Goal: Task Accomplishment & Management: Manage account settings

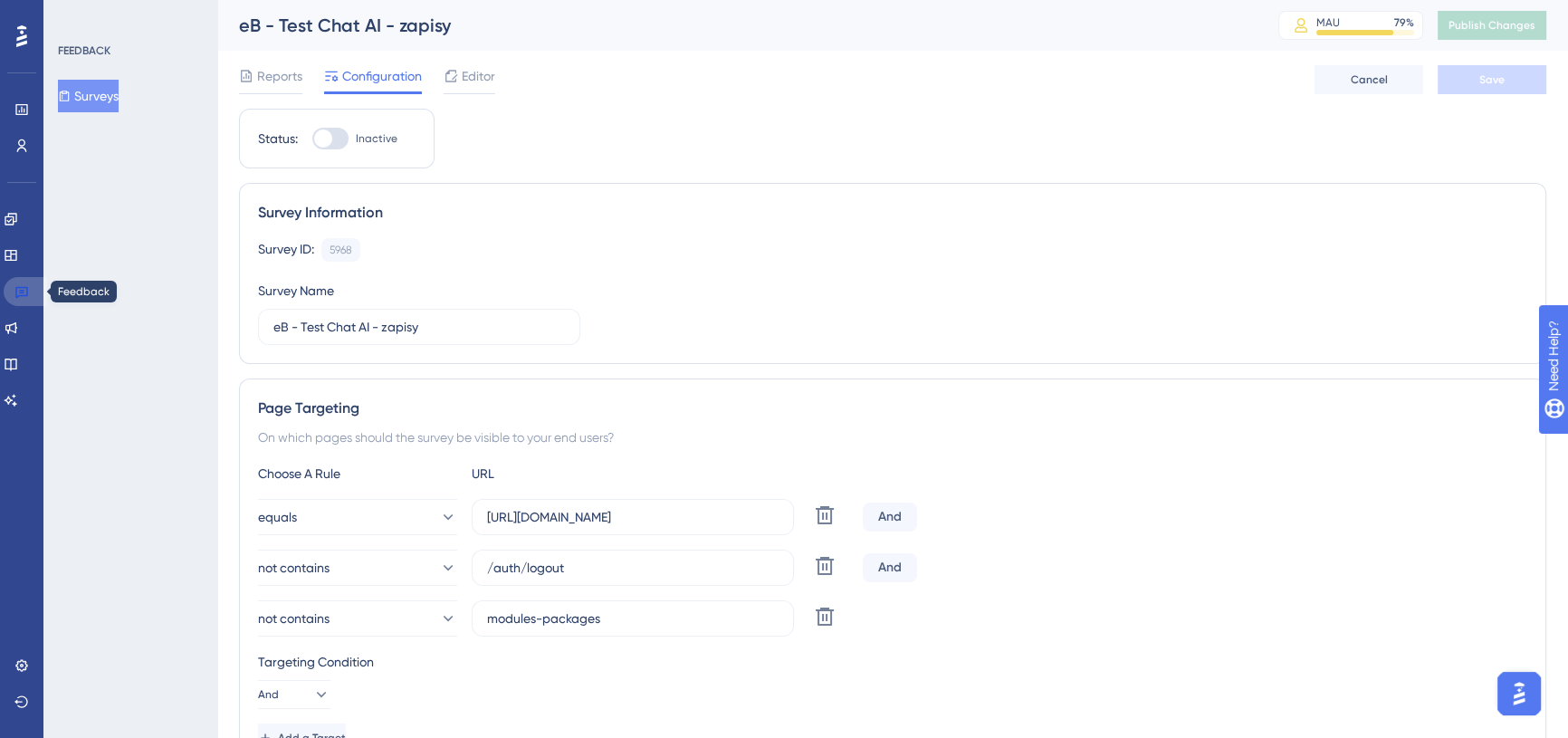
click at [28, 289] on icon at bounding box center [22, 291] width 15 height 15
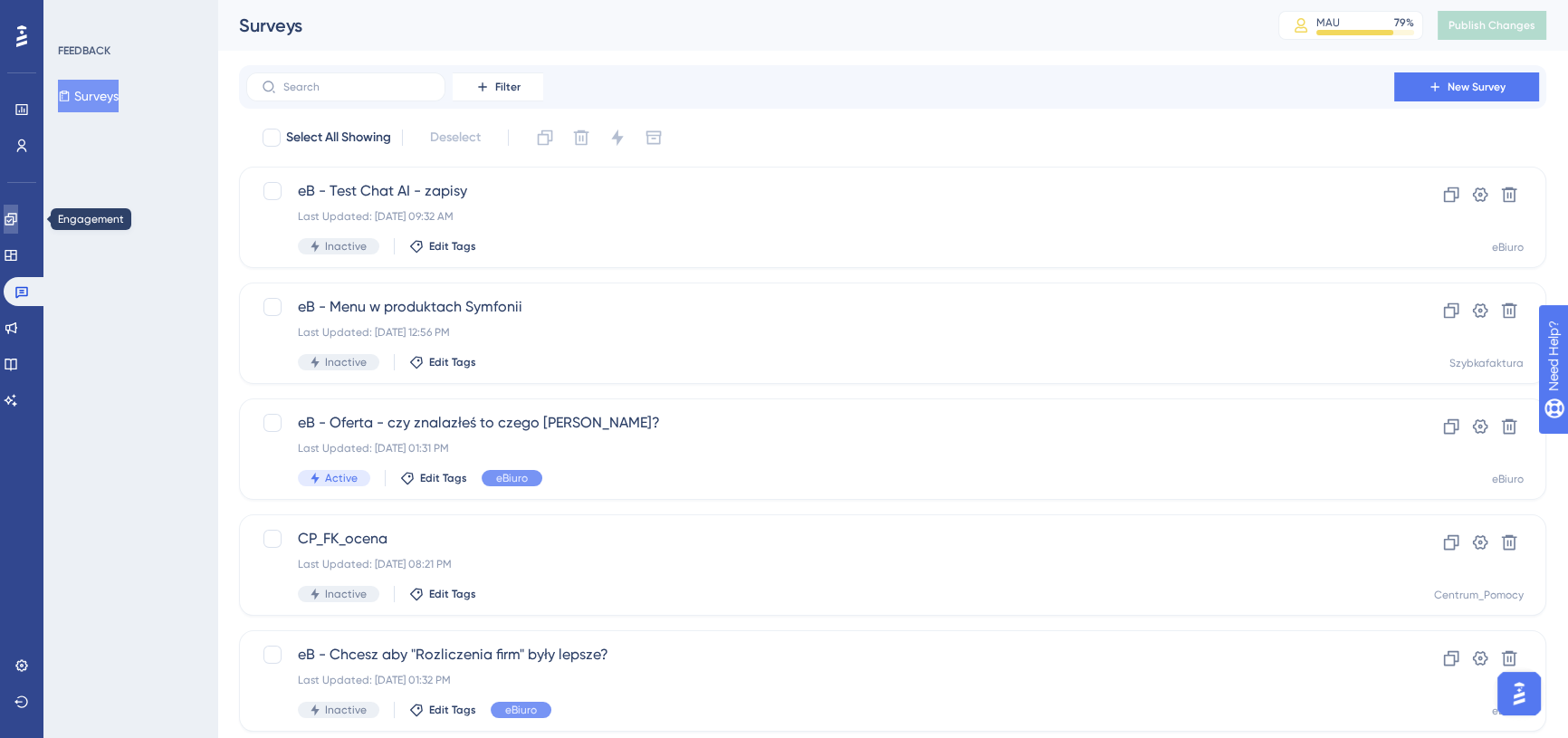
click at [17, 216] on icon at bounding box center [11, 218] width 12 height 12
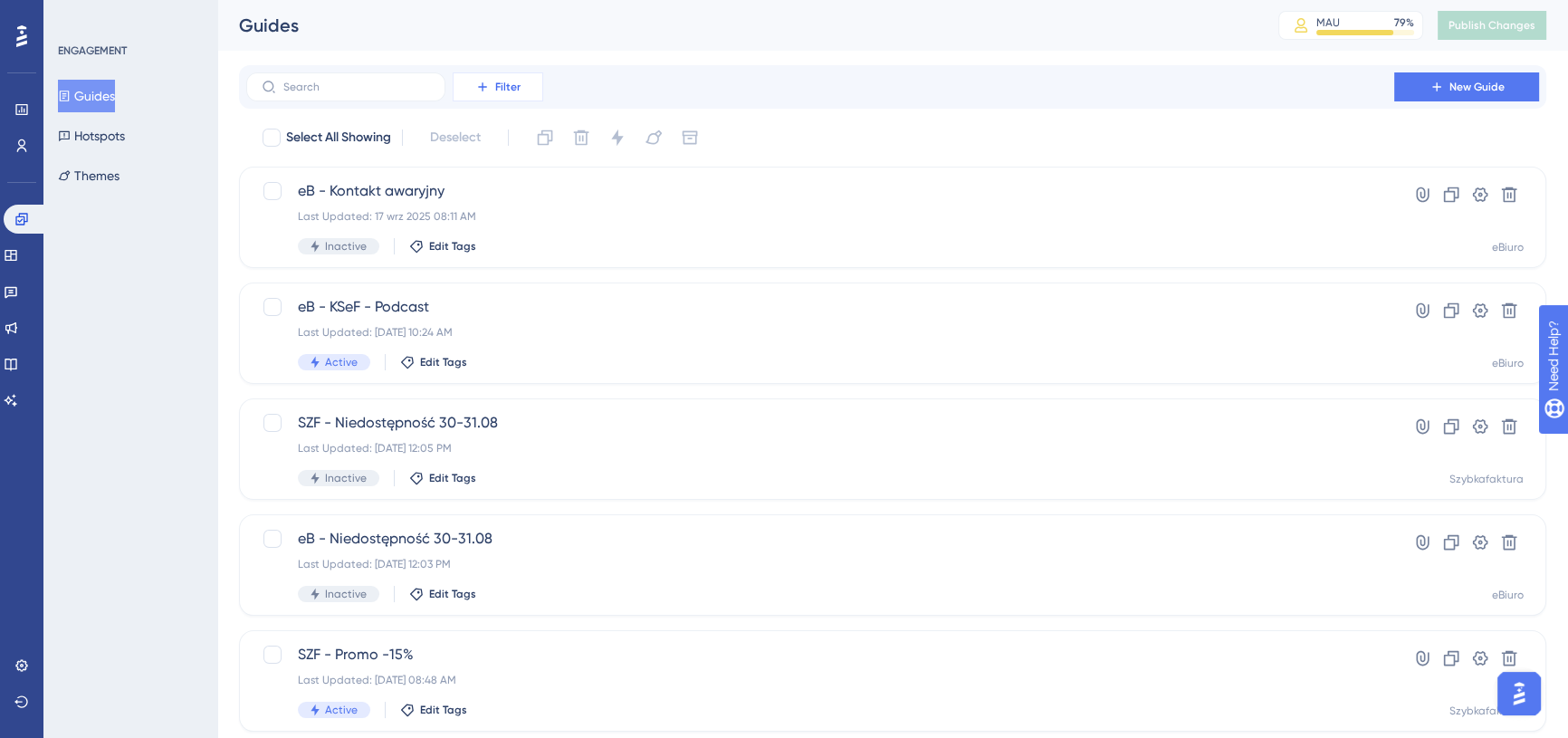
click at [490, 82] on button "Filter" at bounding box center [498, 86] width 91 height 29
click at [512, 135] on div "Tags Tags" at bounding box center [515, 138] width 74 height 37
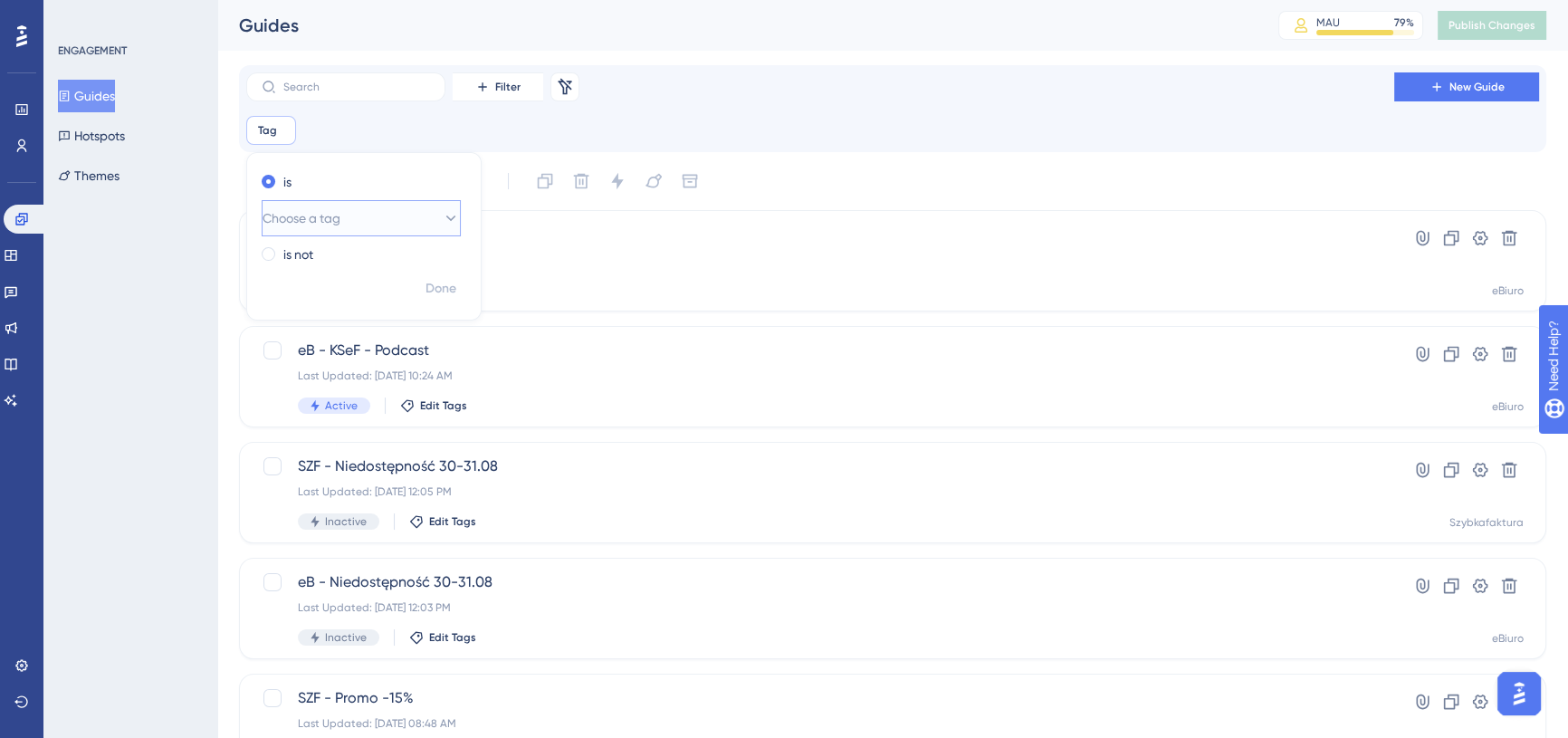
click at [299, 215] on span "Choose a tag" at bounding box center [301, 218] width 78 height 22
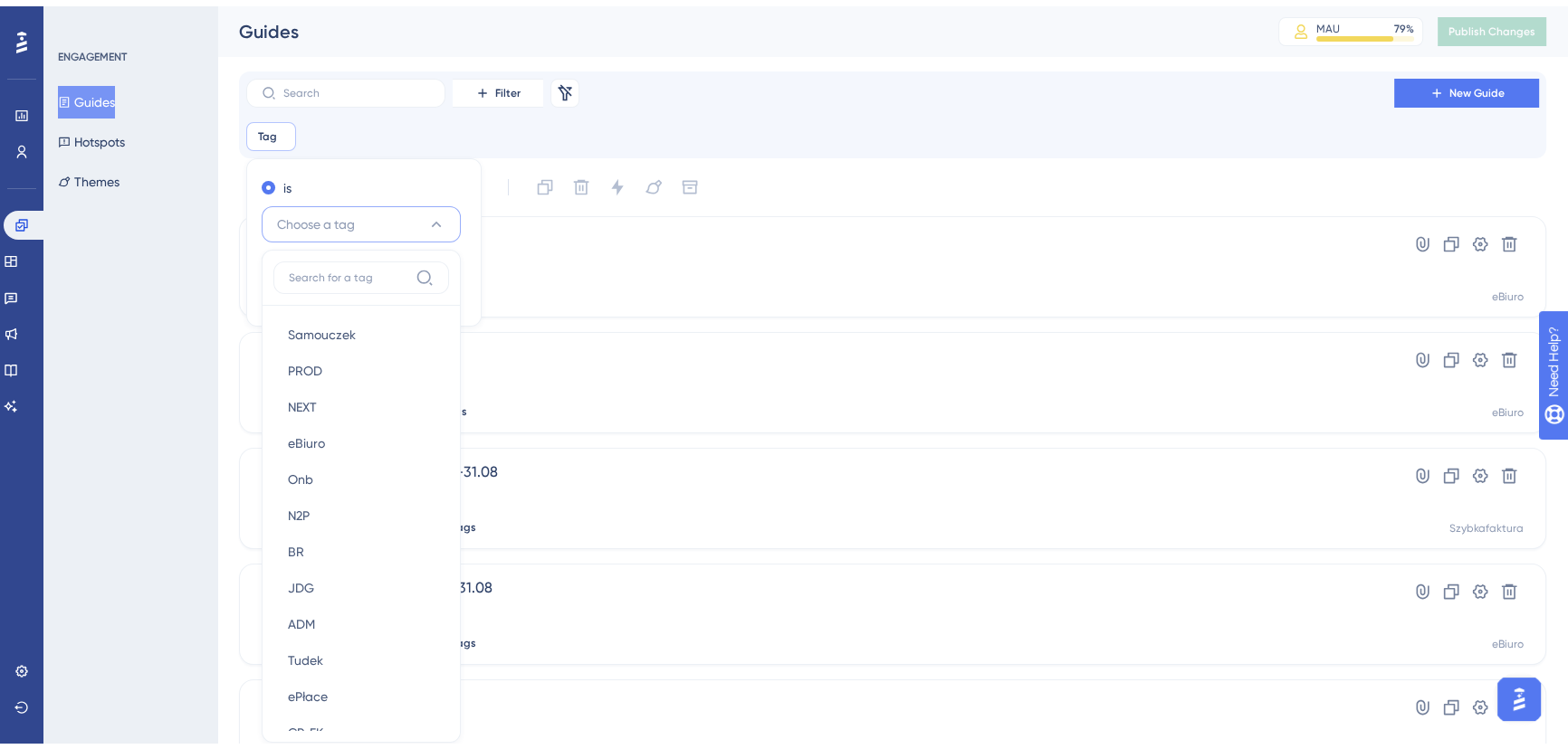
scroll to position [121, 0]
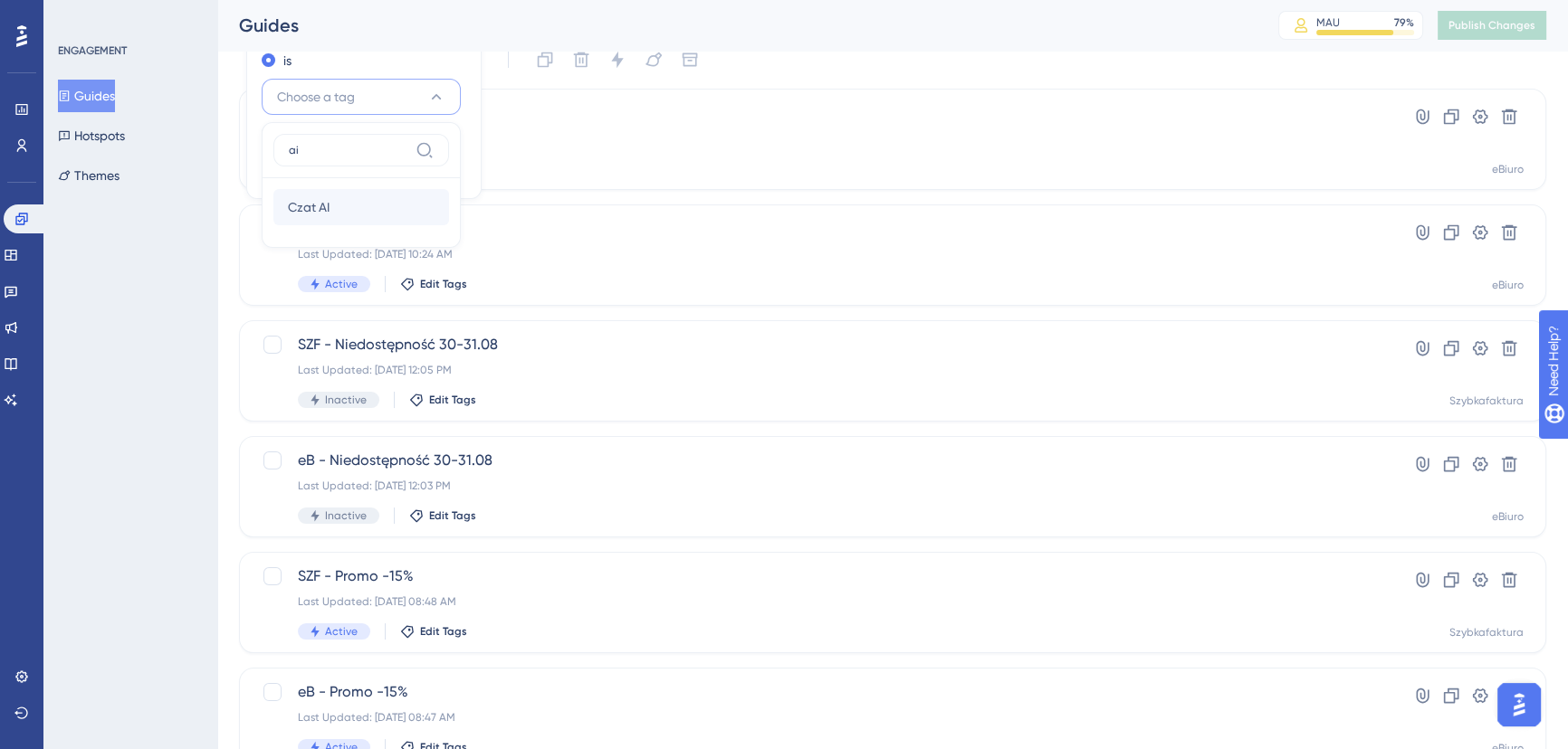
type input "ai"
click at [382, 199] on div "Czat AI Czat AI" at bounding box center [361, 207] width 147 height 37
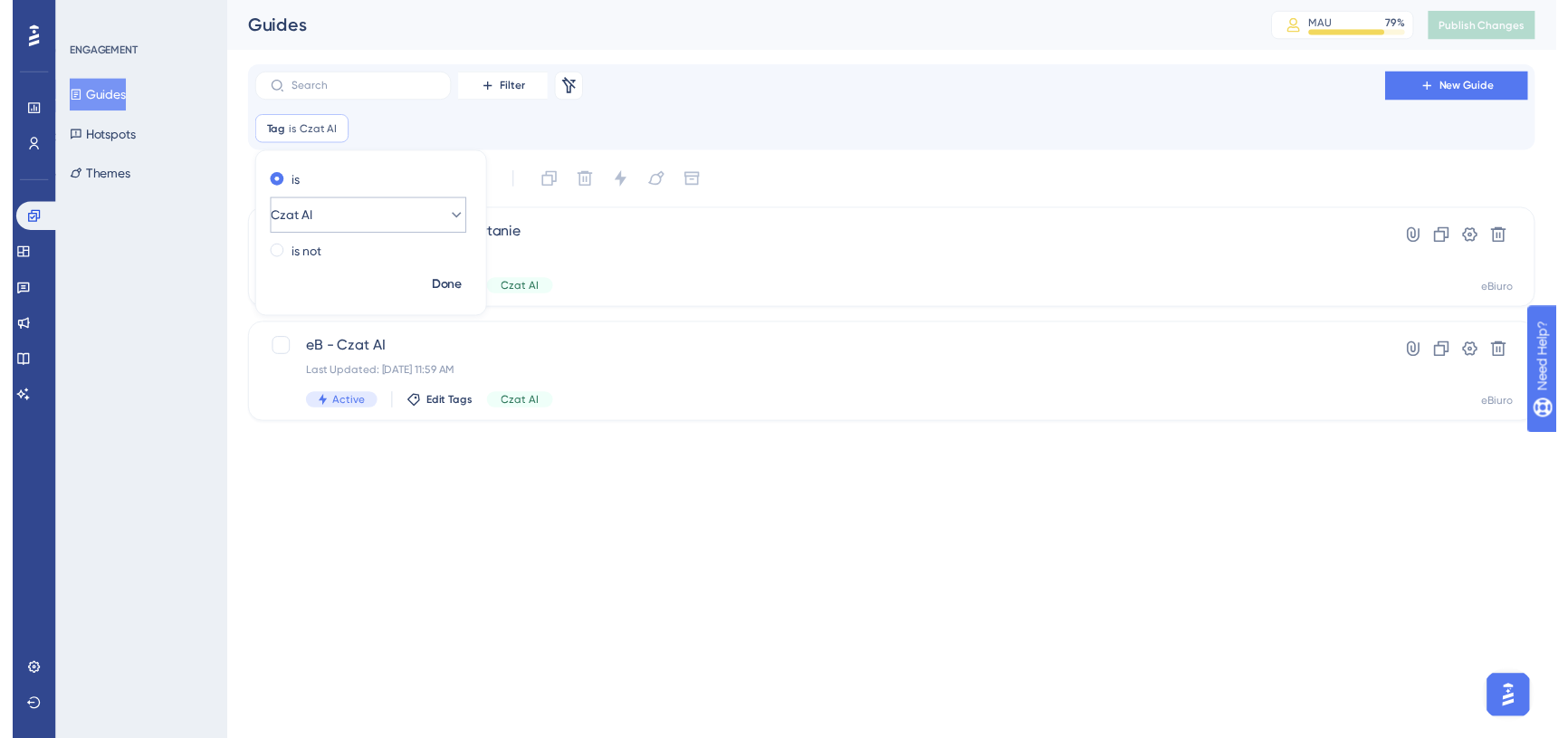
scroll to position [0, 0]
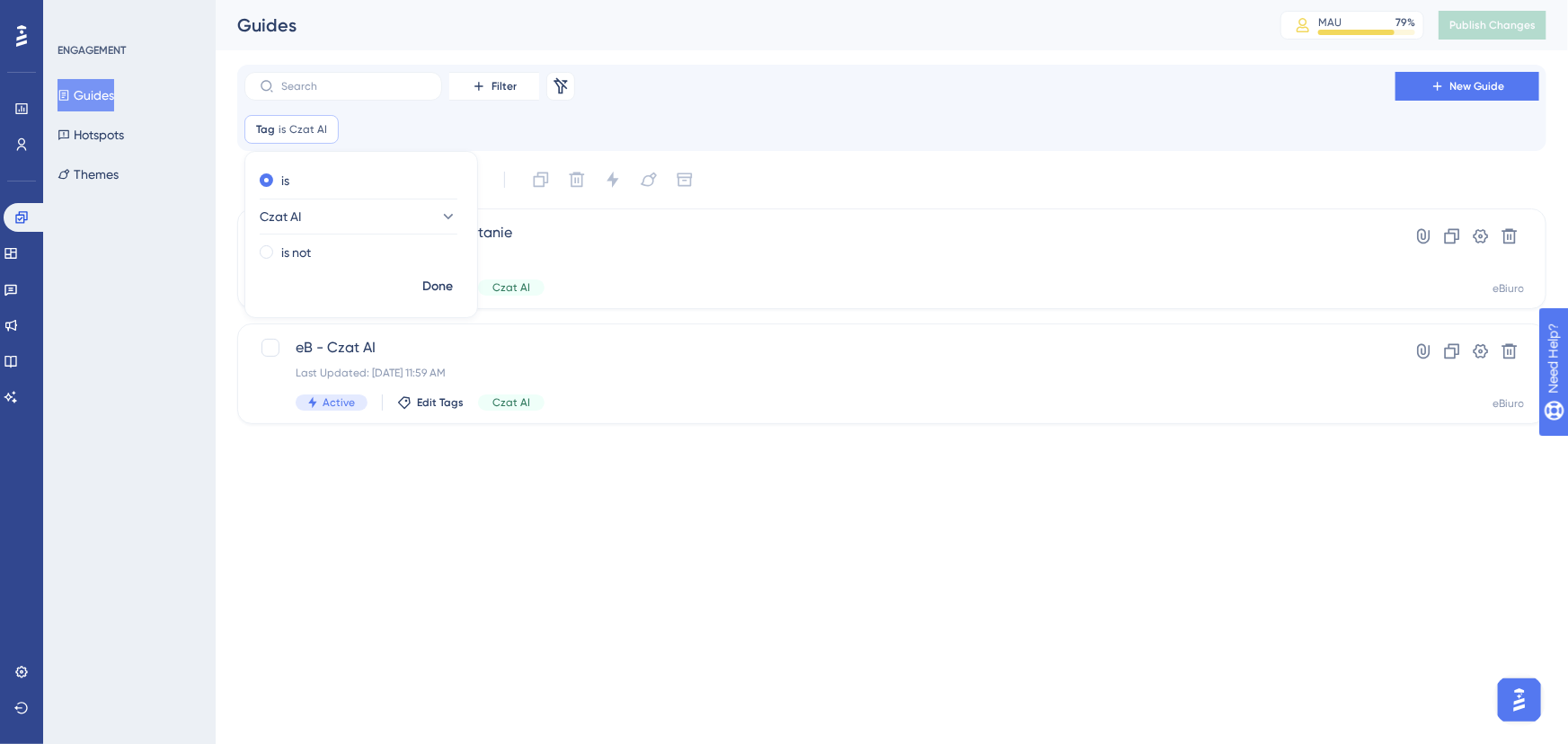
click at [378, 0] on html "Performance Users Engagement Widgets Feedback Product Updates Knowledge Base AI…" at bounding box center [784, 0] width 1568 height 0
click at [437, 348] on span "eB - Czat AI" at bounding box center [820, 348] width 1049 height 22
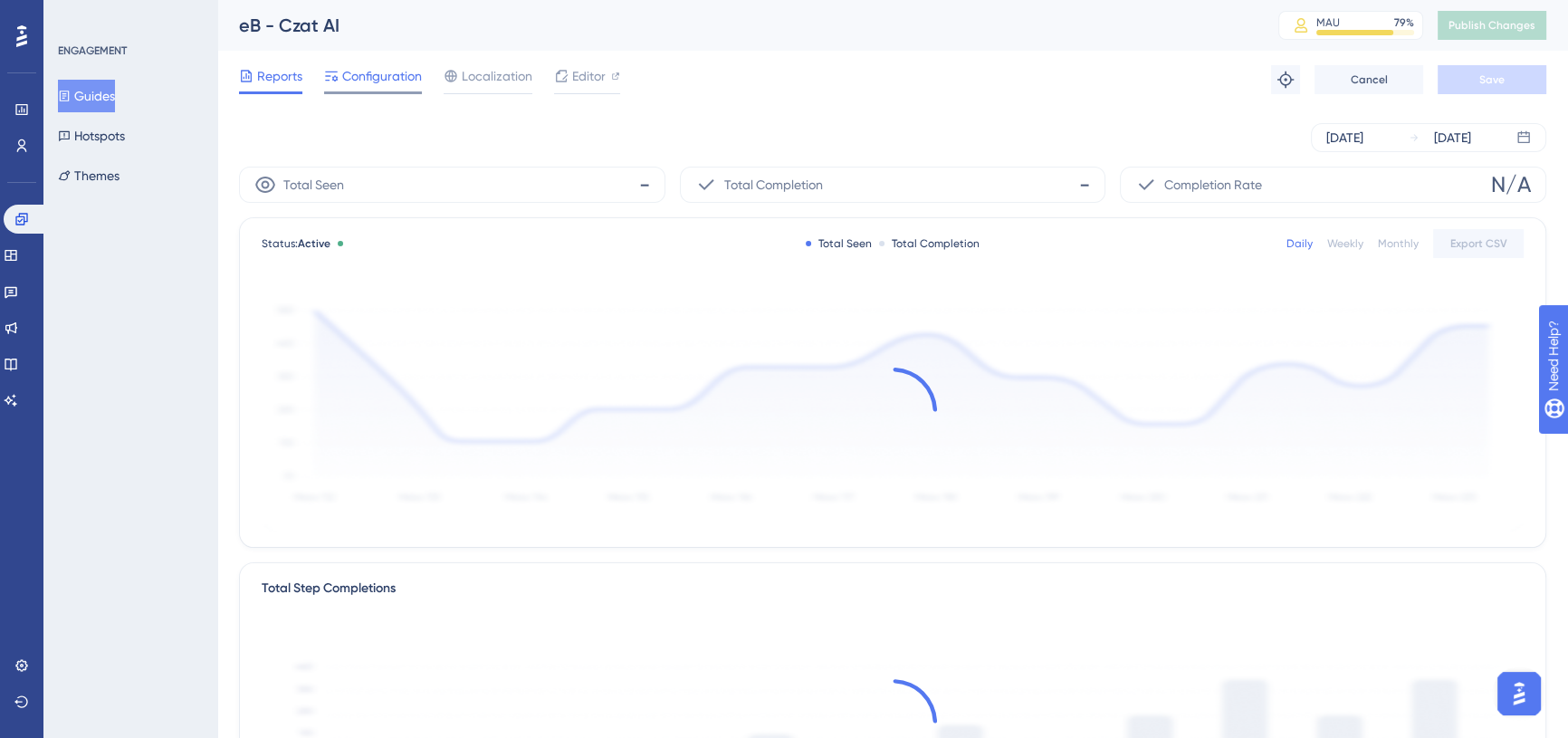
click at [403, 76] on span "Configuration" at bounding box center [382, 76] width 80 height 22
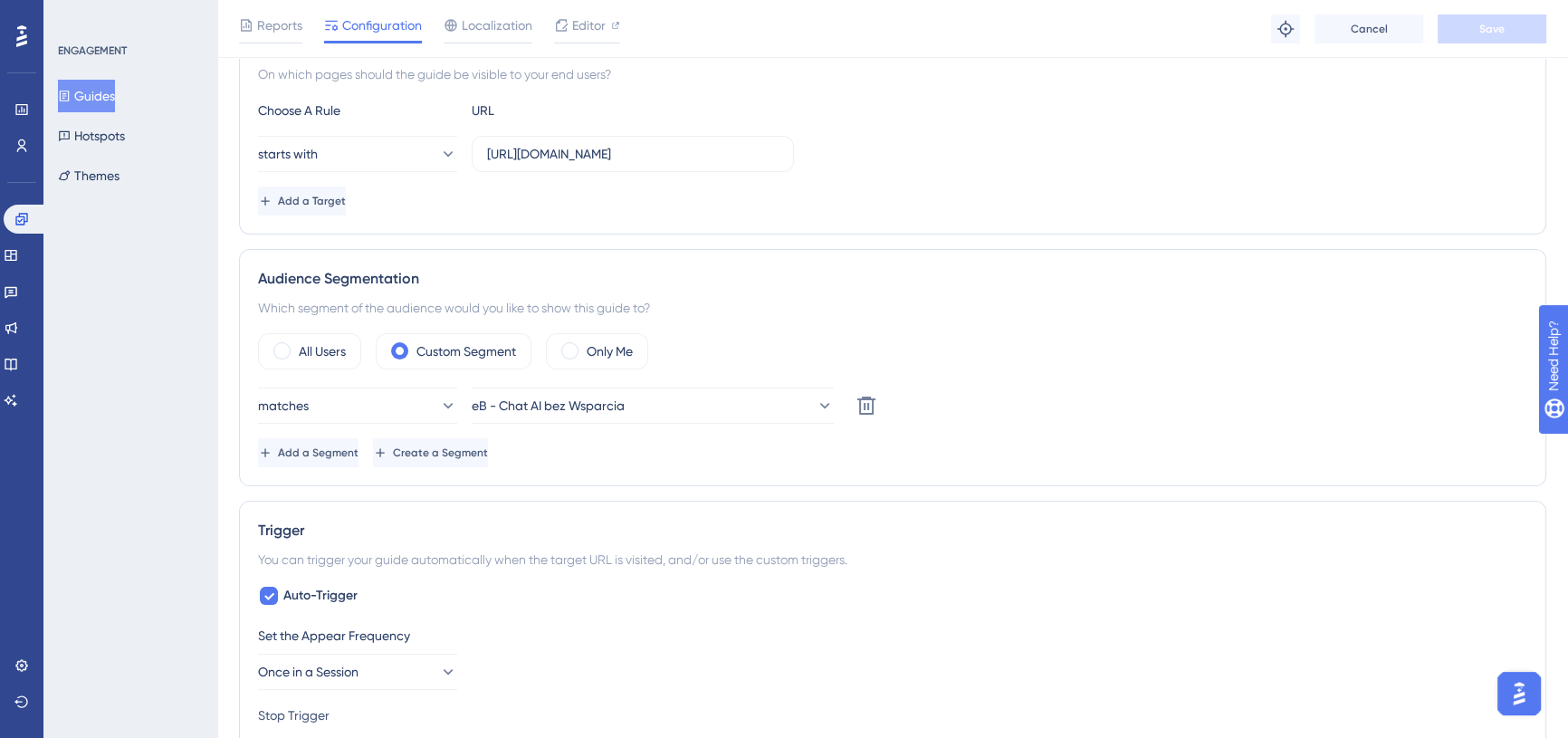
scroll to position [494, 0]
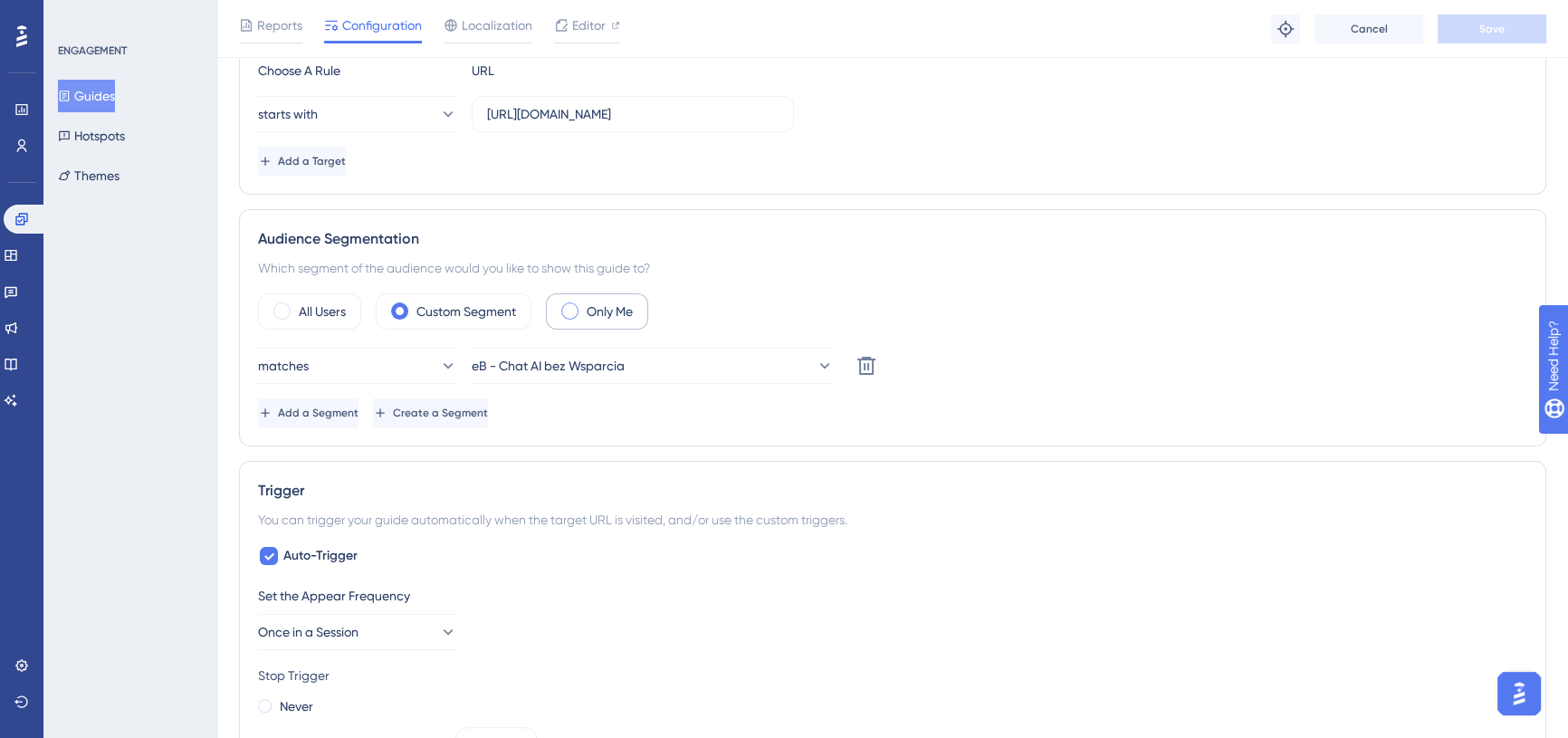
click at [604, 298] on div "Only Me" at bounding box center [597, 311] width 103 height 37
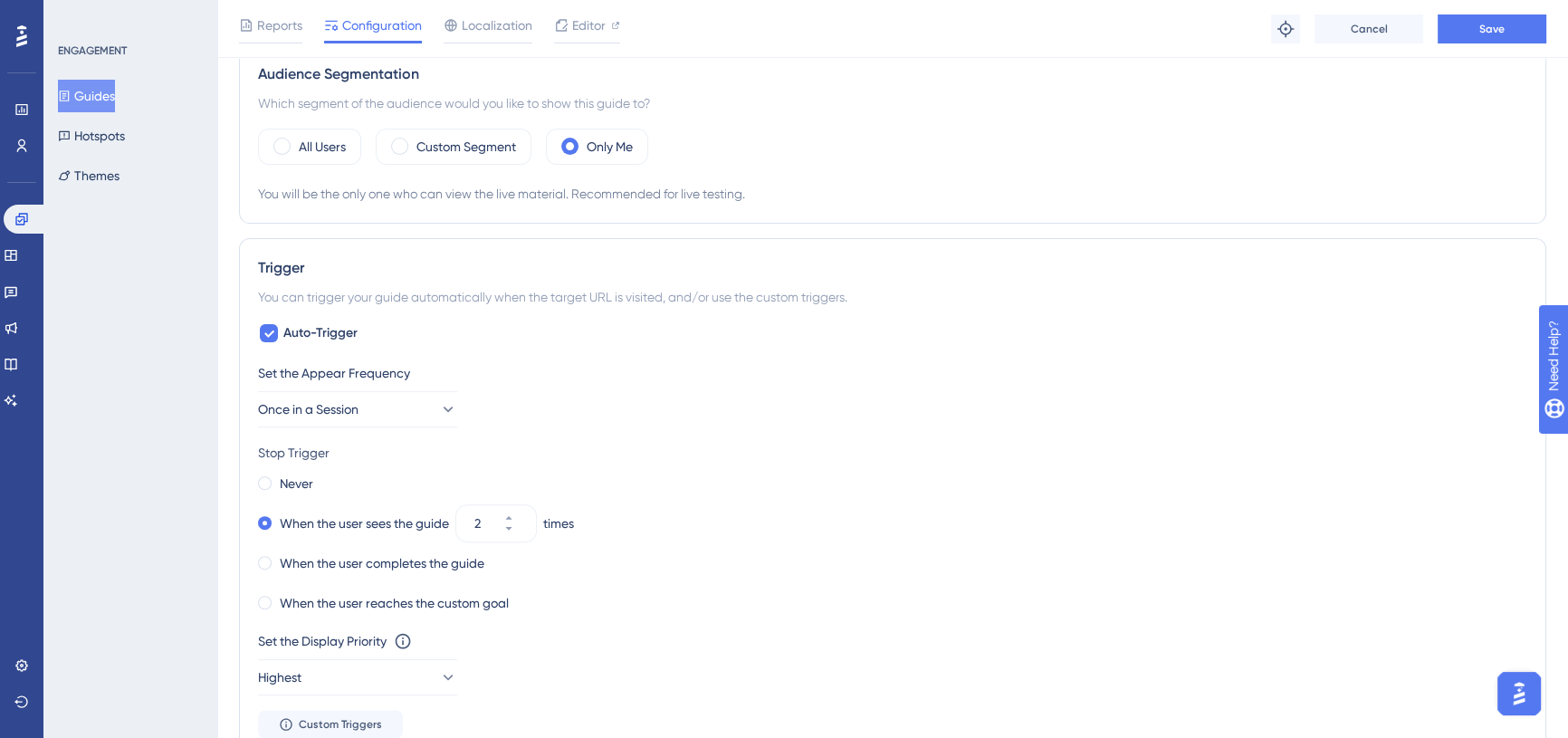
scroll to position [823, 0]
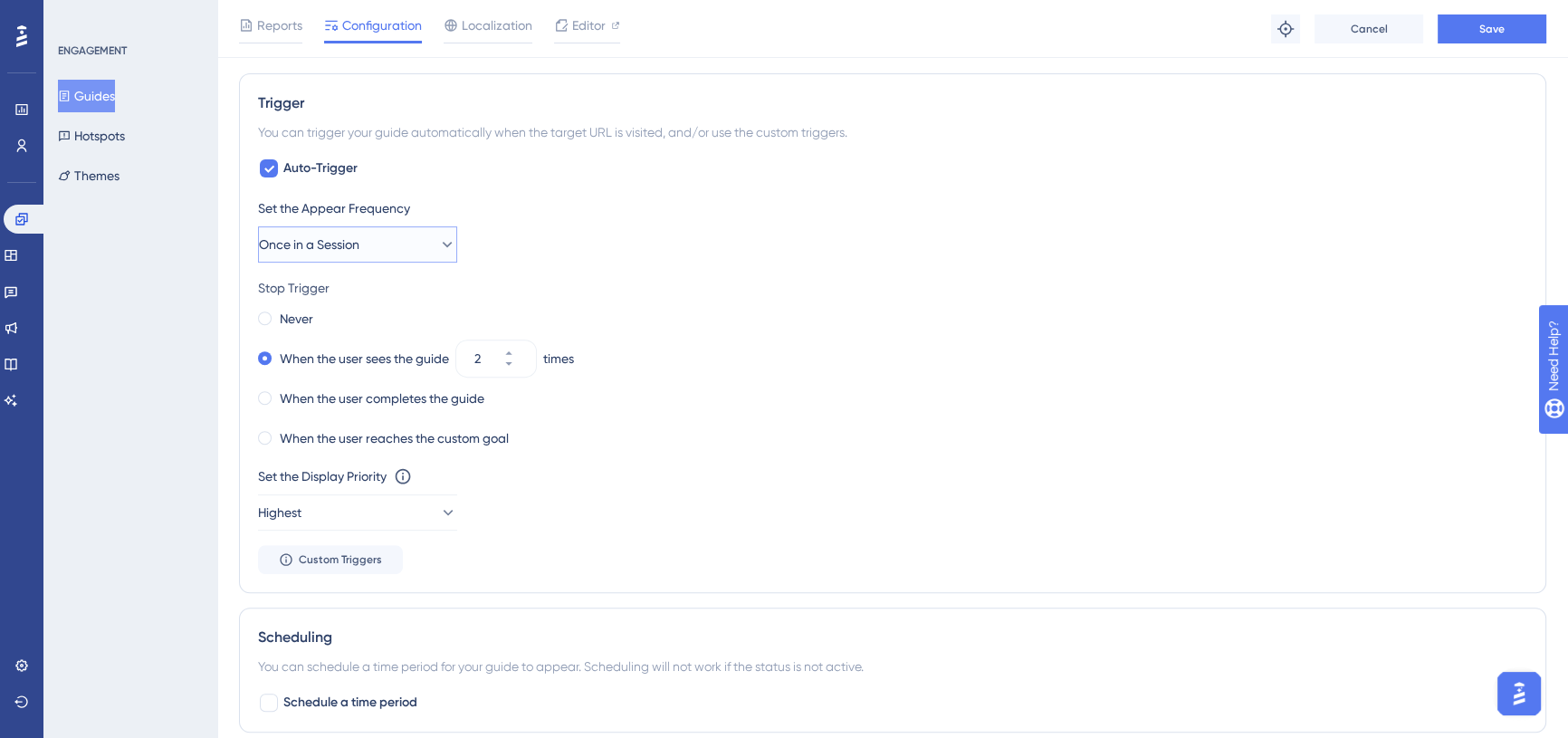
click at [398, 231] on button "Once in a Session" at bounding box center [357, 244] width 199 height 37
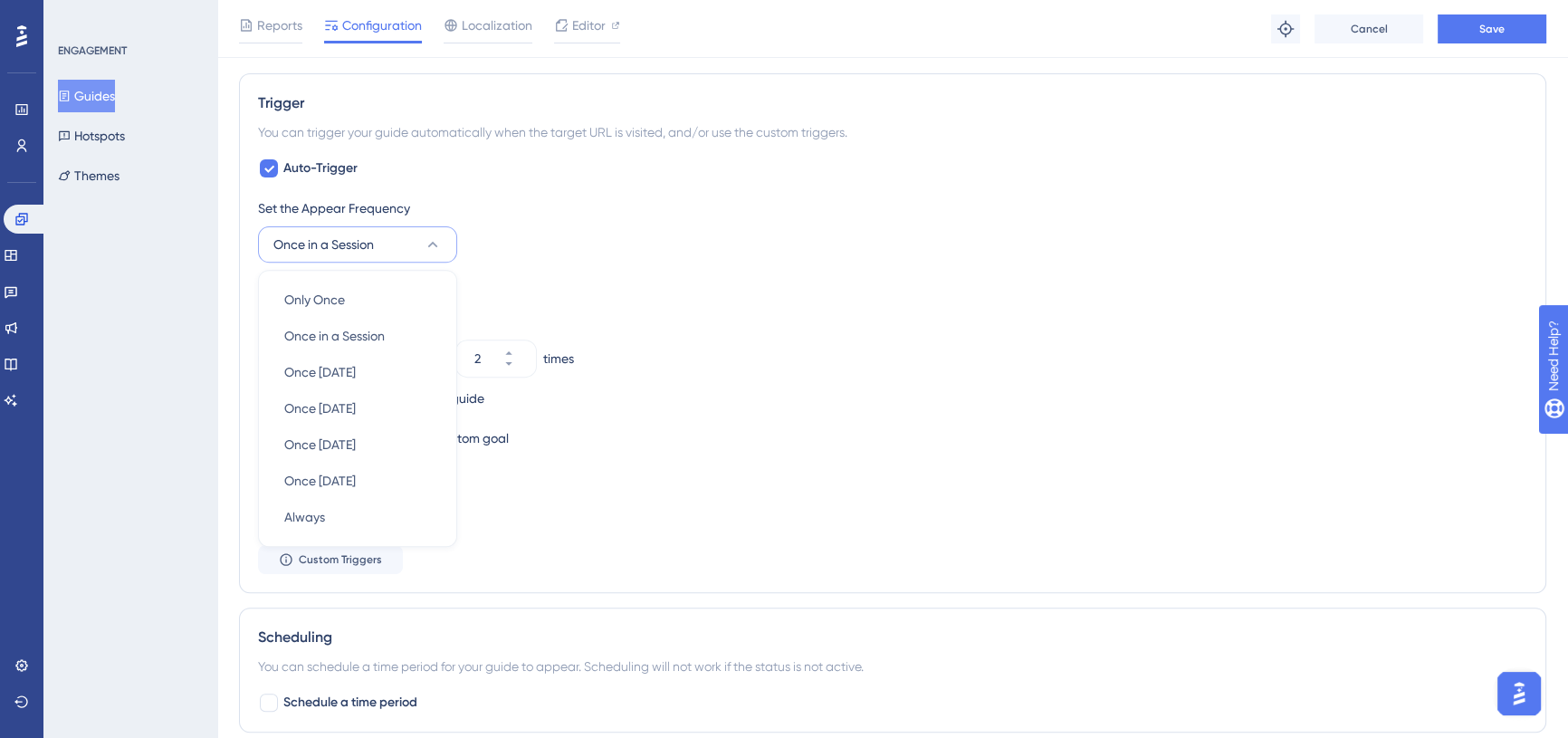
scroll to position [861, 0]
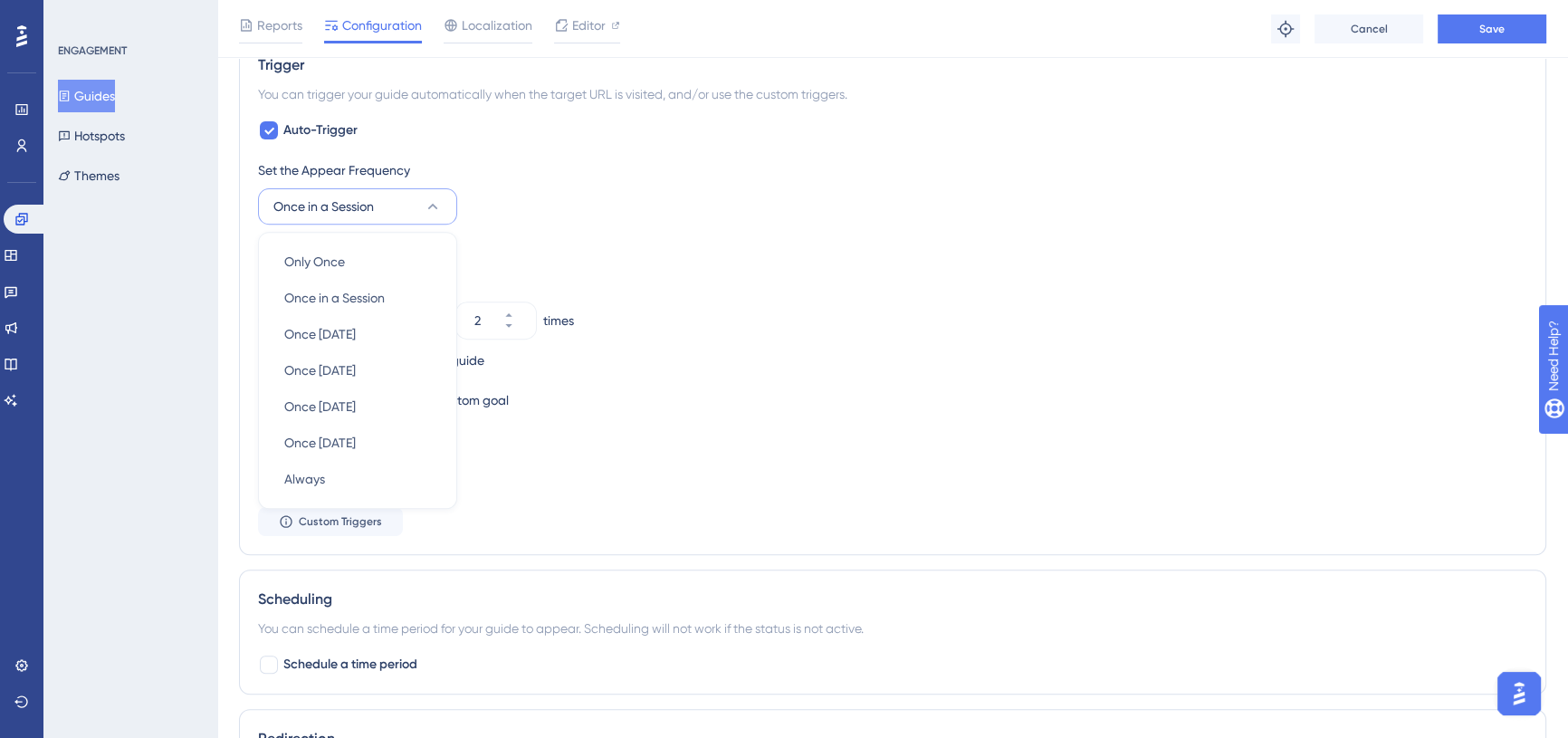
click at [439, 206] on icon at bounding box center [432, 206] width 18 height 18
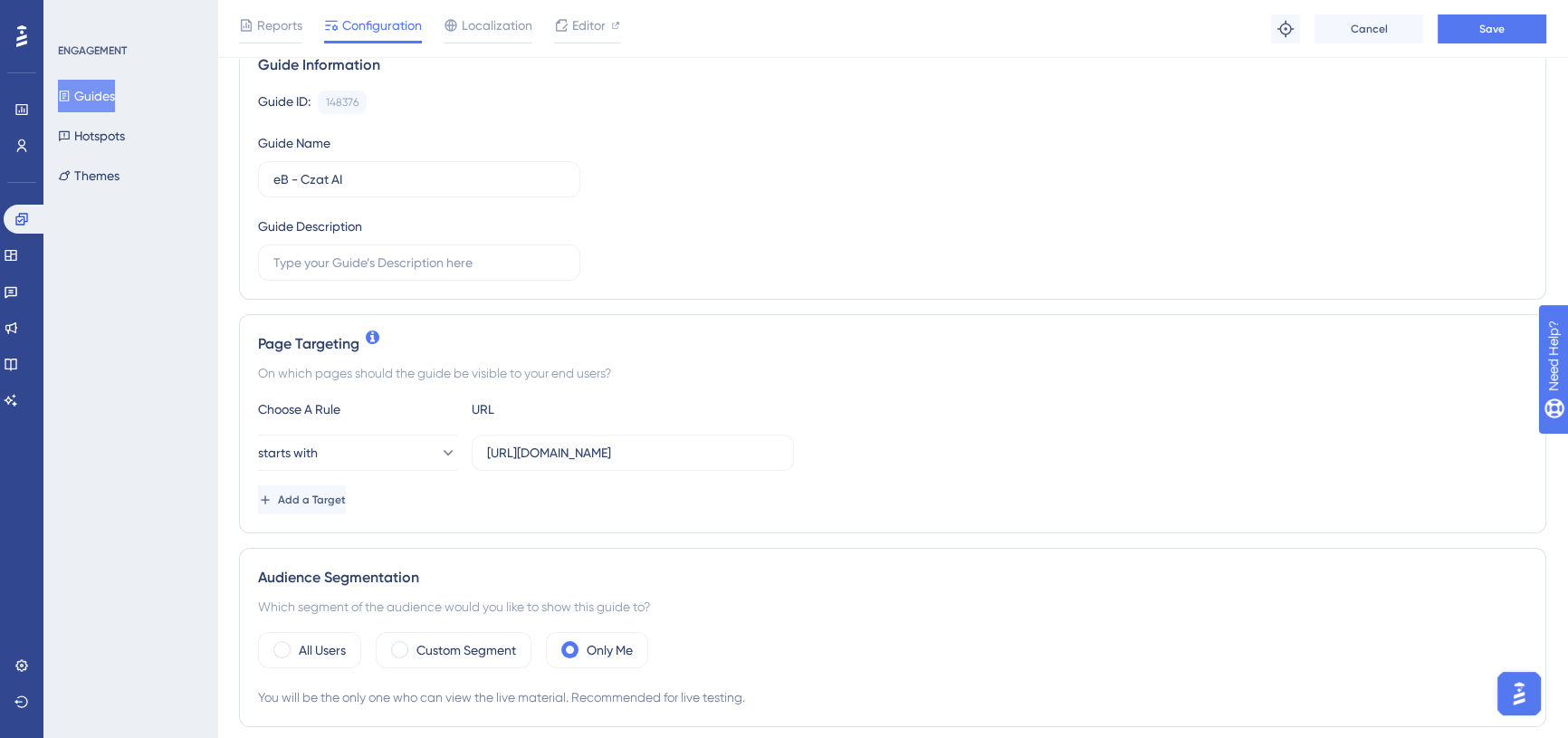
scroll to position [0, 0]
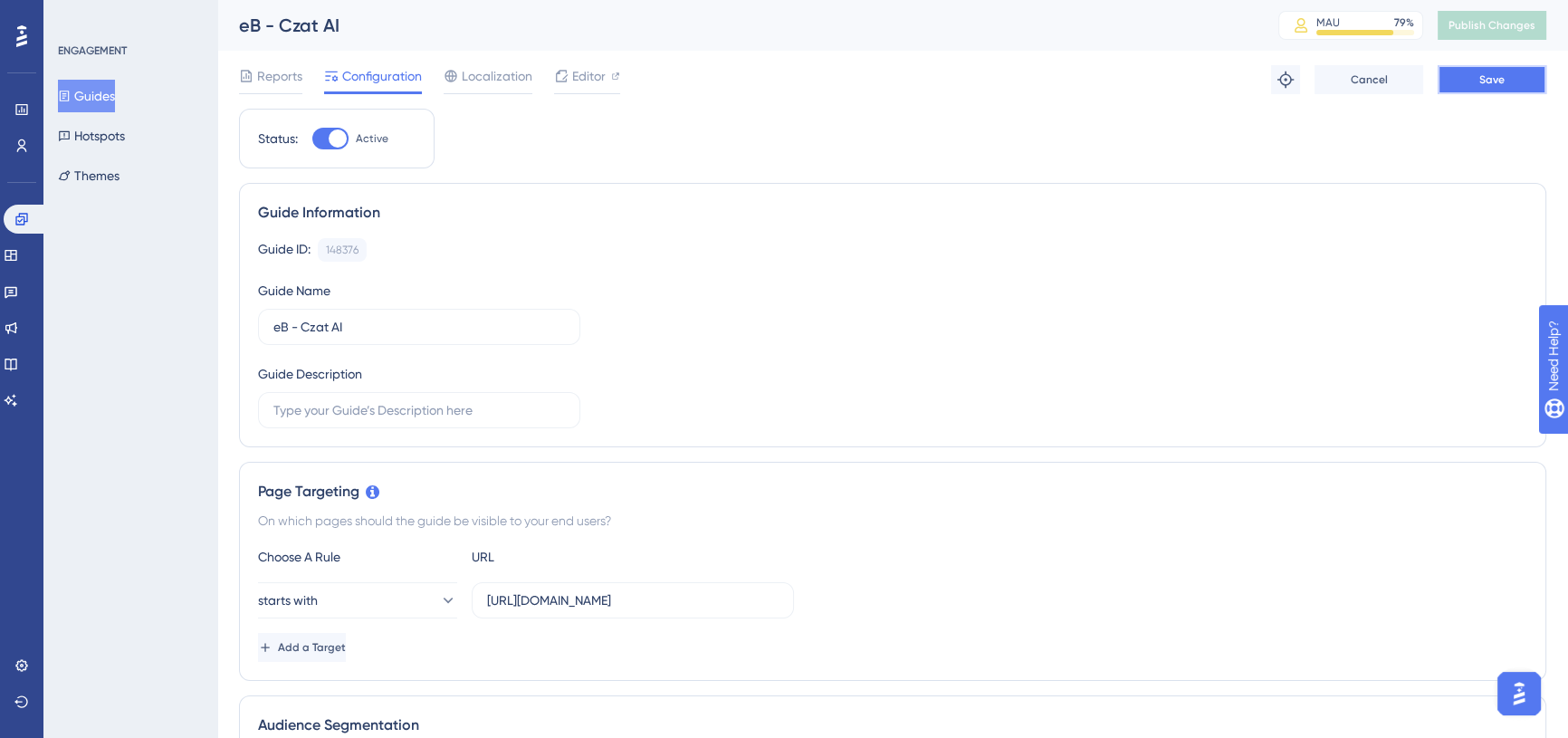
click at [1492, 77] on span "Save" at bounding box center [1492, 79] width 26 height 15
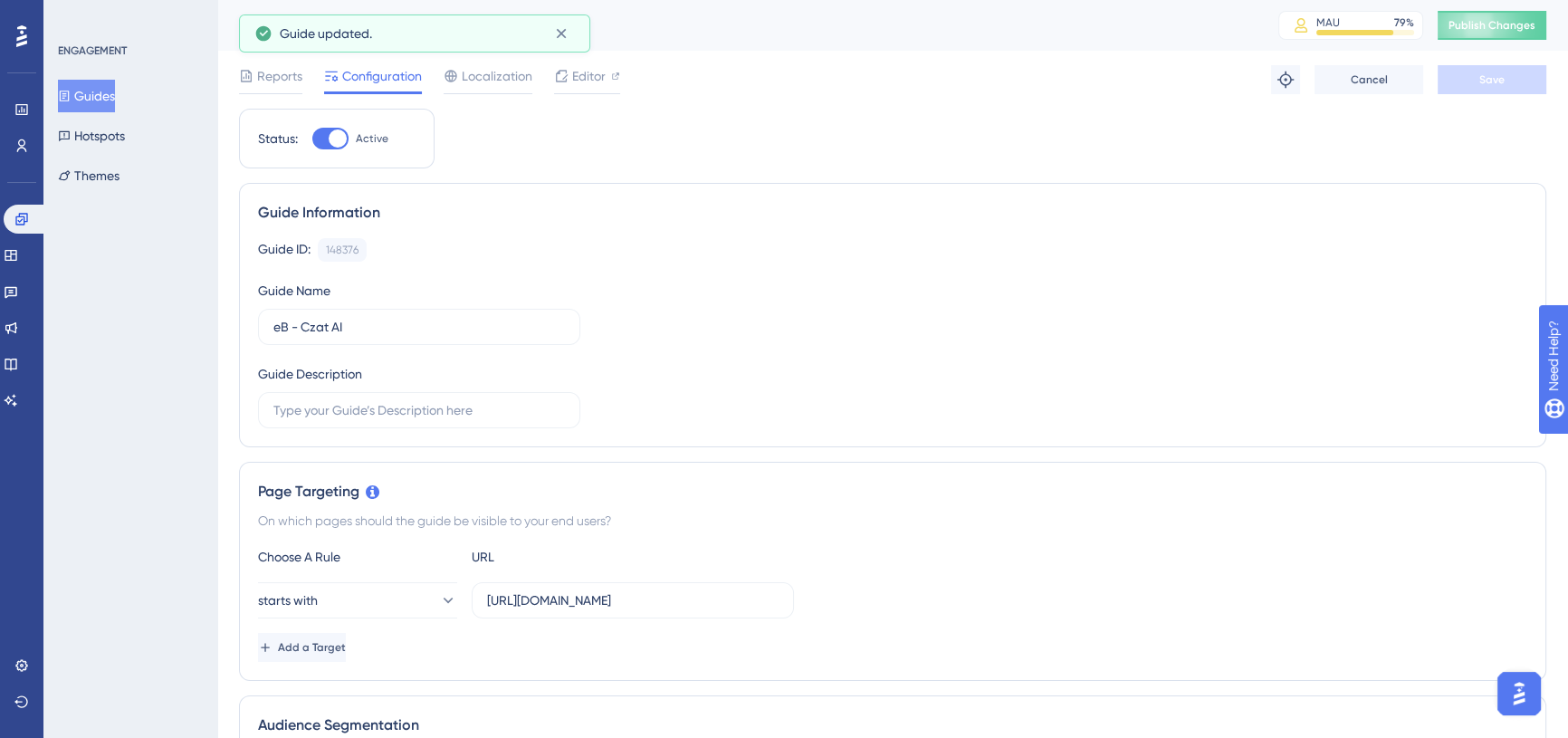
drag, startPoint x: 269, startPoint y: 145, endPoint x: 279, endPoint y: 147, distance: 10.2
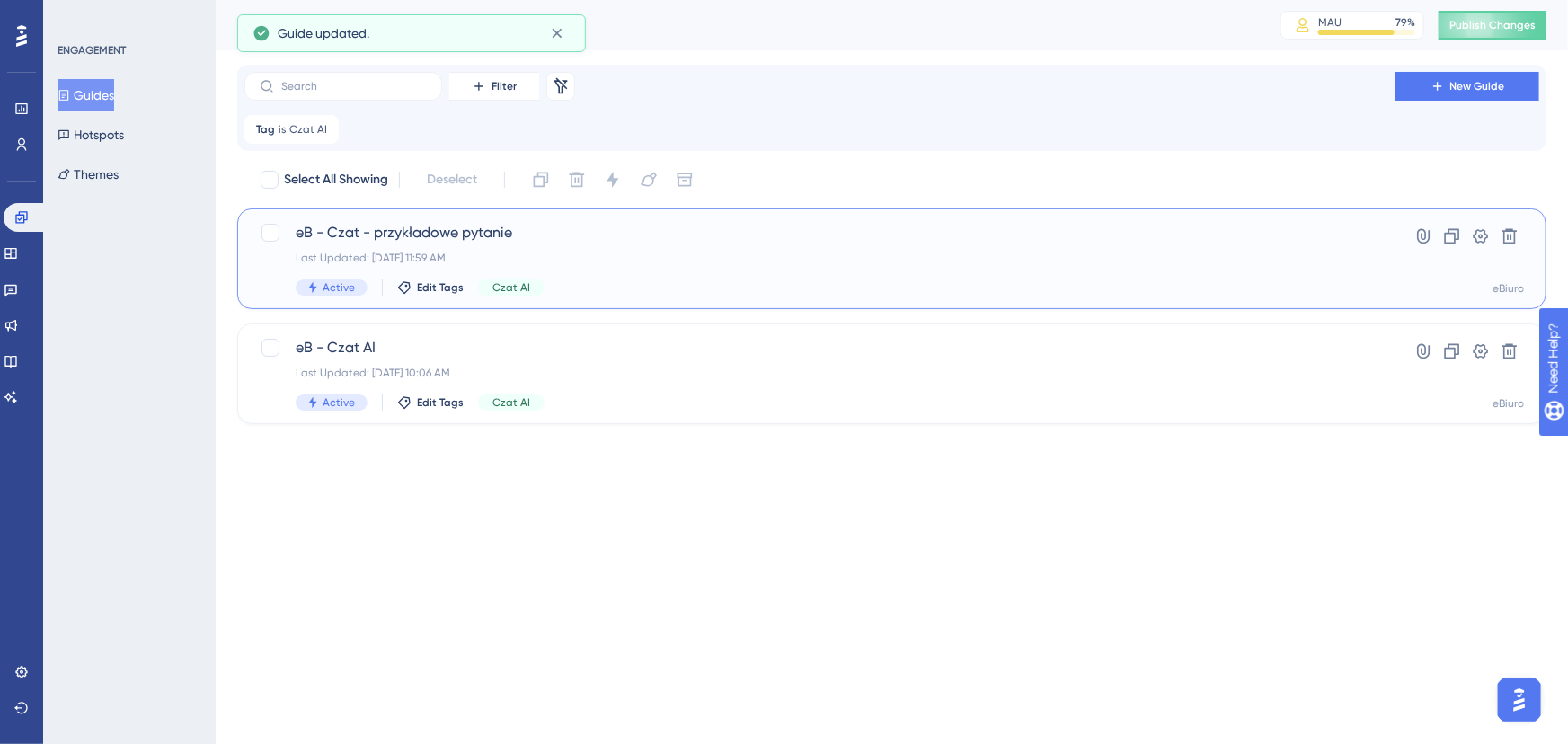
click at [628, 236] on span "eB - Czat - przykładowe pytanie" at bounding box center [820, 232] width 1049 height 22
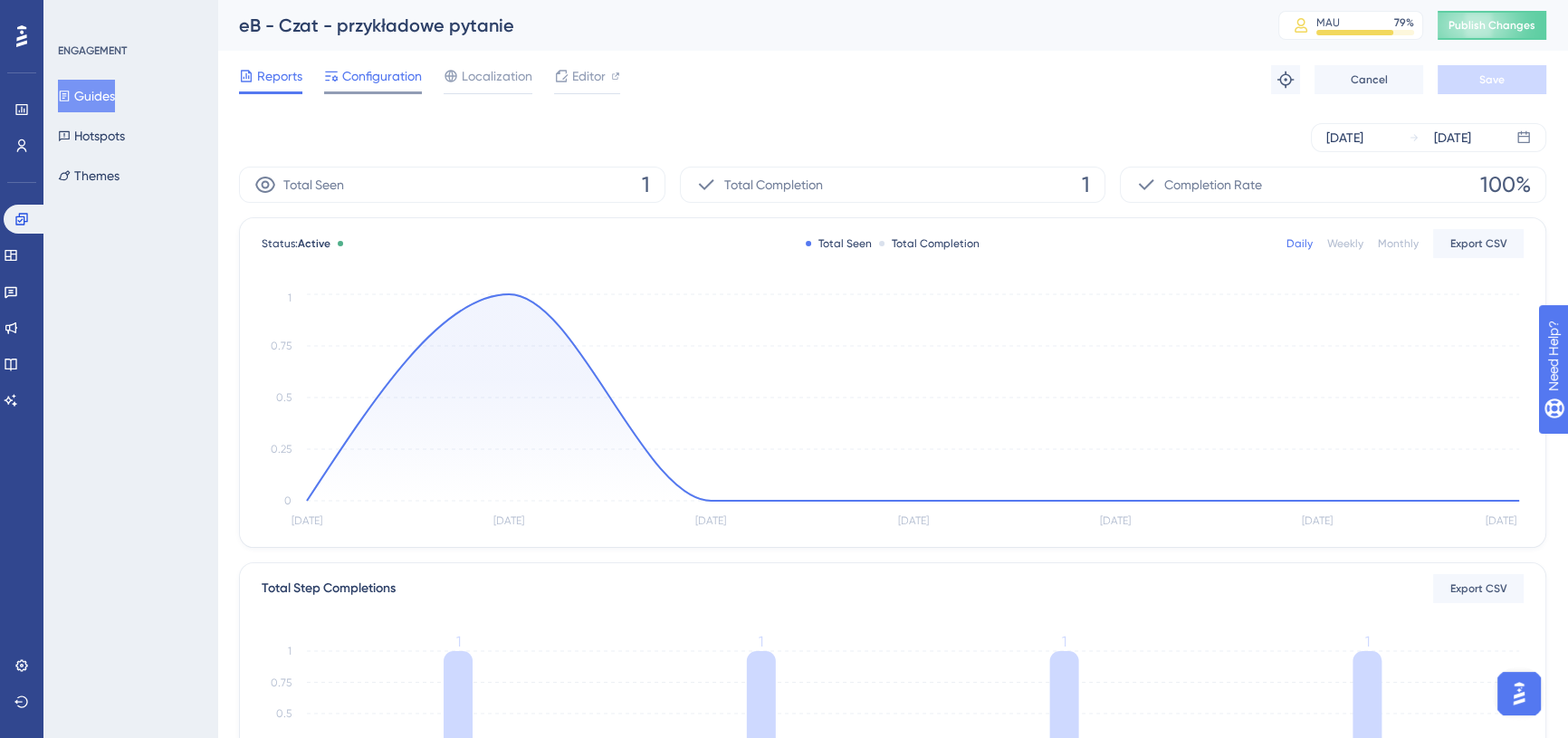
click at [397, 78] on span "Configuration" at bounding box center [382, 76] width 80 height 22
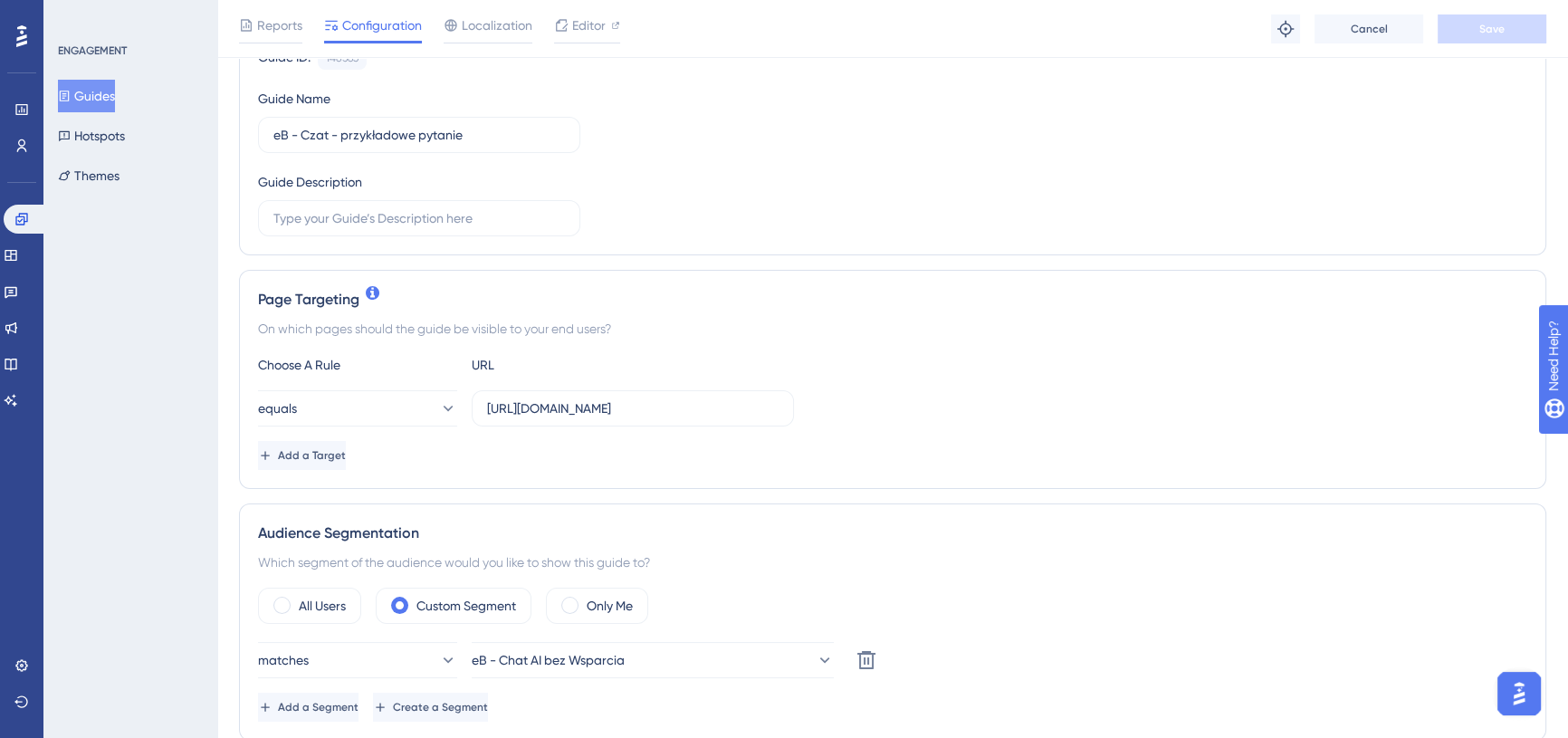
scroll to position [411, 0]
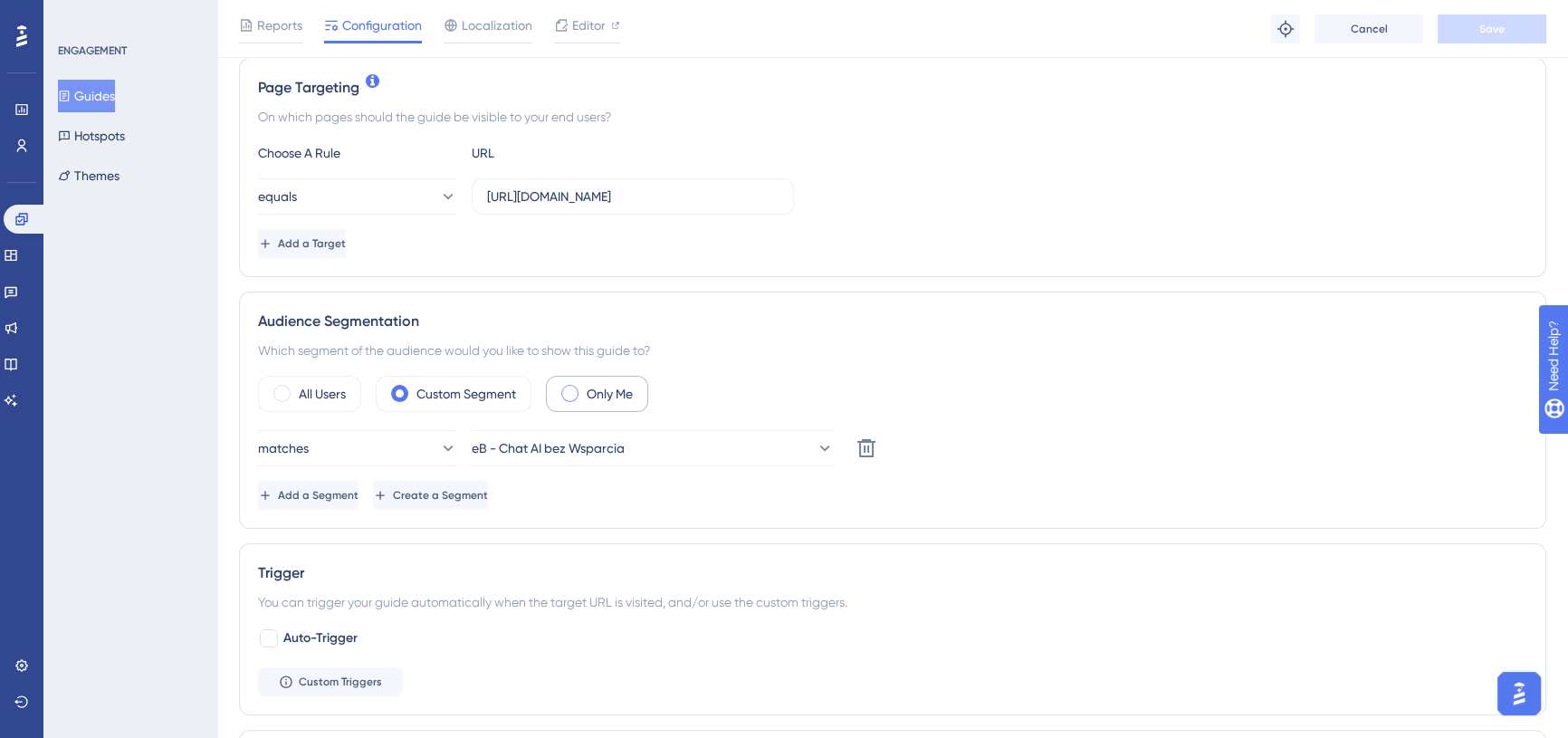
click at [608, 394] on label "Only Me" at bounding box center [609, 394] width 46 height 22
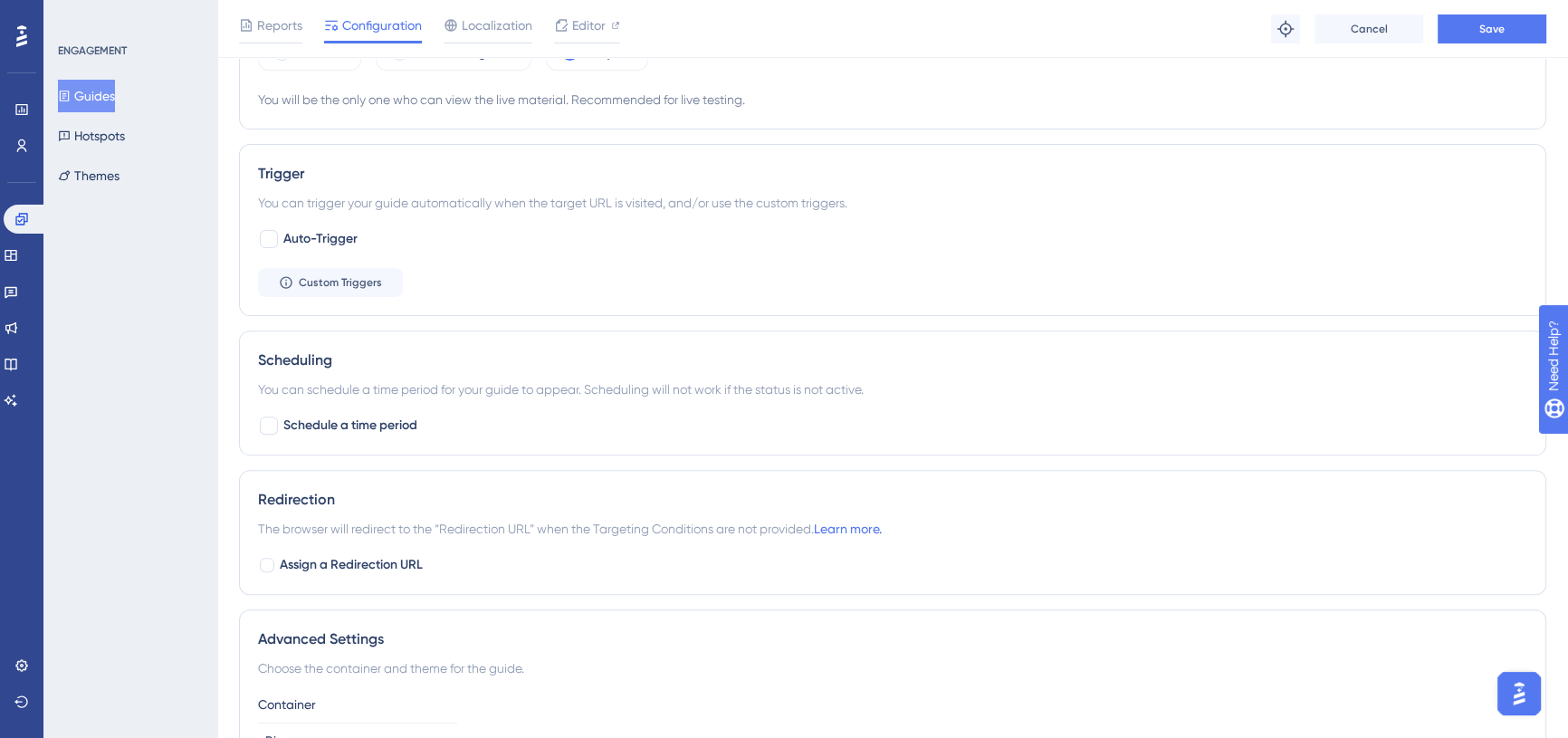
scroll to position [576, 0]
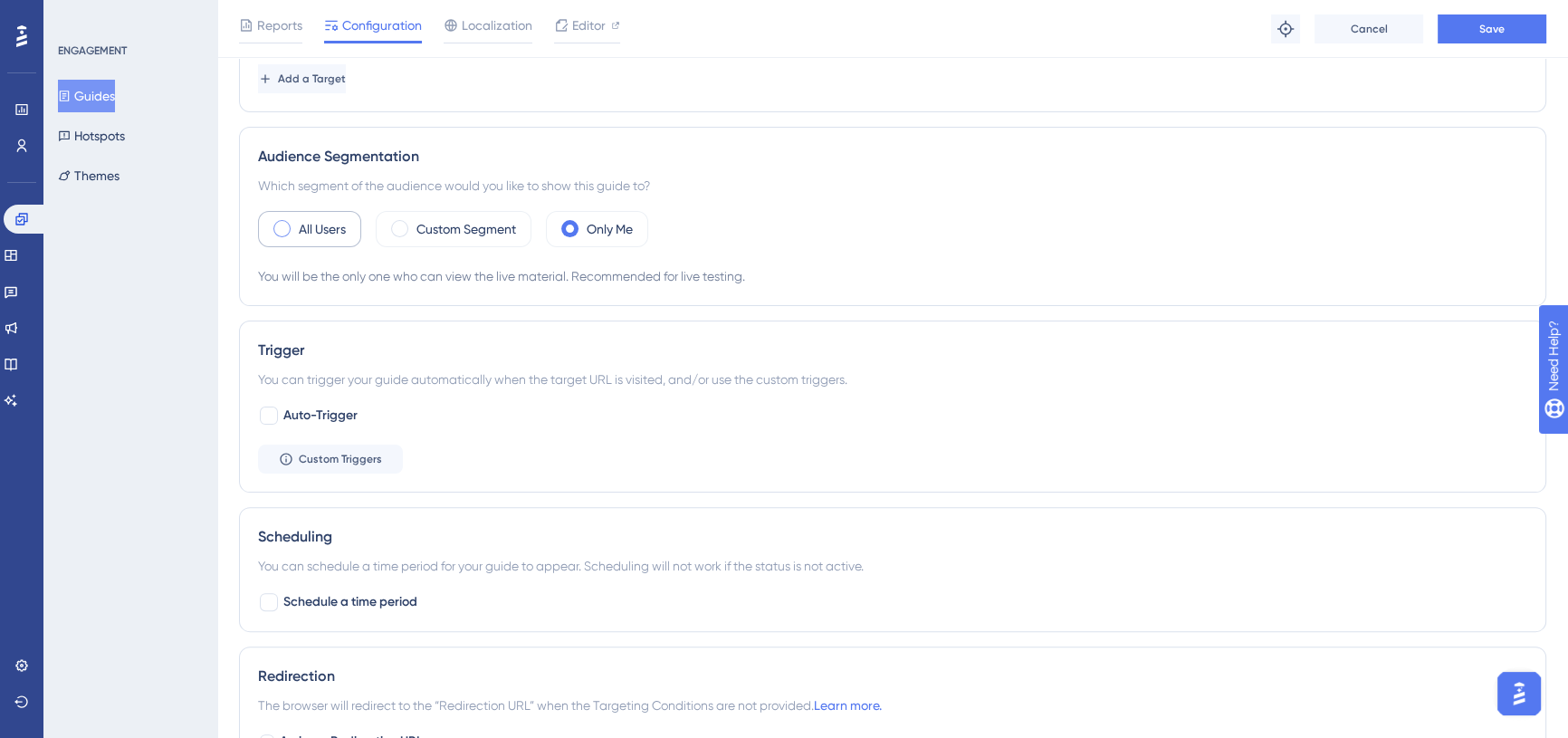
click at [317, 234] on label "All Users" at bounding box center [323, 229] width 47 height 22
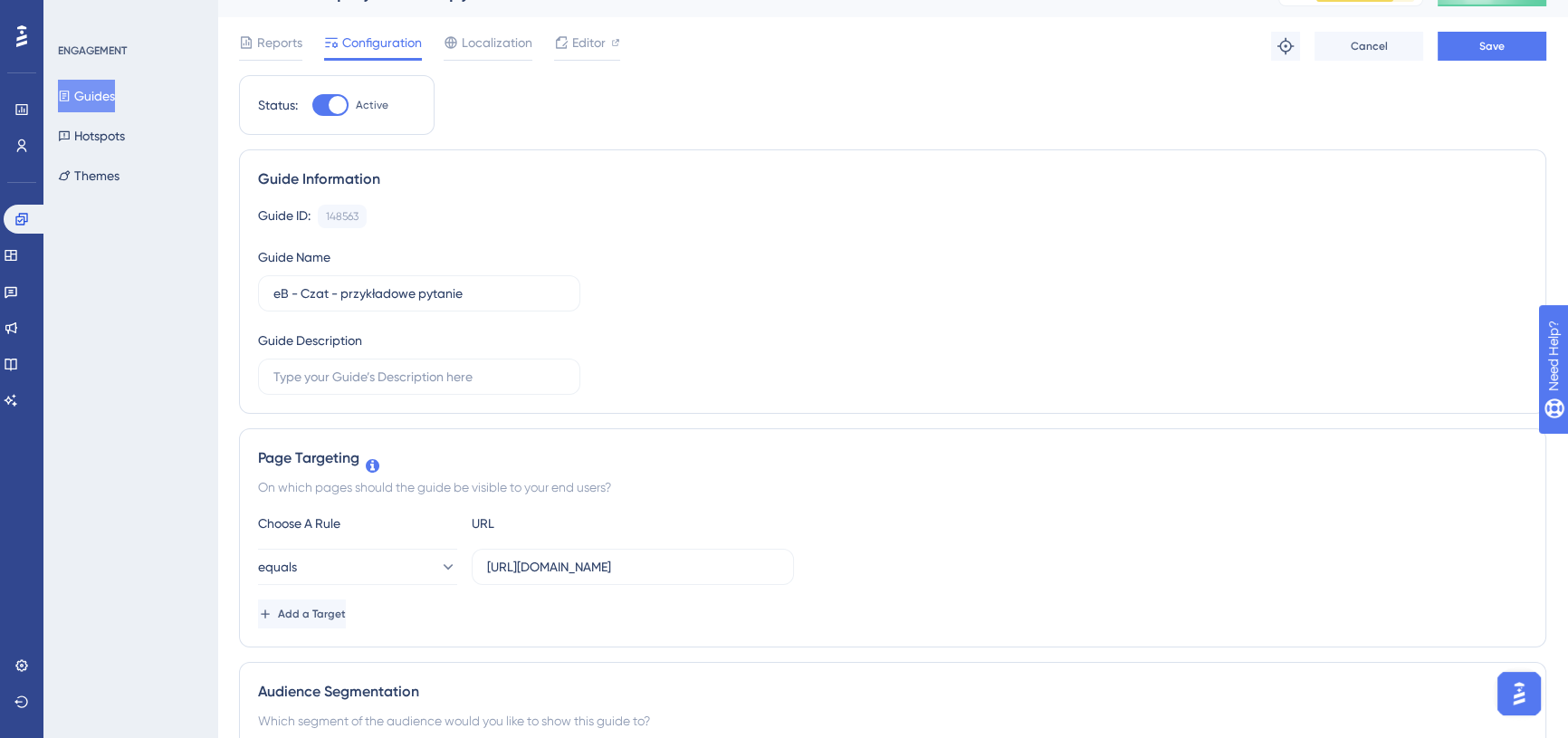
scroll to position [0, 0]
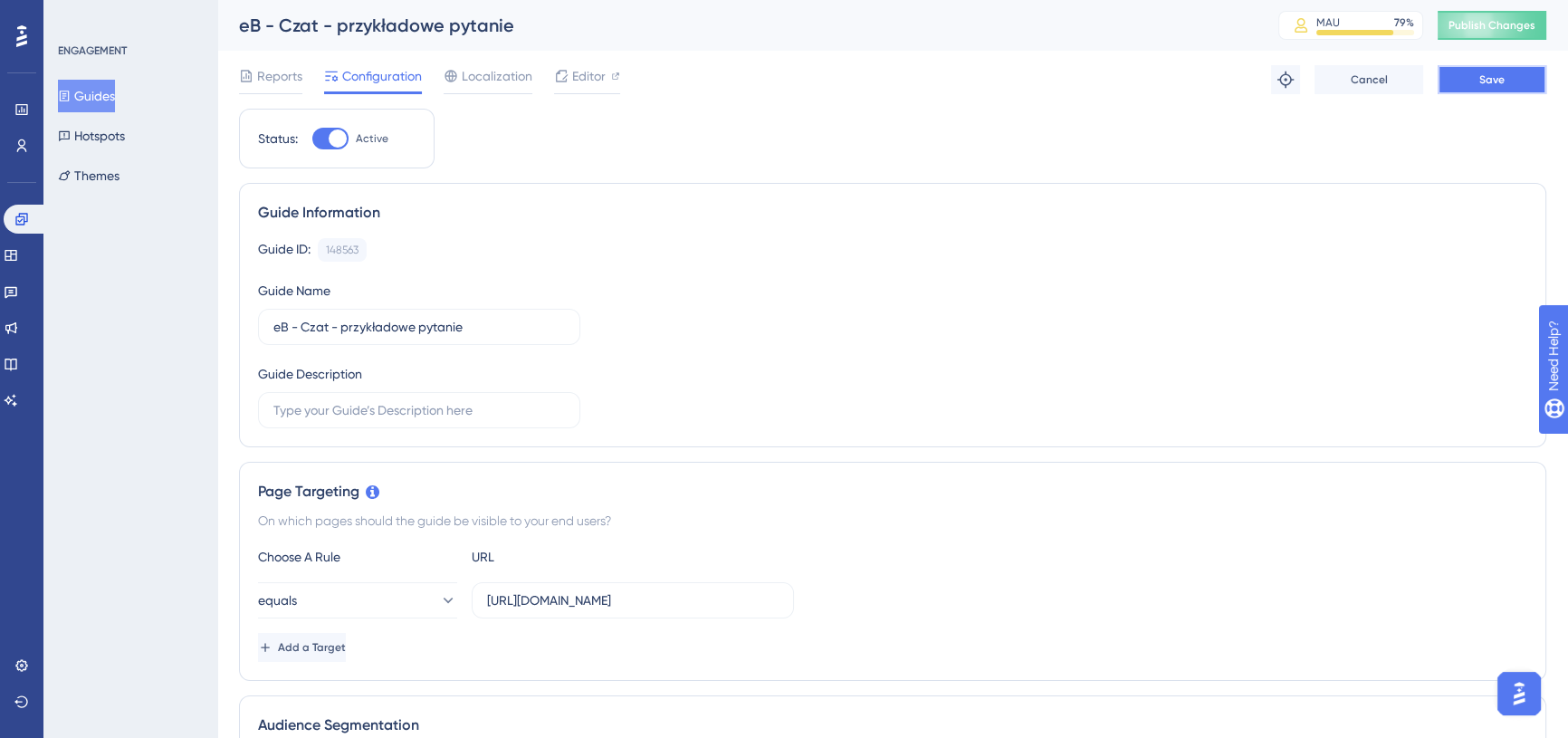
click at [1471, 77] on button "Save" at bounding box center [1492, 79] width 109 height 29
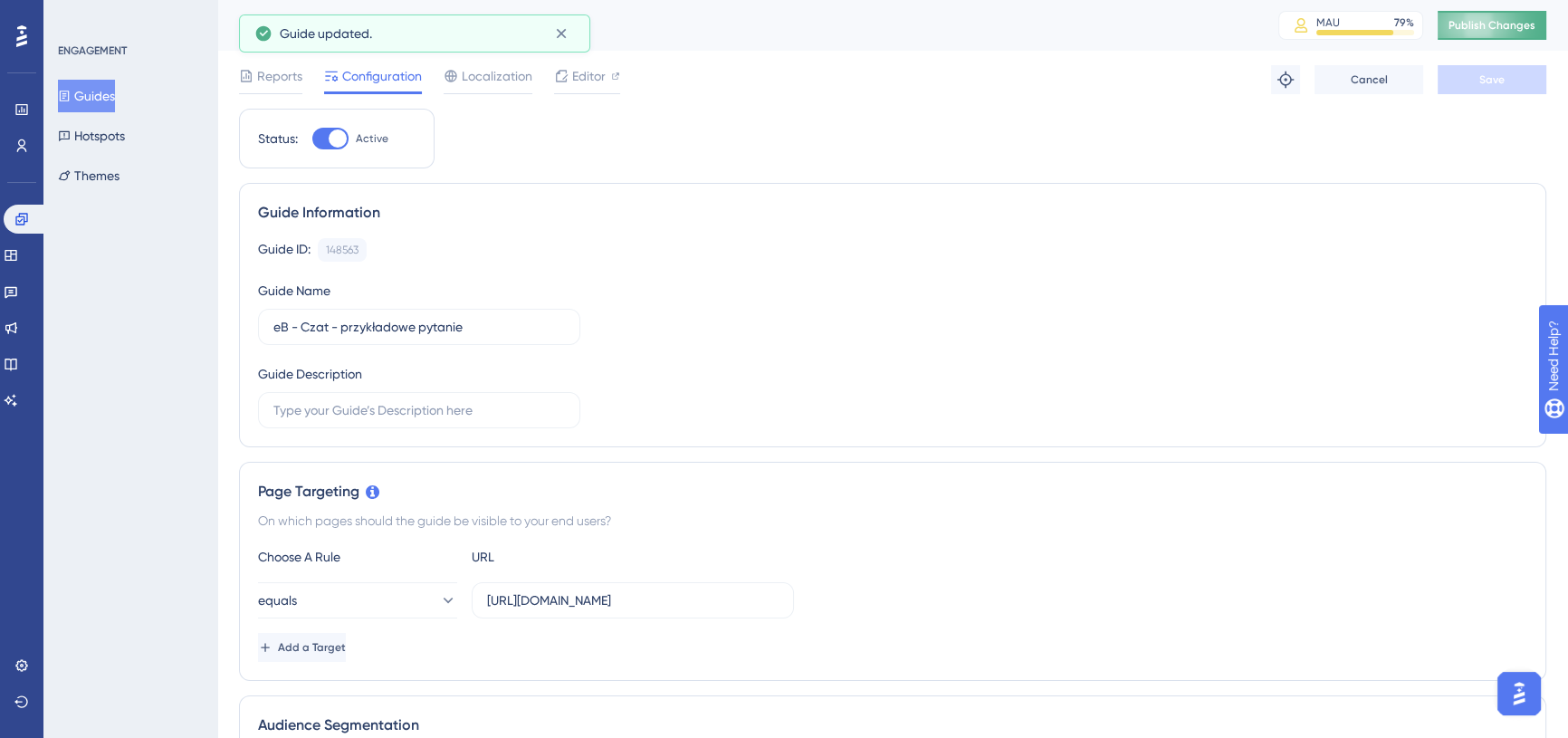
click at [1501, 30] on span "Publish Changes" at bounding box center [1492, 25] width 87 height 15
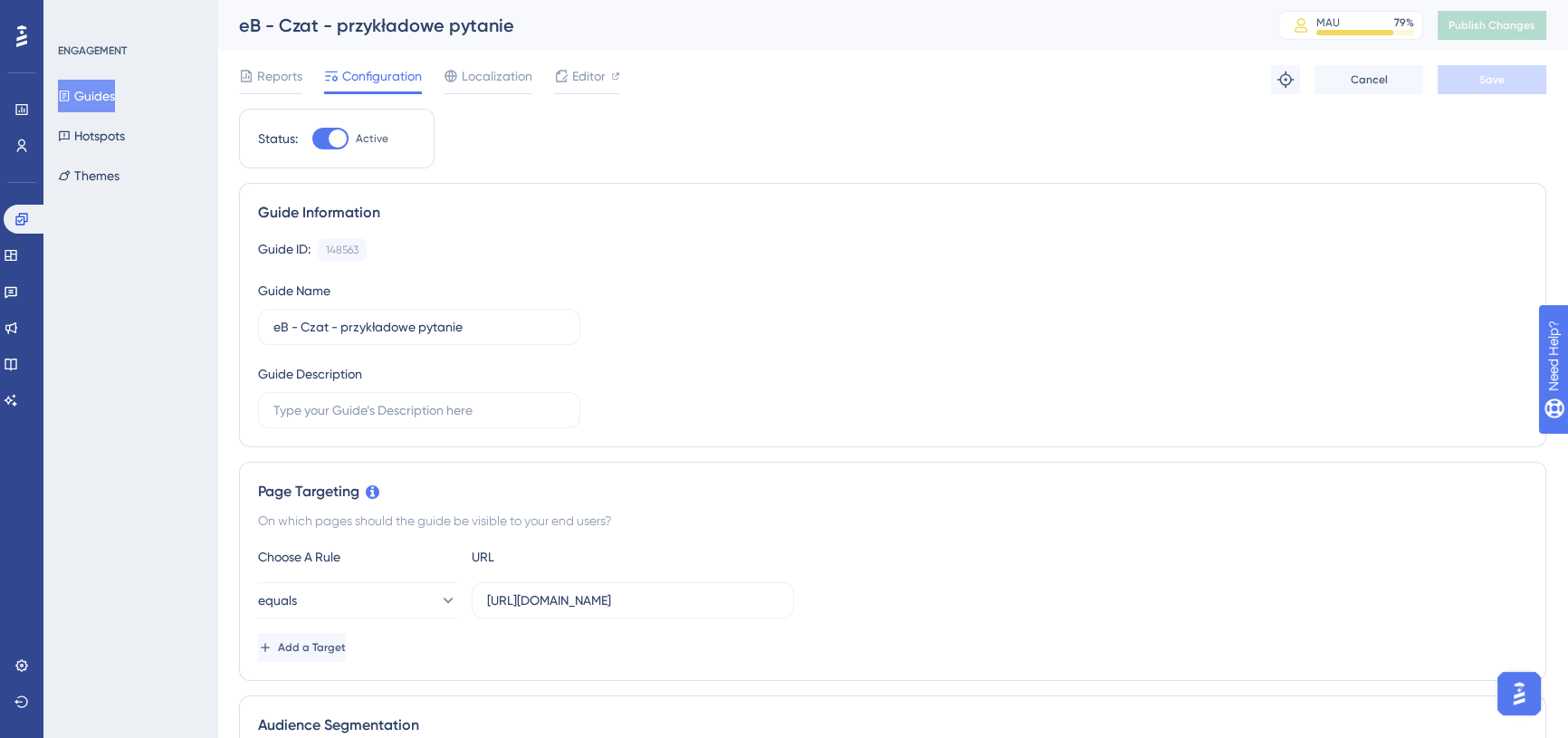
click at [91, 91] on button "Guides" at bounding box center [87, 96] width 57 height 33
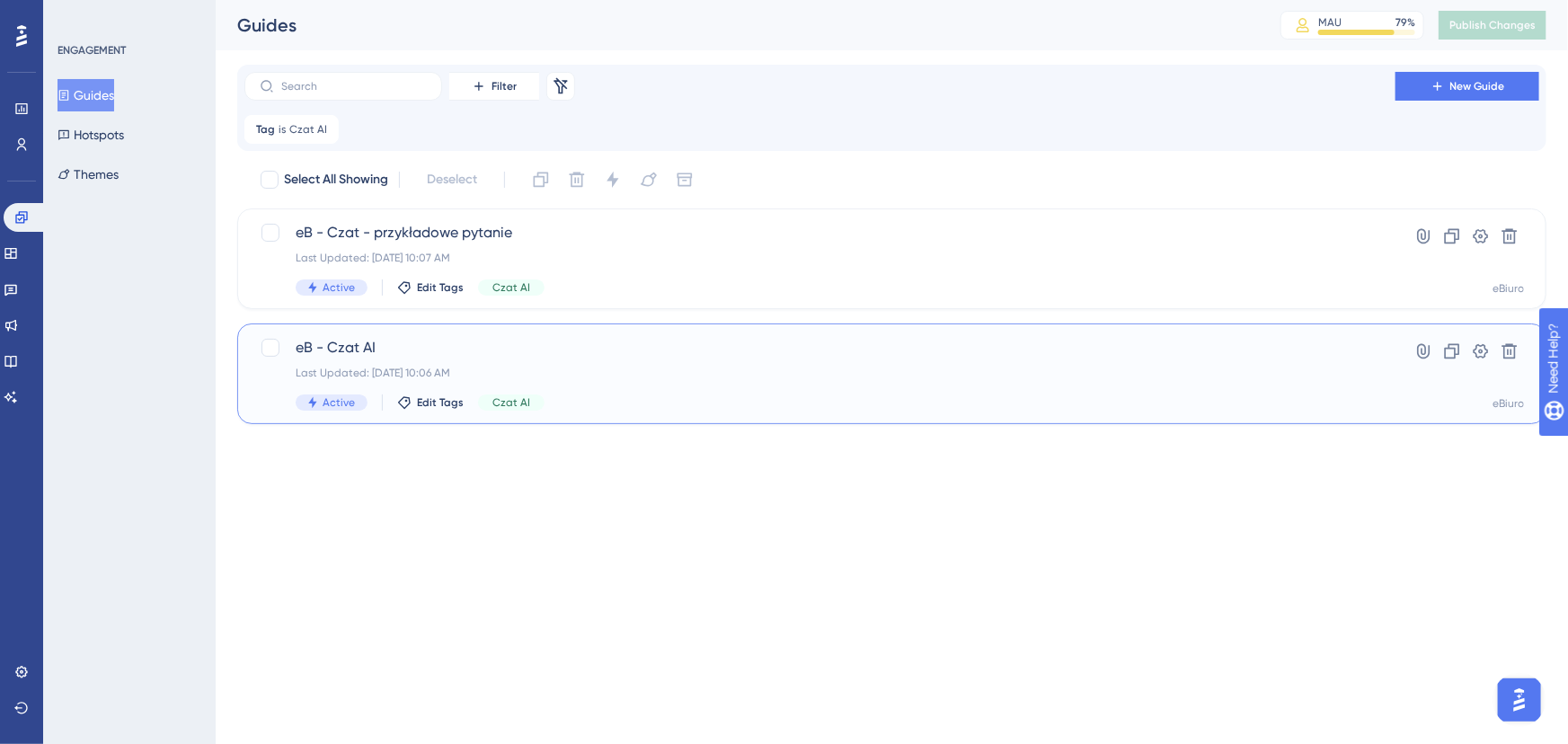
click at [579, 348] on span "eB - Czat AI" at bounding box center [820, 348] width 1049 height 22
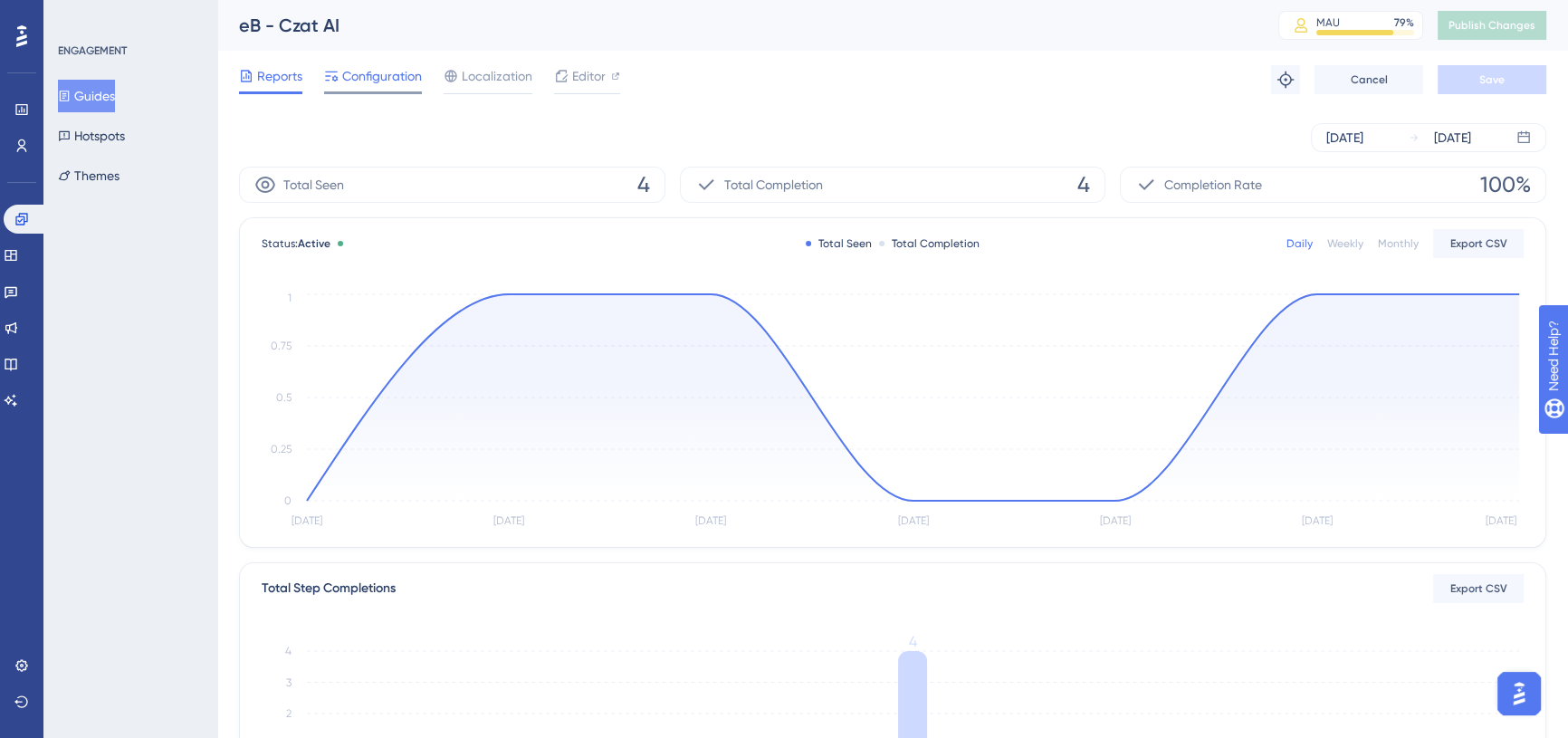
click at [383, 81] on span "Configuration" at bounding box center [382, 76] width 80 height 22
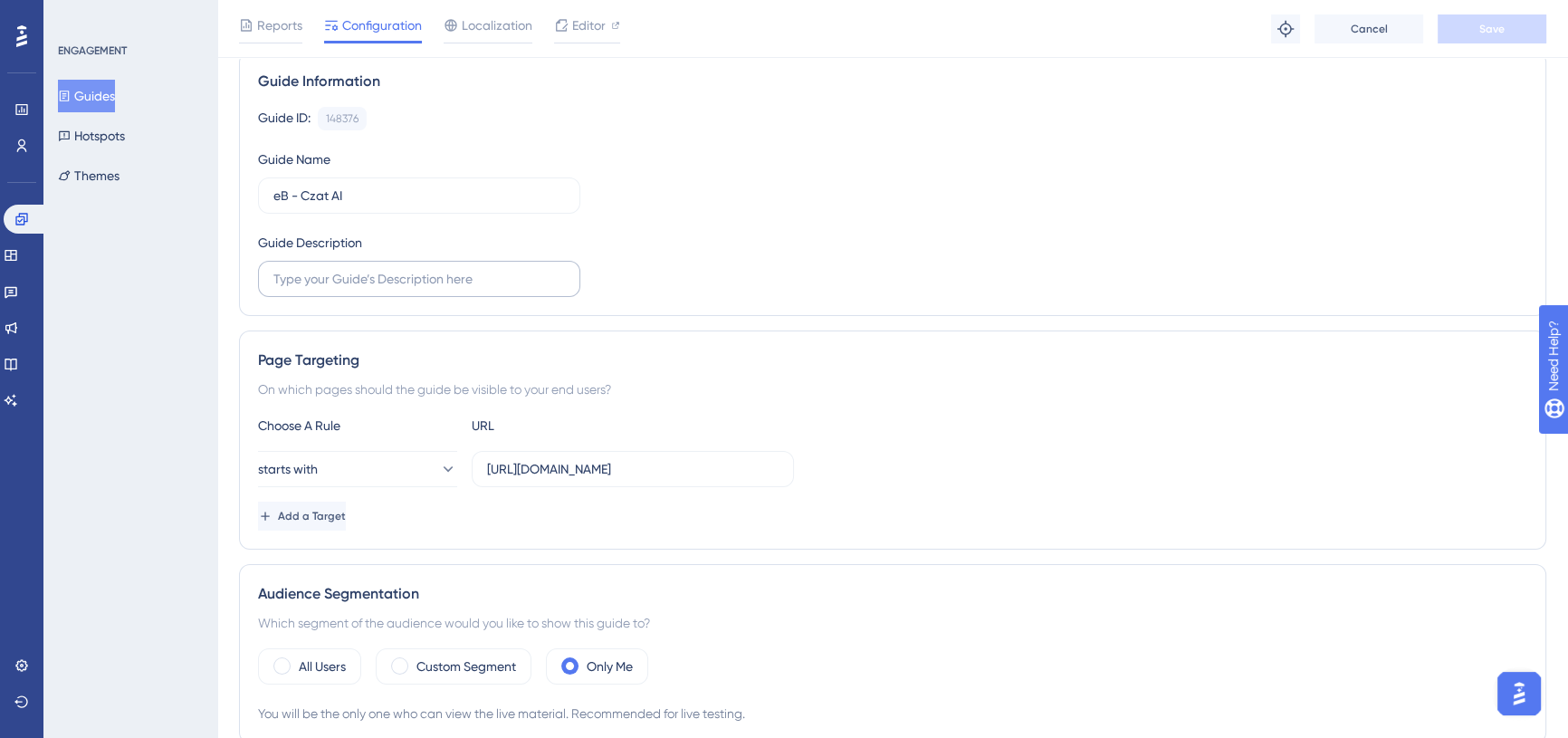
scroll to position [411, 0]
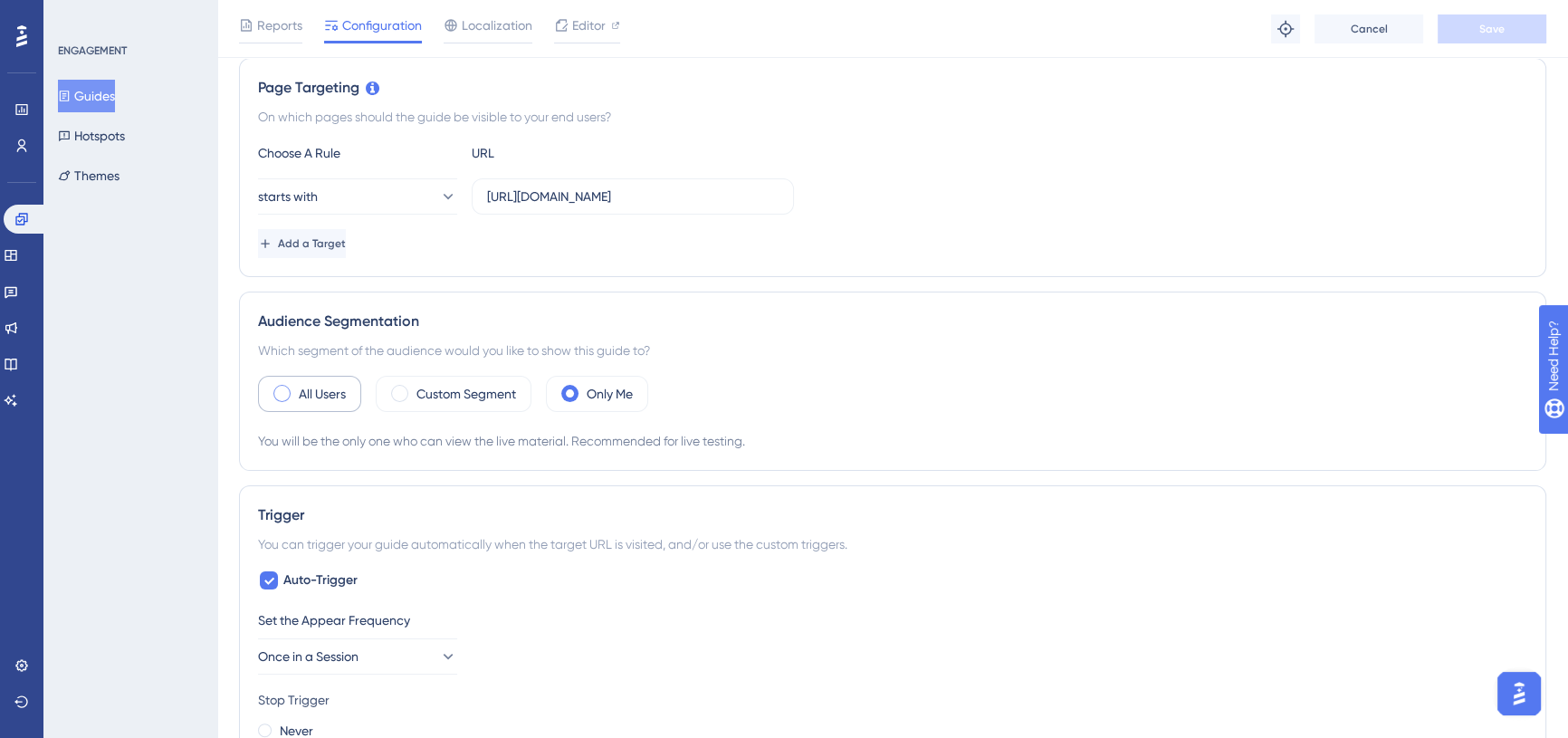
click at [288, 388] on span at bounding box center [281, 393] width 17 height 17
click at [296, 387] on input "radio" at bounding box center [296, 387] width 0 height 0
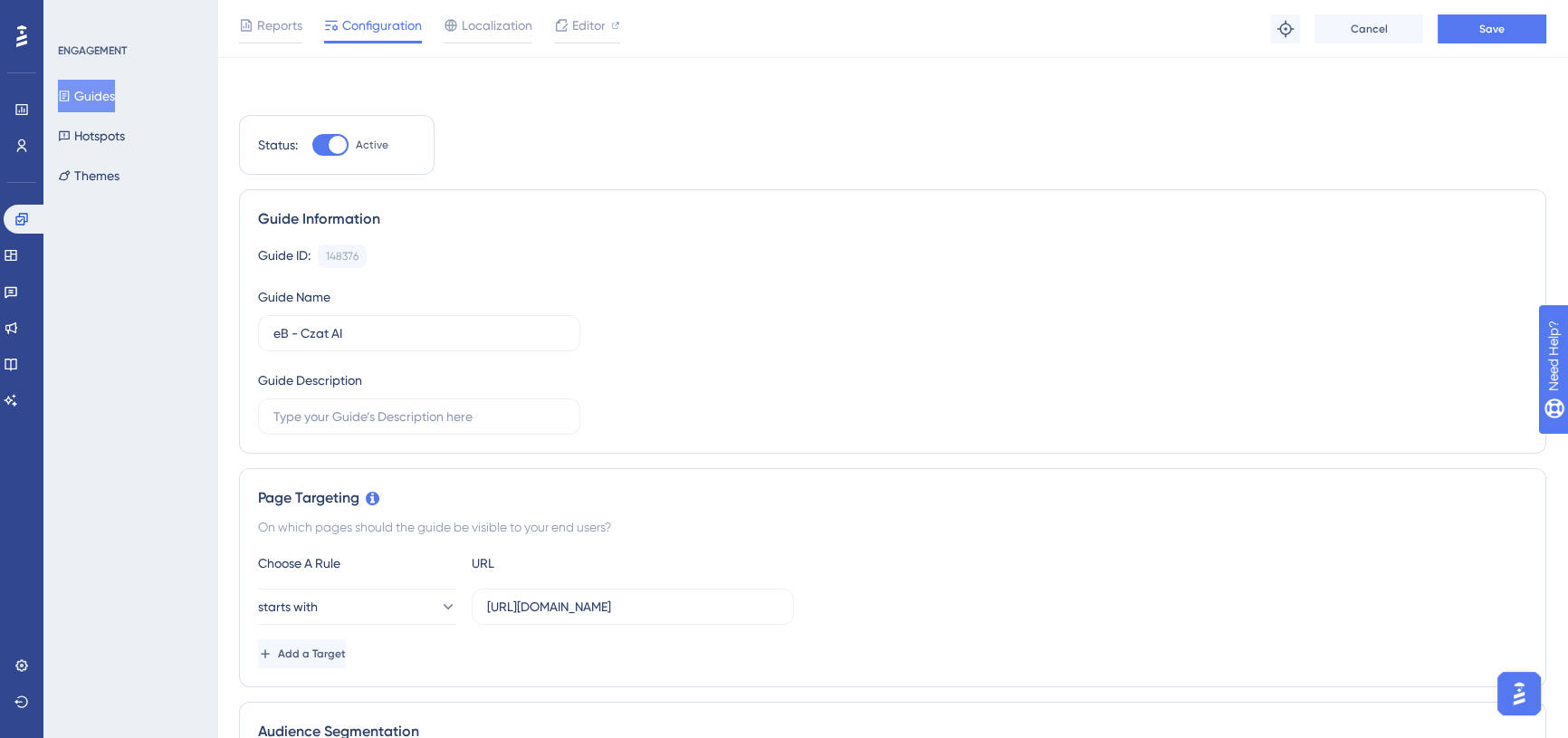
scroll to position [0, 0]
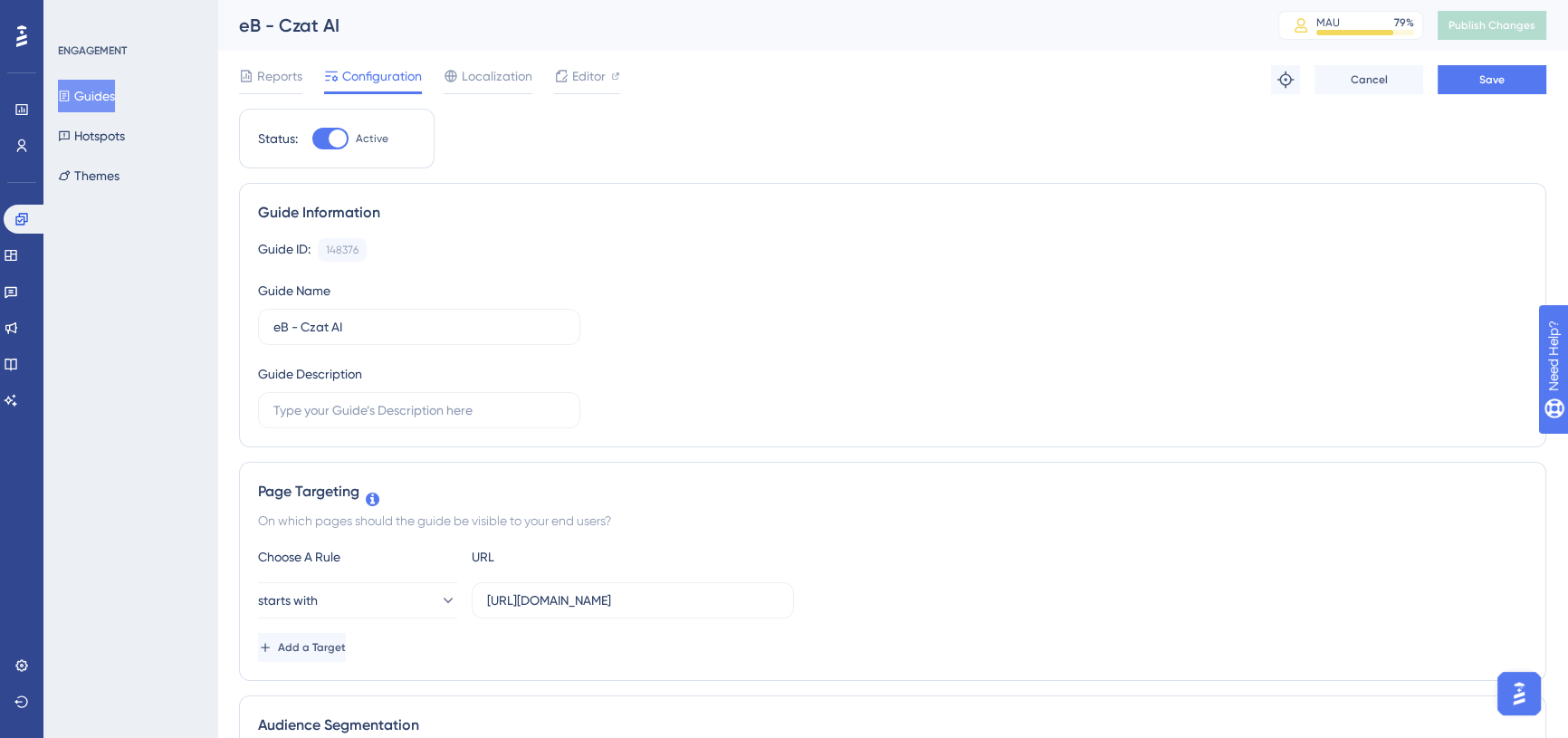
click at [1498, 61] on div "Reports Configuration Localization Editor Troubleshoot Cancel Save" at bounding box center [893, 79] width 1307 height 58
click at [1498, 75] on span "Save" at bounding box center [1492, 79] width 26 height 15
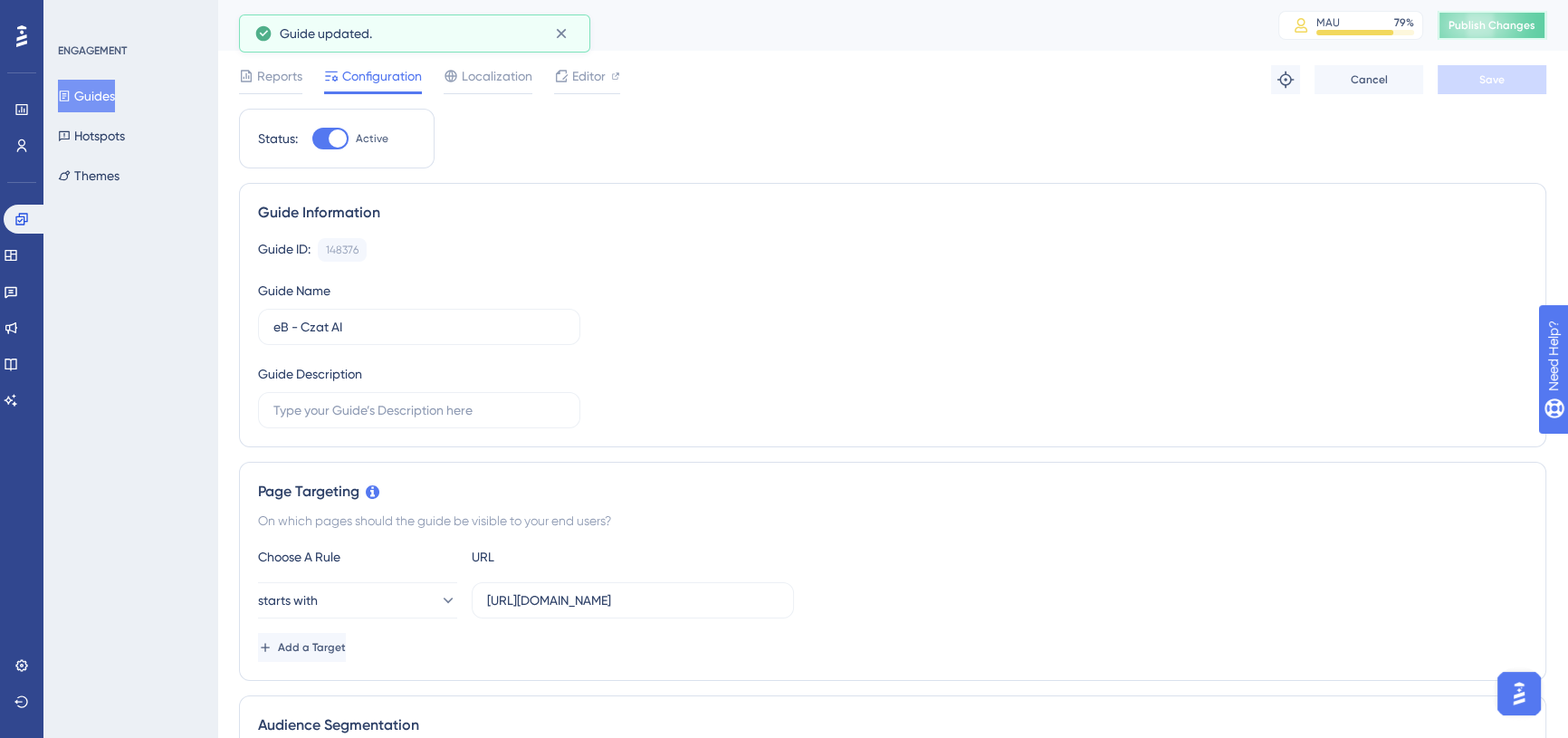
click at [1514, 27] on span "Publish Changes" at bounding box center [1492, 25] width 87 height 15
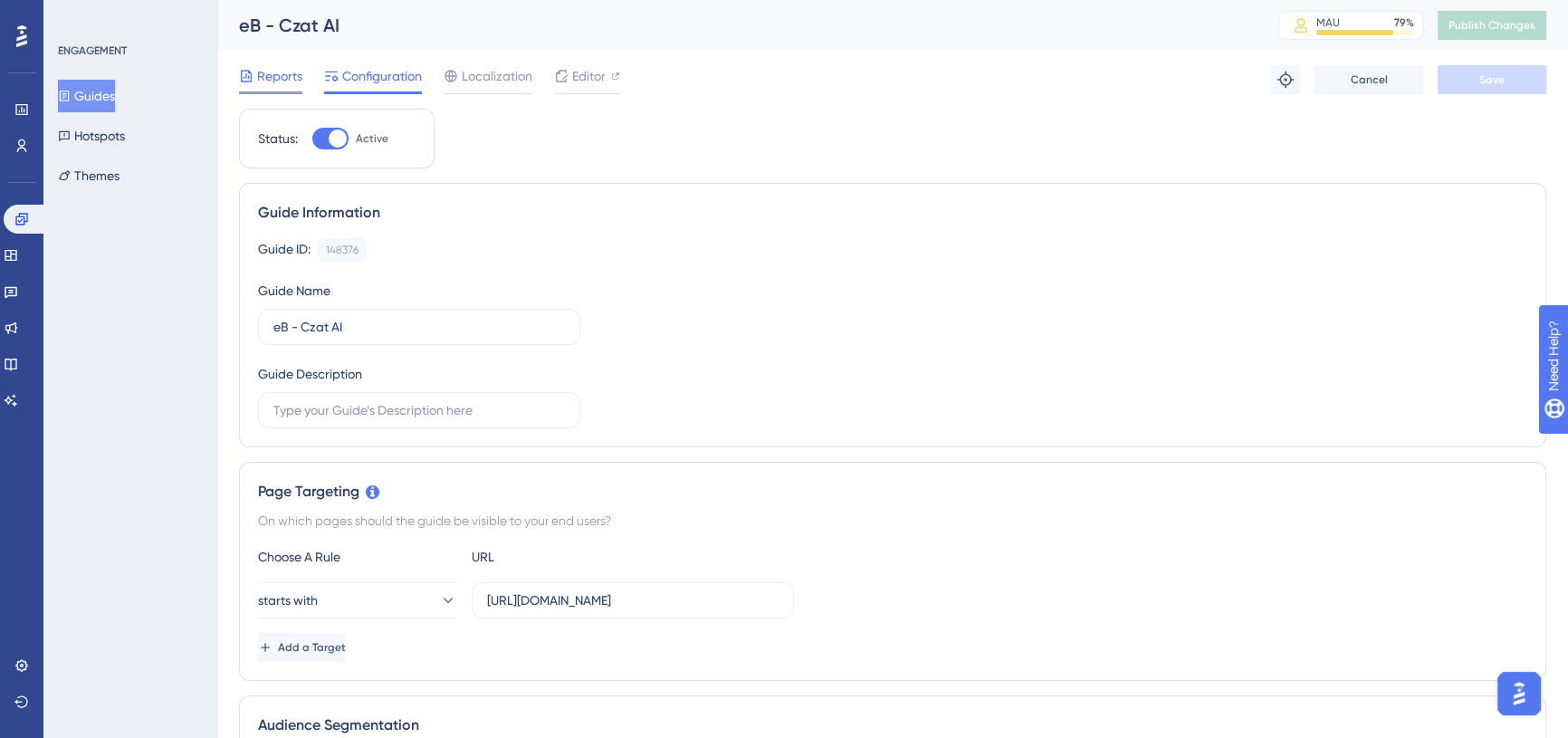
click at [266, 76] on span "Reports" at bounding box center [279, 76] width 45 height 22
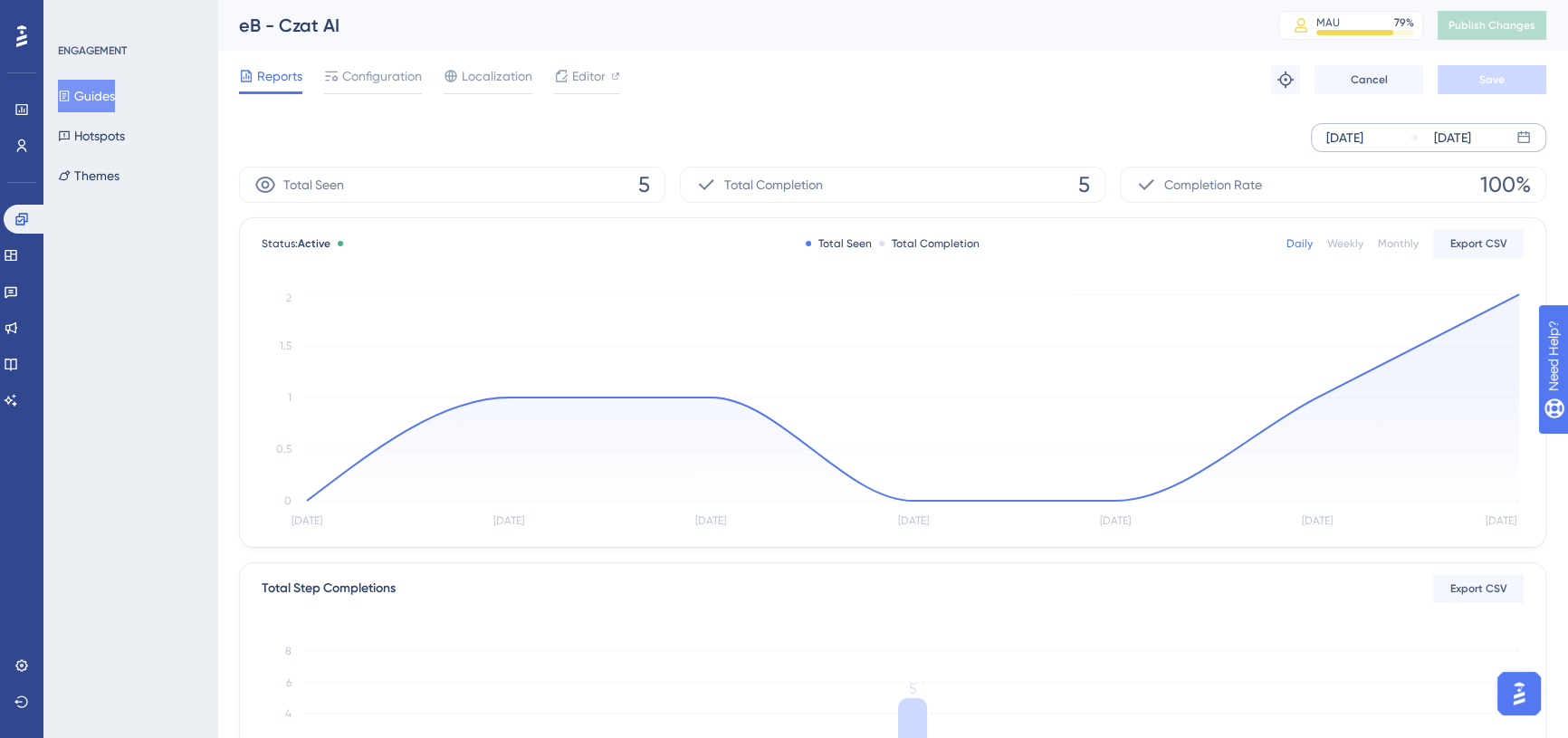
click at [1344, 139] on div "Sep 17 2025" at bounding box center [1345, 137] width 38 height 22
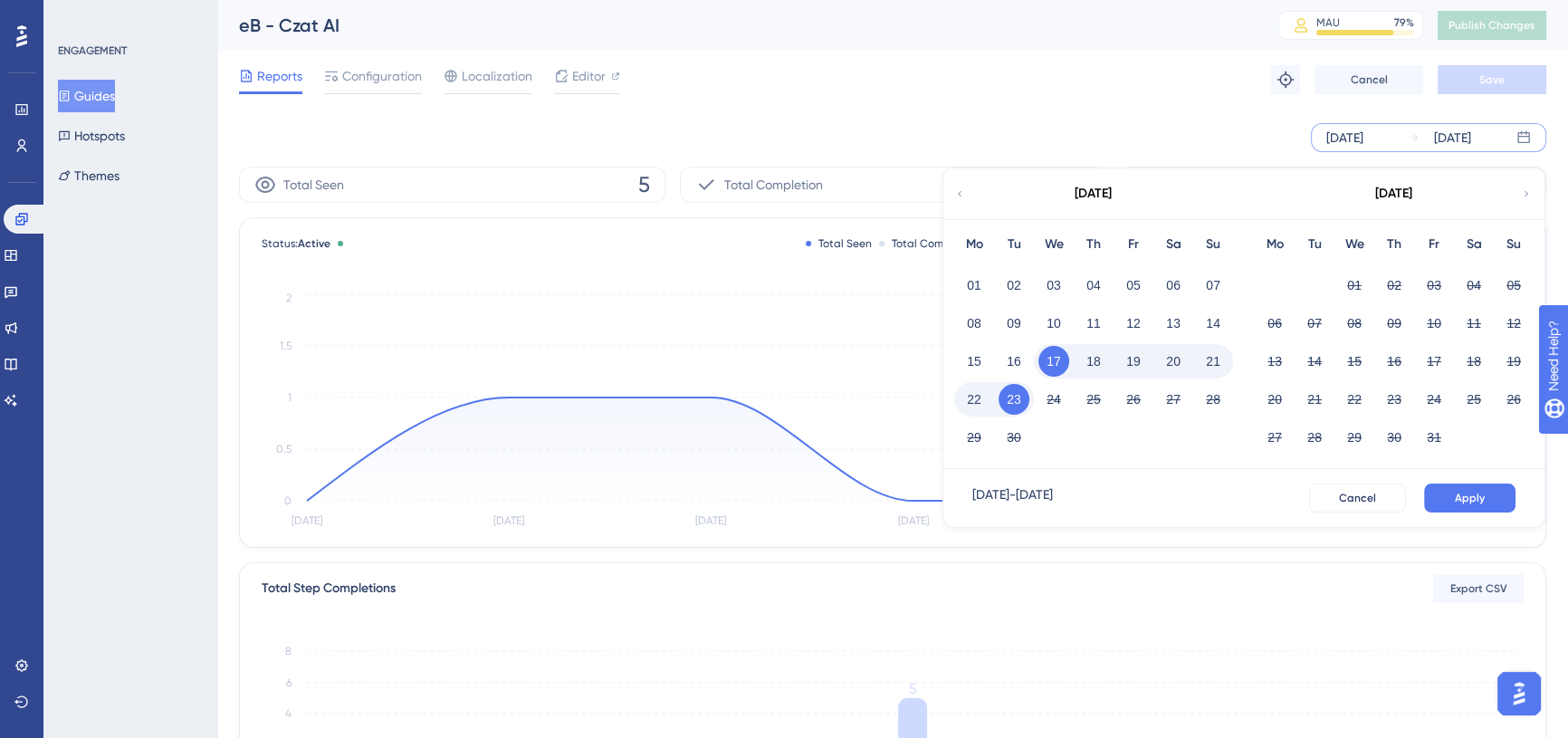
click at [1055, 362] on button "17" at bounding box center [1054, 361] width 31 height 31
click at [1058, 363] on button "17" at bounding box center [1054, 361] width 31 height 31
click at [1059, 360] on button "17" at bounding box center [1054, 361] width 31 height 31
click at [1006, 397] on button "23" at bounding box center [1013, 399] width 31 height 31
click at [1023, 401] on button "23" at bounding box center [1013, 399] width 31 height 31
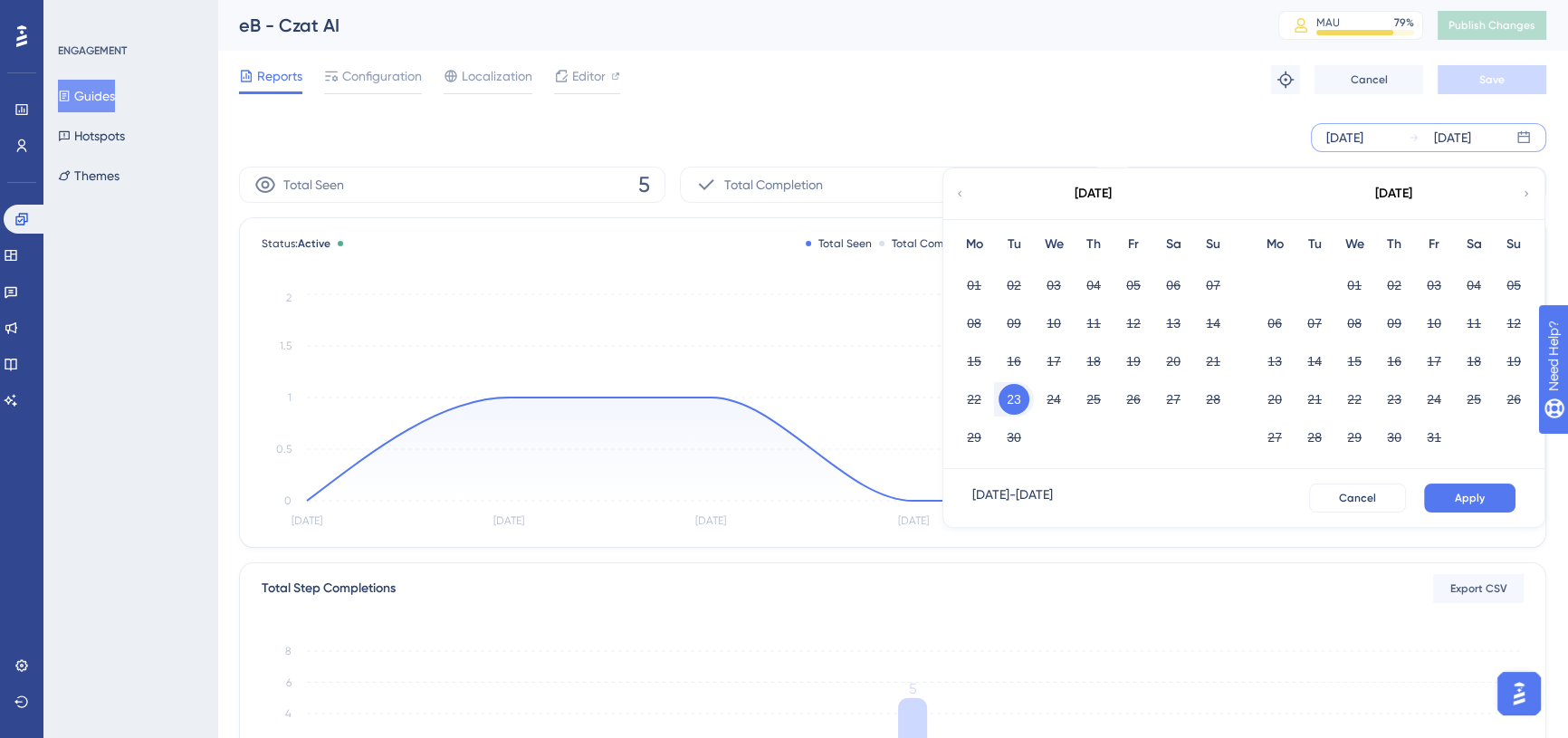
click at [1023, 401] on button "23" at bounding box center [1013, 399] width 31 height 31
click at [1467, 499] on span "Apply" at bounding box center [1469, 498] width 30 height 15
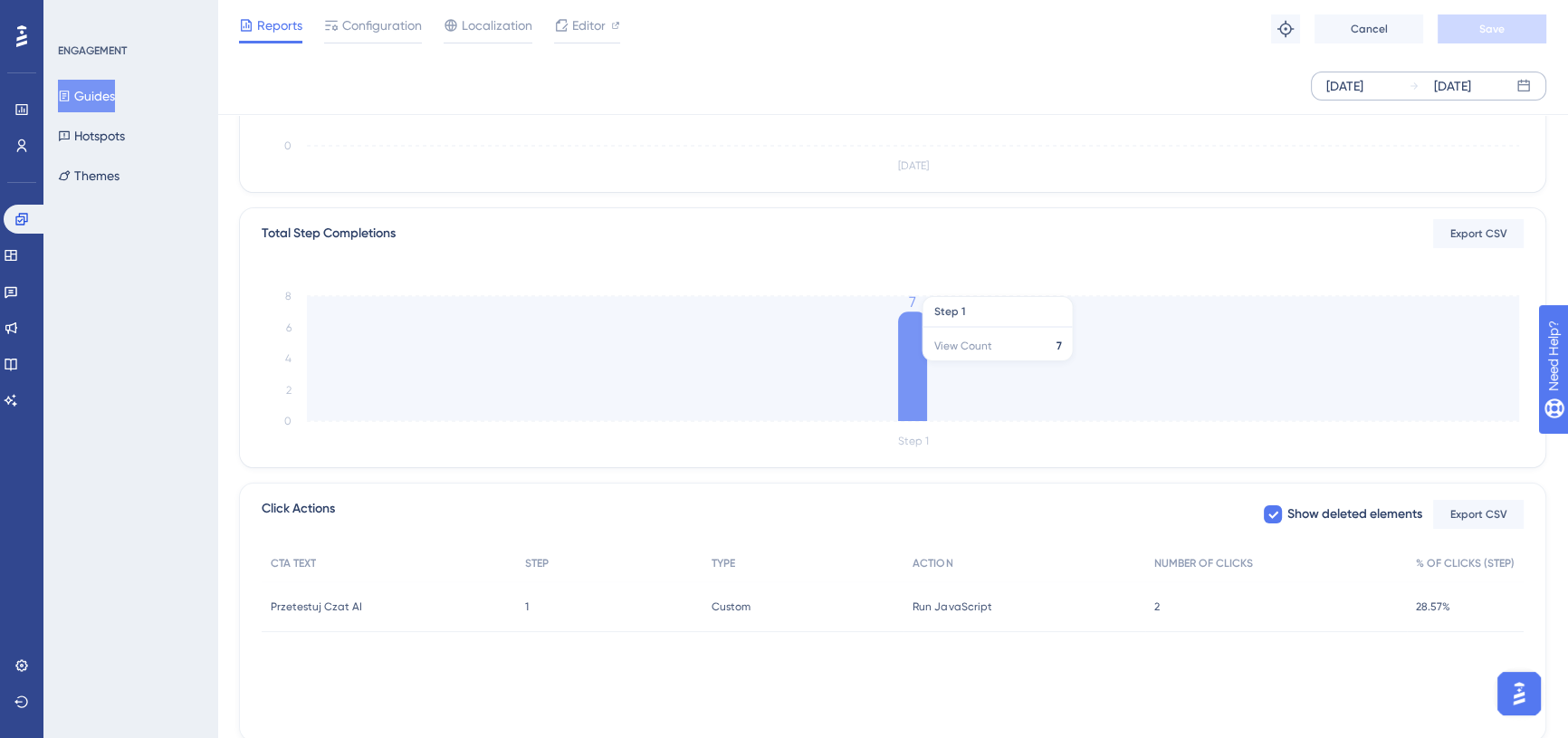
scroll to position [408, 0]
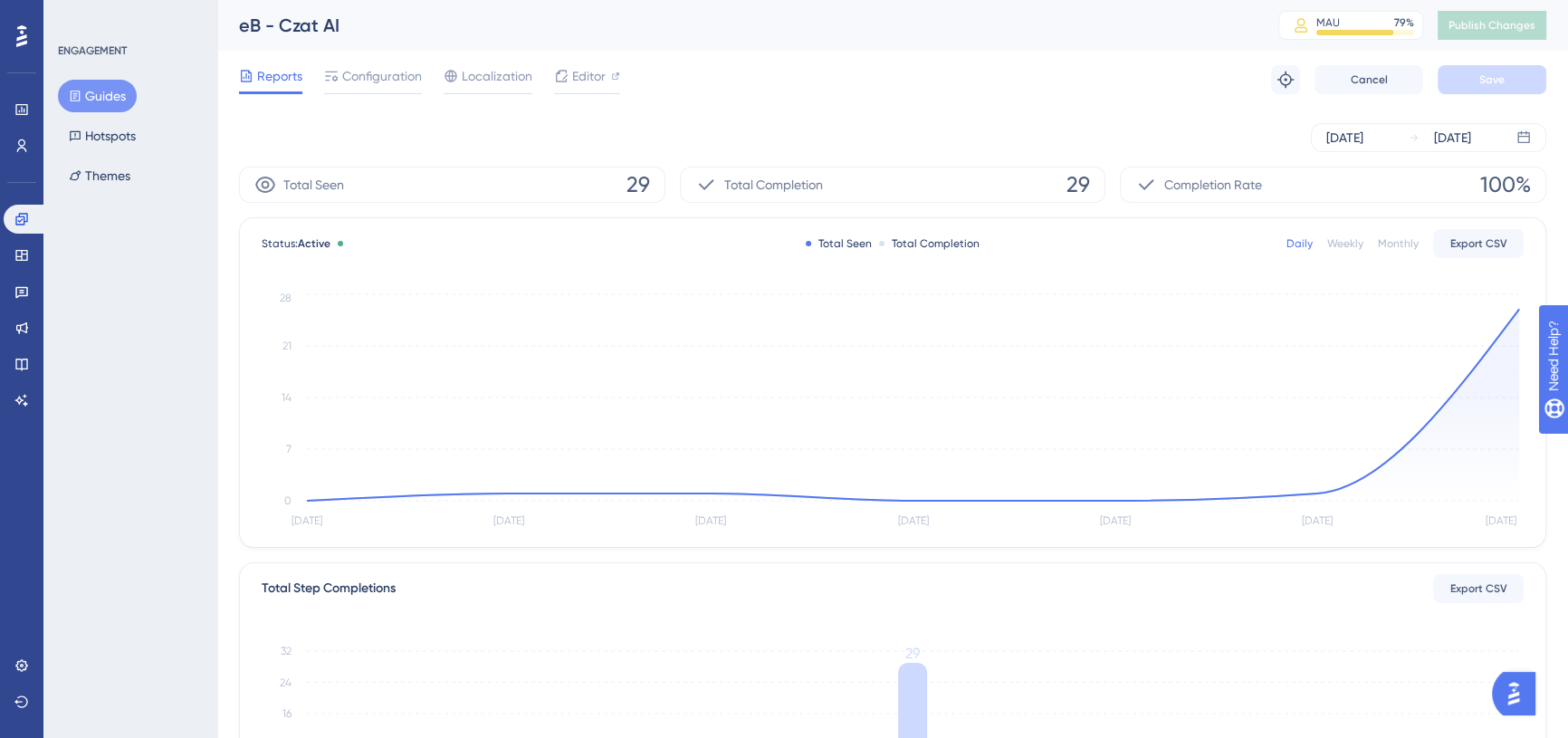
click at [1128, 70] on div "Reports Configuration Localization Editor Troubleshoot Cancel Save" at bounding box center [893, 79] width 1307 height 58
click at [373, 82] on span "Configuration" at bounding box center [382, 76] width 80 height 22
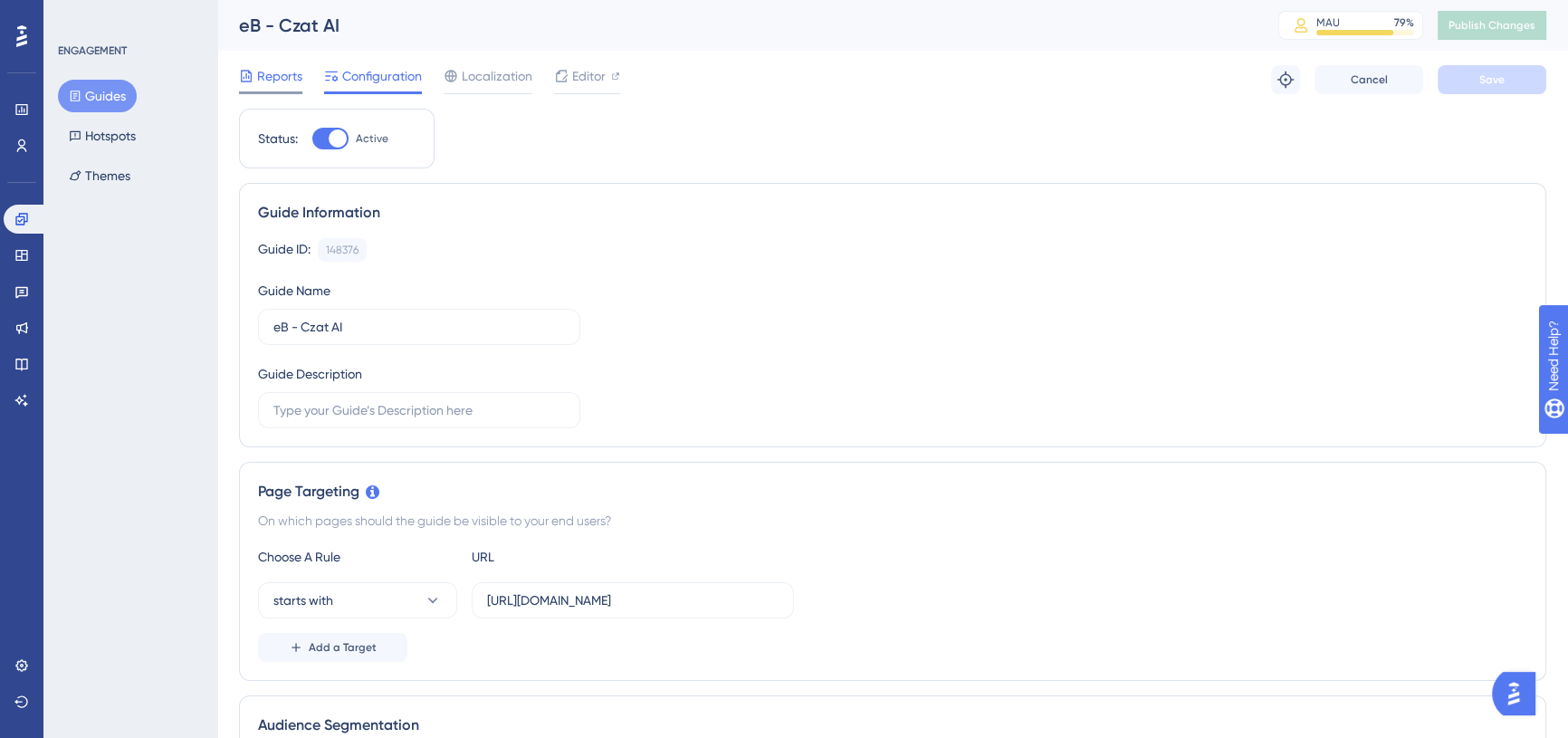
click at [280, 79] on span "Reports" at bounding box center [279, 76] width 45 height 22
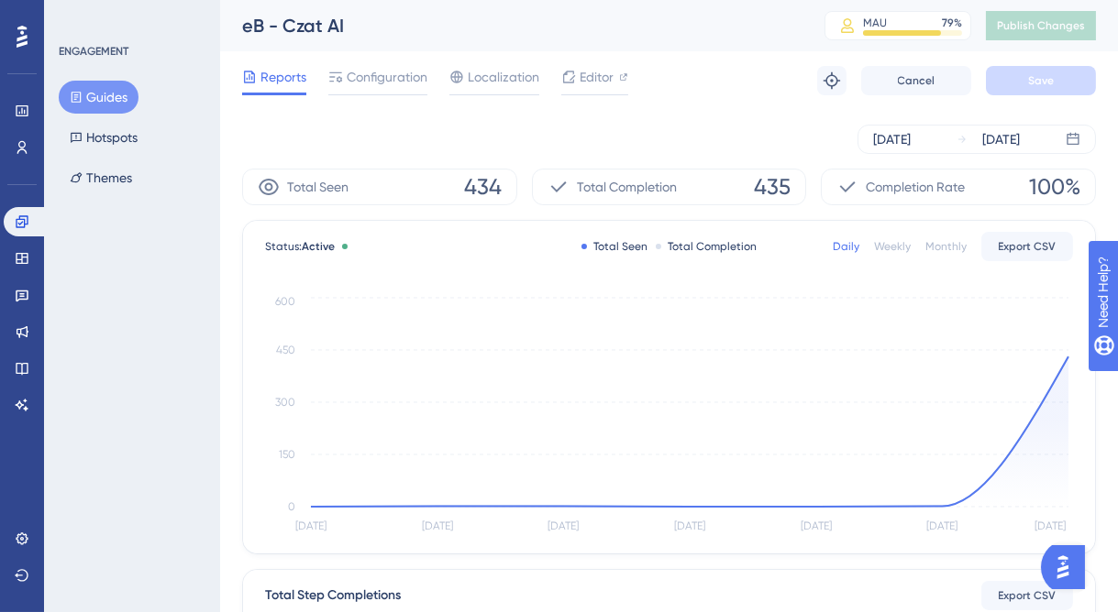
click at [374, 147] on div "Sep 17 2025 Sep 23 2025" at bounding box center [669, 139] width 854 height 29
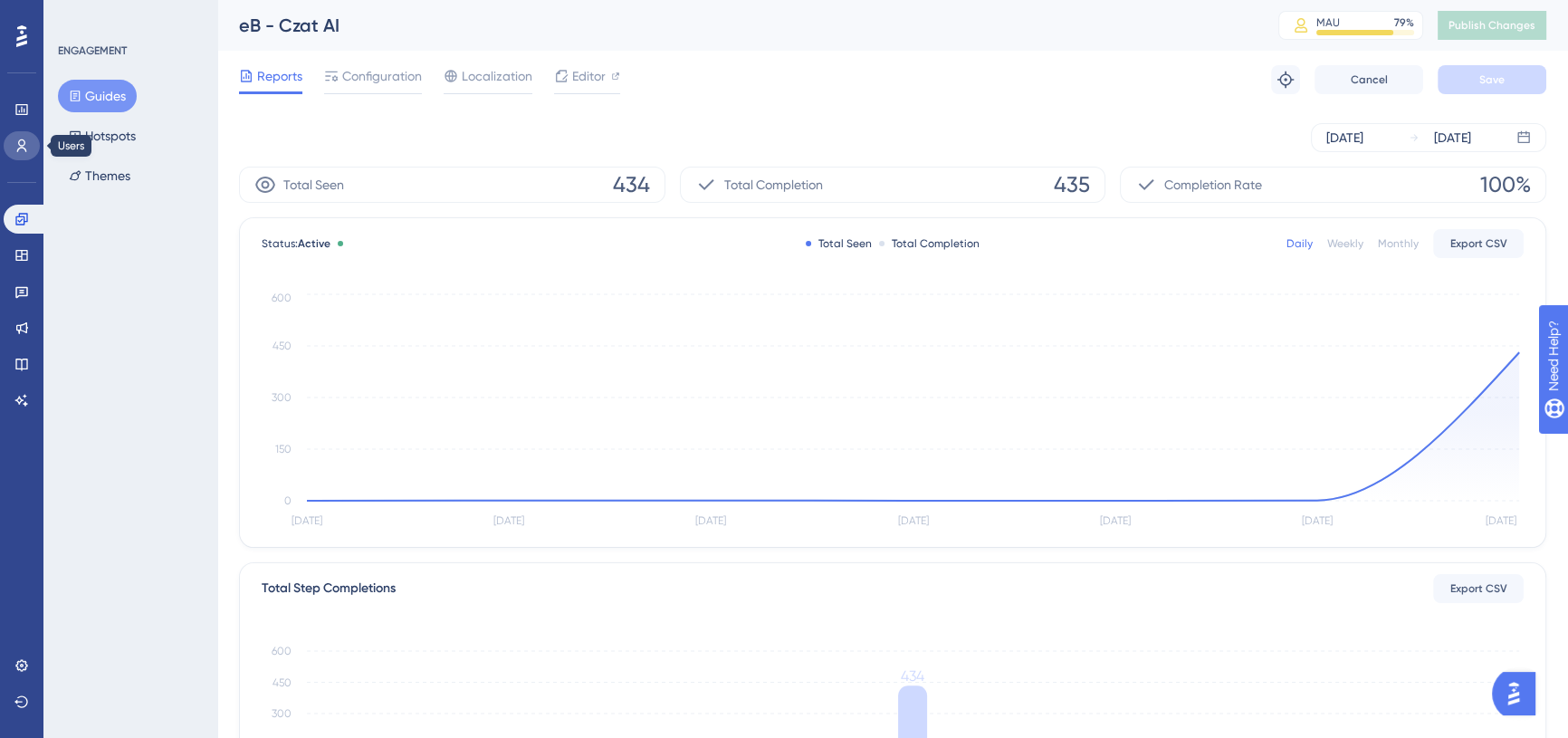
click at [27, 144] on icon at bounding box center [22, 145] width 15 height 15
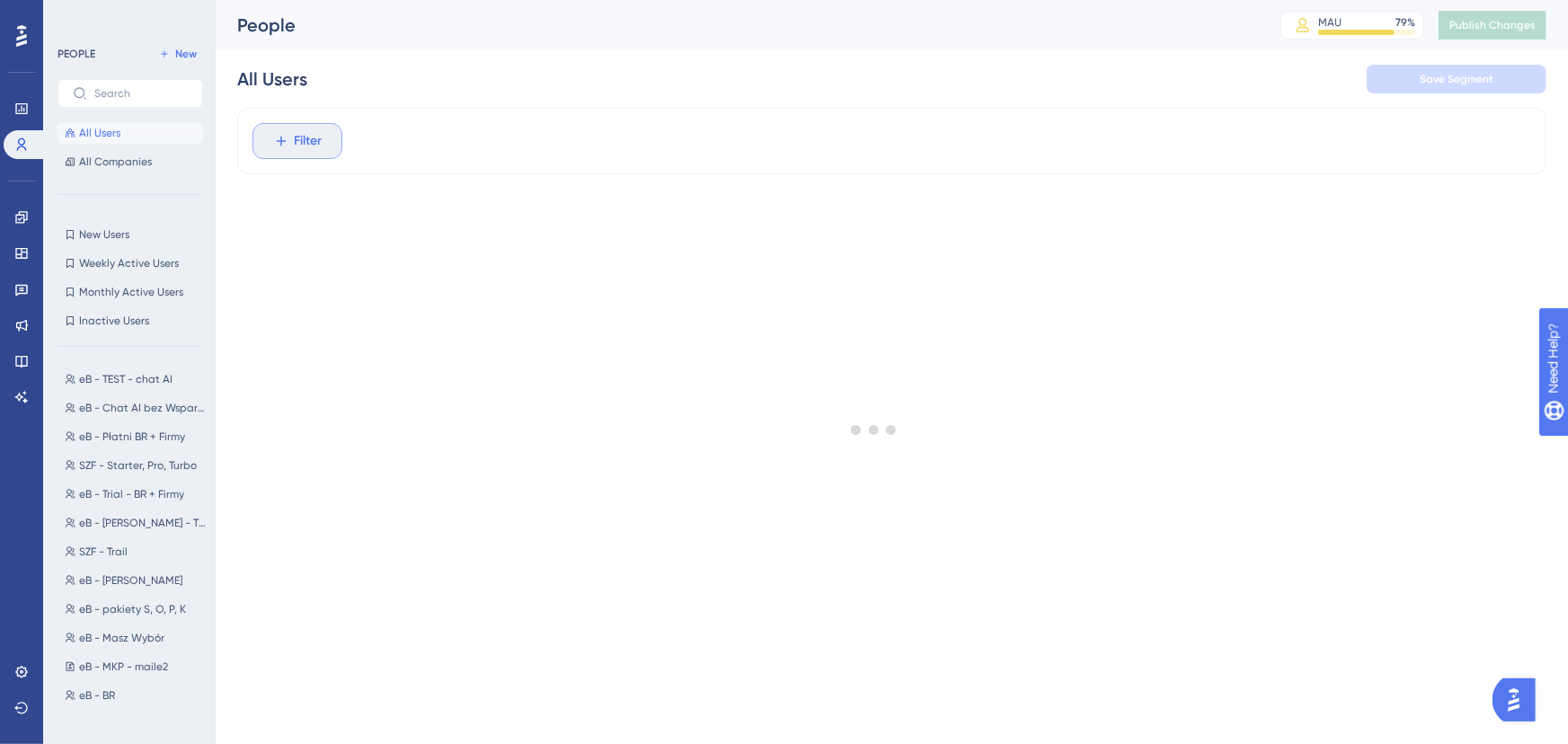
click at [310, 137] on span "Filter" at bounding box center [309, 141] width 27 height 22
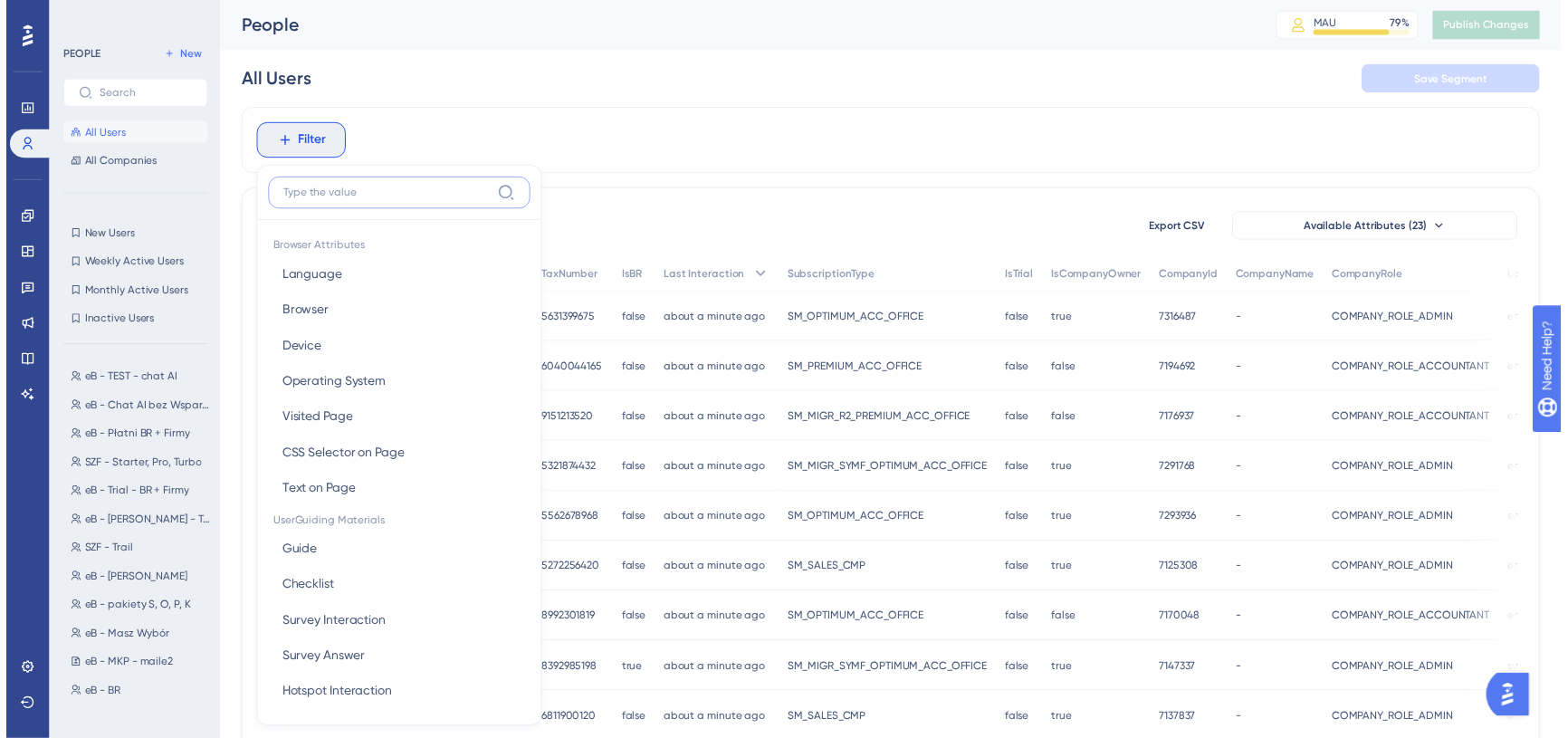
scroll to position [82, 0]
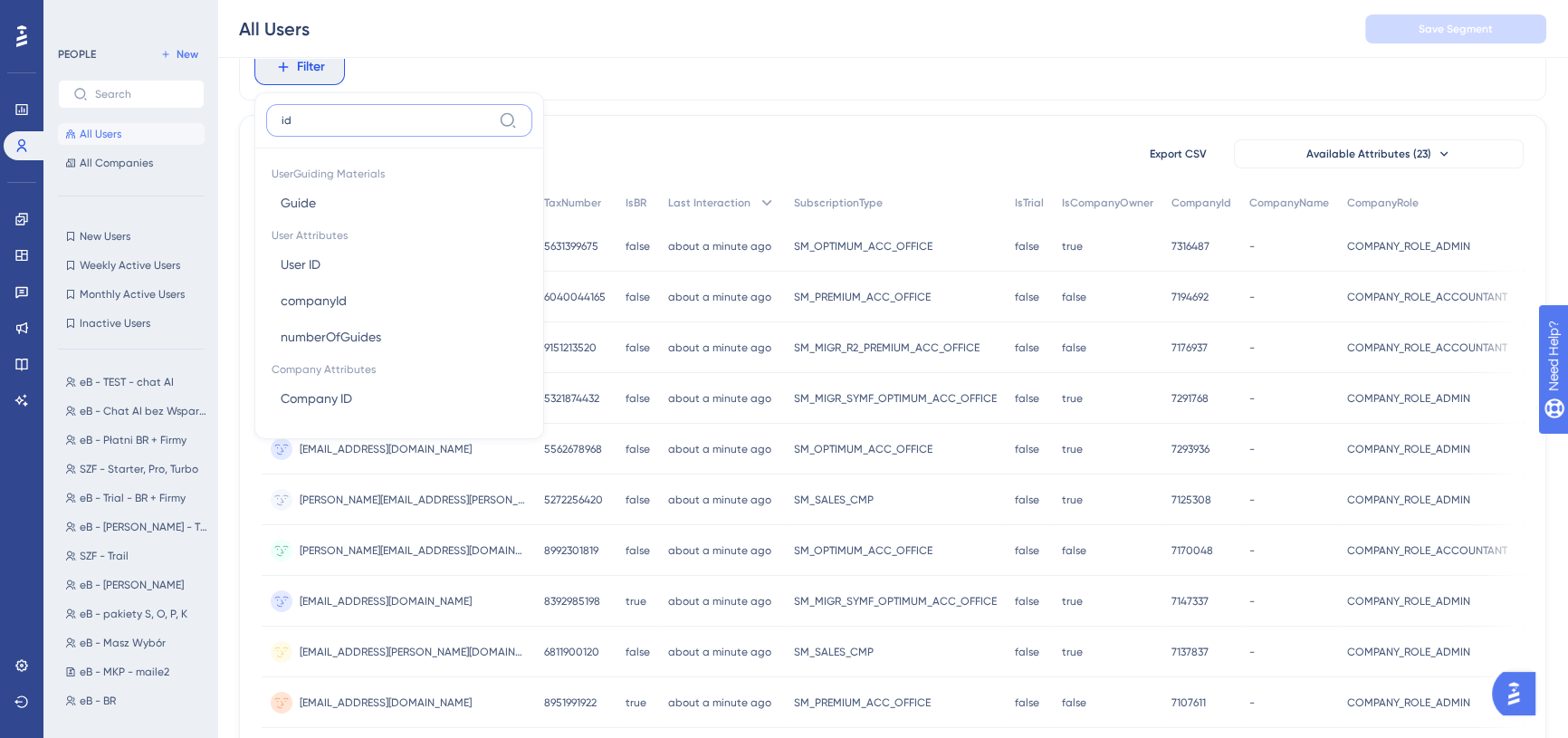
type input "id"
click at [350, 118] on input "id" at bounding box center [386, 121] width 210 height 15
click at [359, 391] on button "Company ID Company ID" at bounding box center [400, 398] width 267 height 37
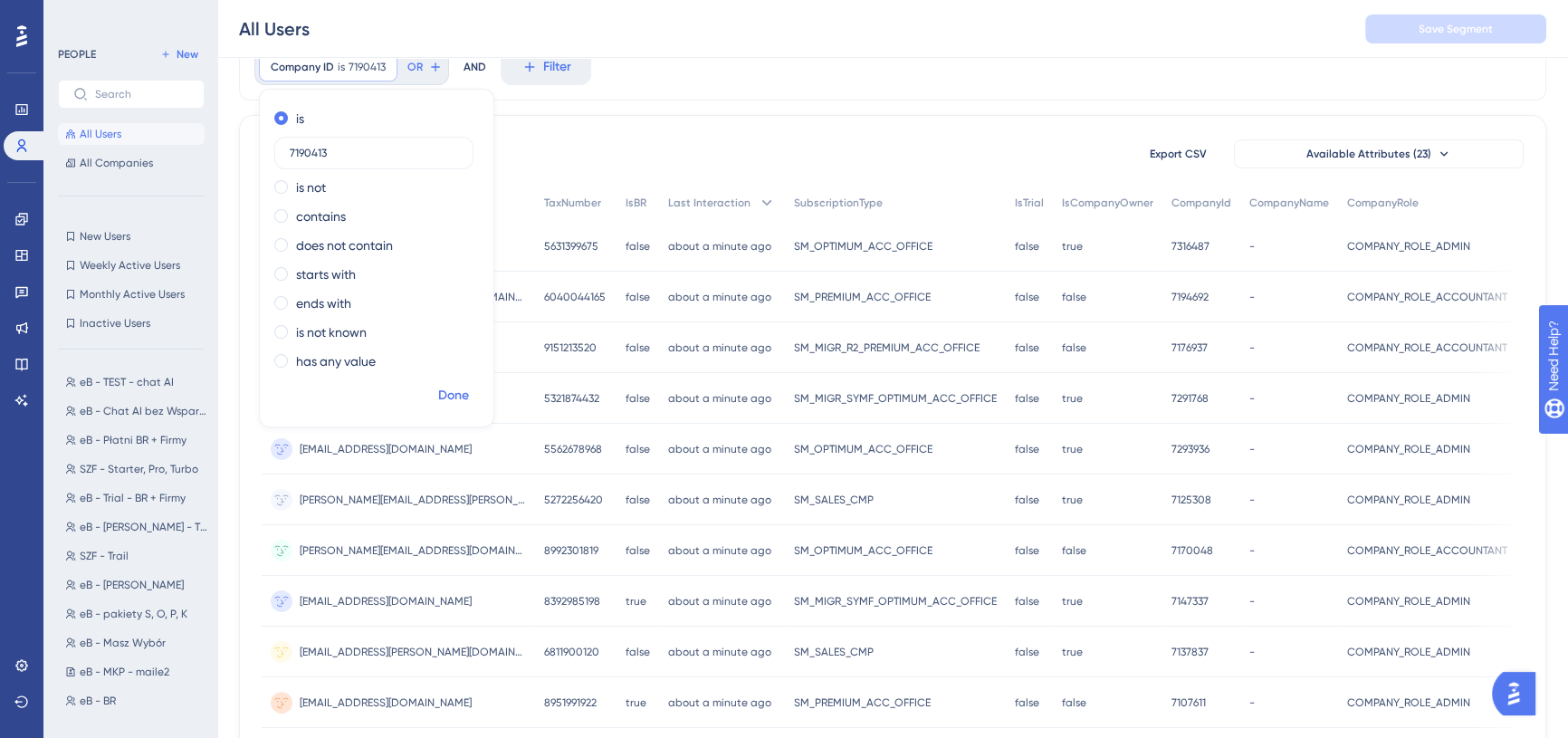
type input "7190413"
click at [461, 400] on span "Done" at bounding box center [453, 396] width 31 height 22
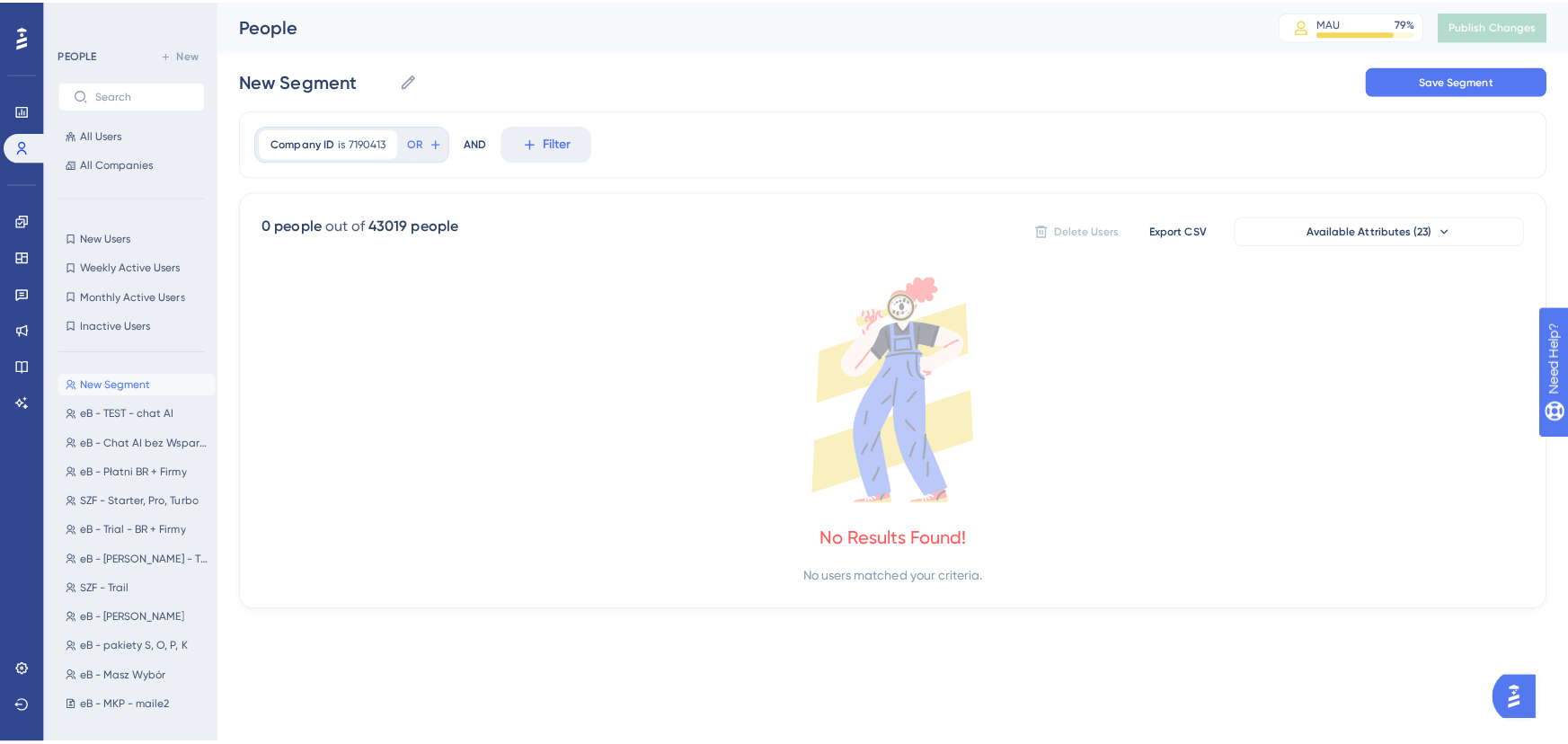
scroll to position [0, 0]
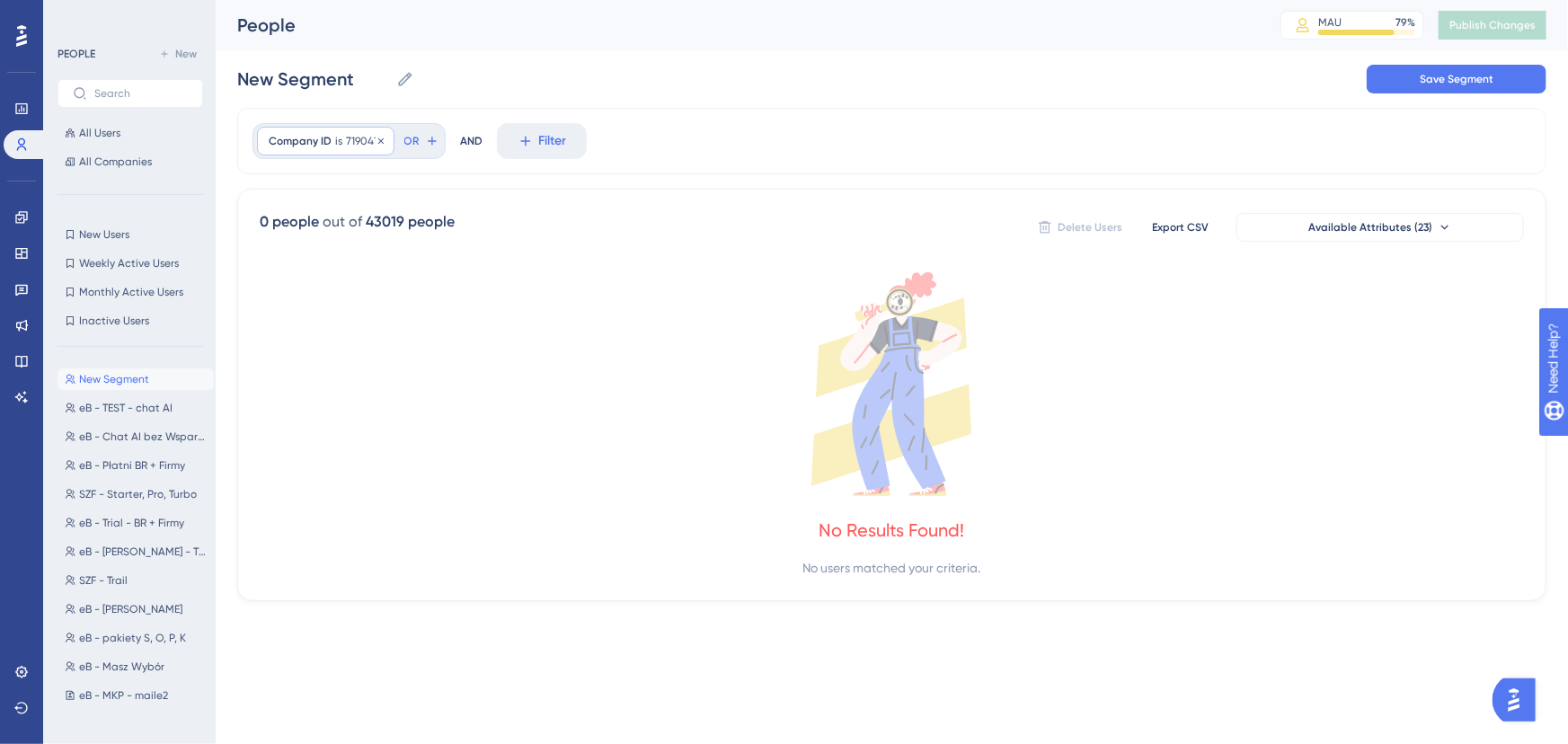
click at [328, 139] on span "Company ID" at bounding box center [300, 141] width 63 height 15
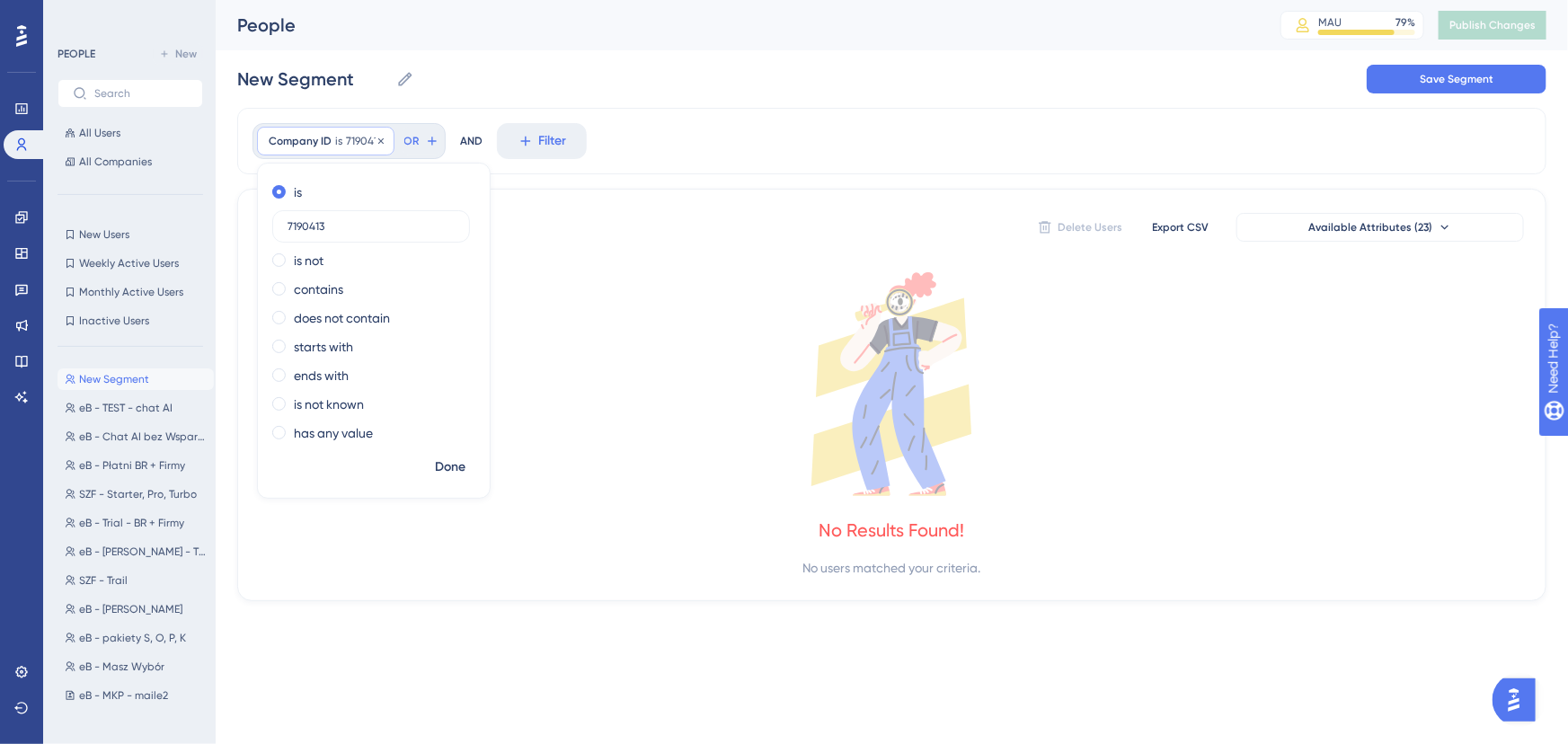
click at [343, 142] on div "Company ID is 7190413 7190413 Remove" at bounding box center [325, 140] width 137 height 28
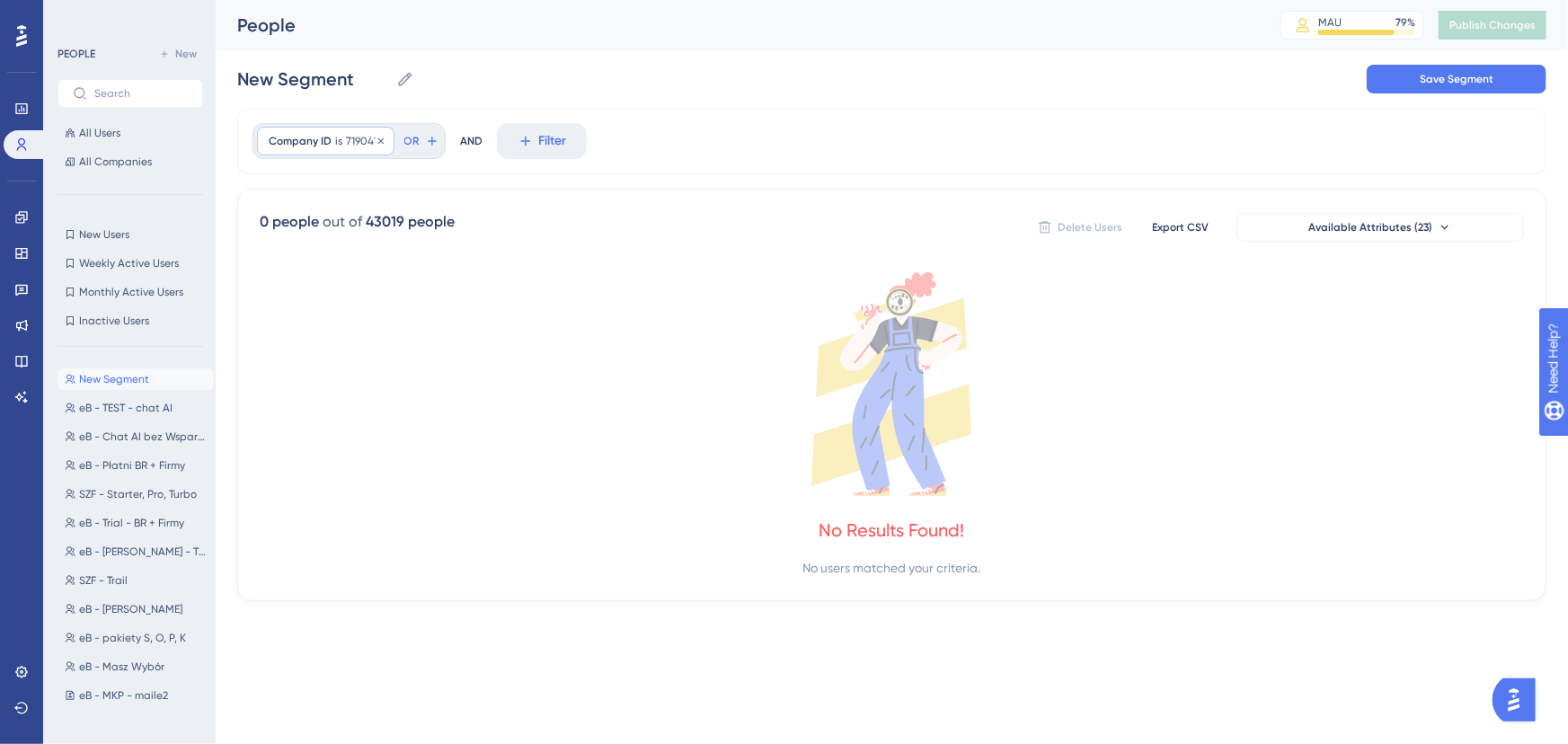
click at [343, 142] on div "Company ID is 7190413 7190413 Remove" at bounding box center [325, 140] width 137 height 28
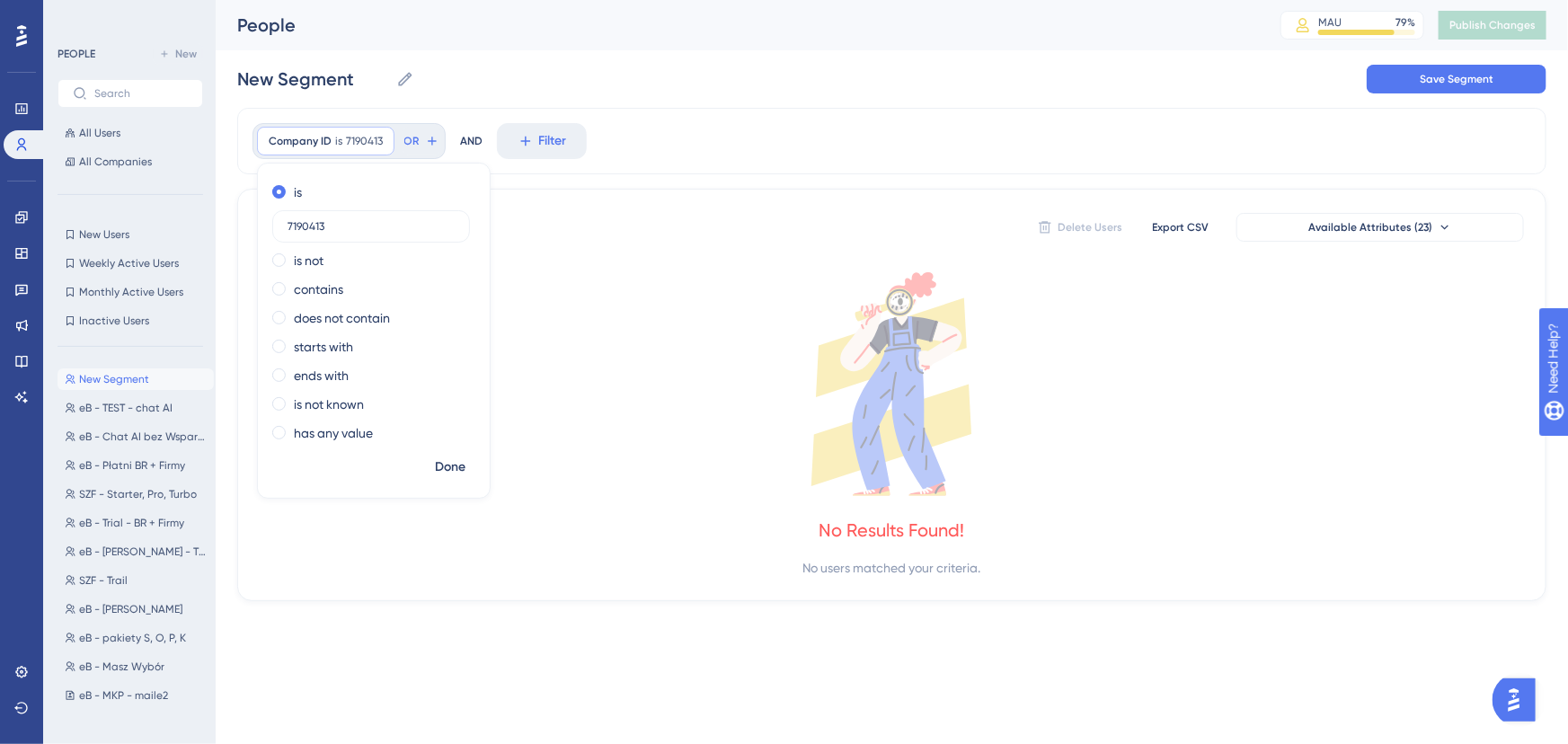
click at [551, 190] on div "0 people out of 43019 people Delete Users Export CSV Available Attributes (23) …" at bounding box center [892, 395] width 1309 height 413
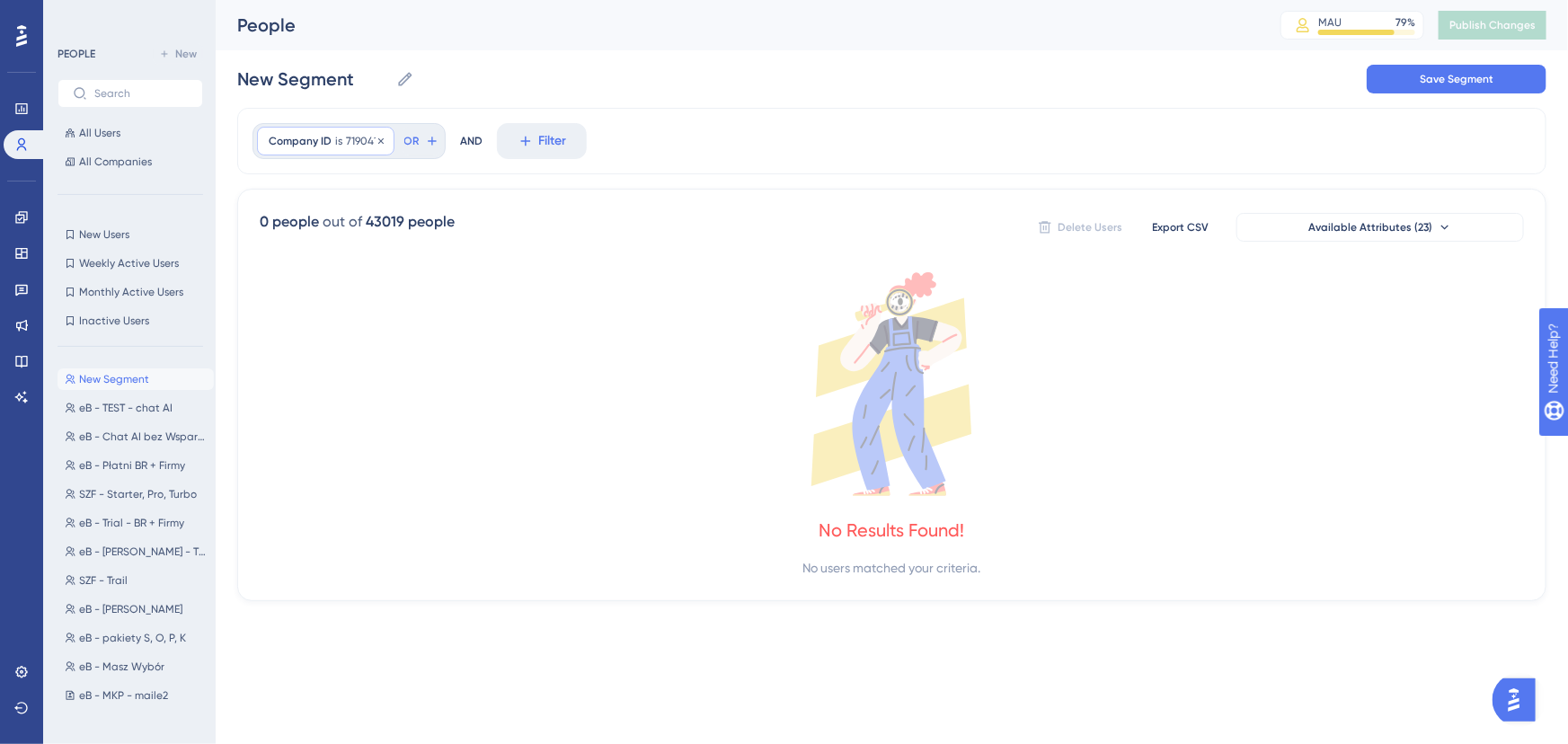
click at [361, 142] on span "7190413" at bounding box center [365, 141] width 37 height 15
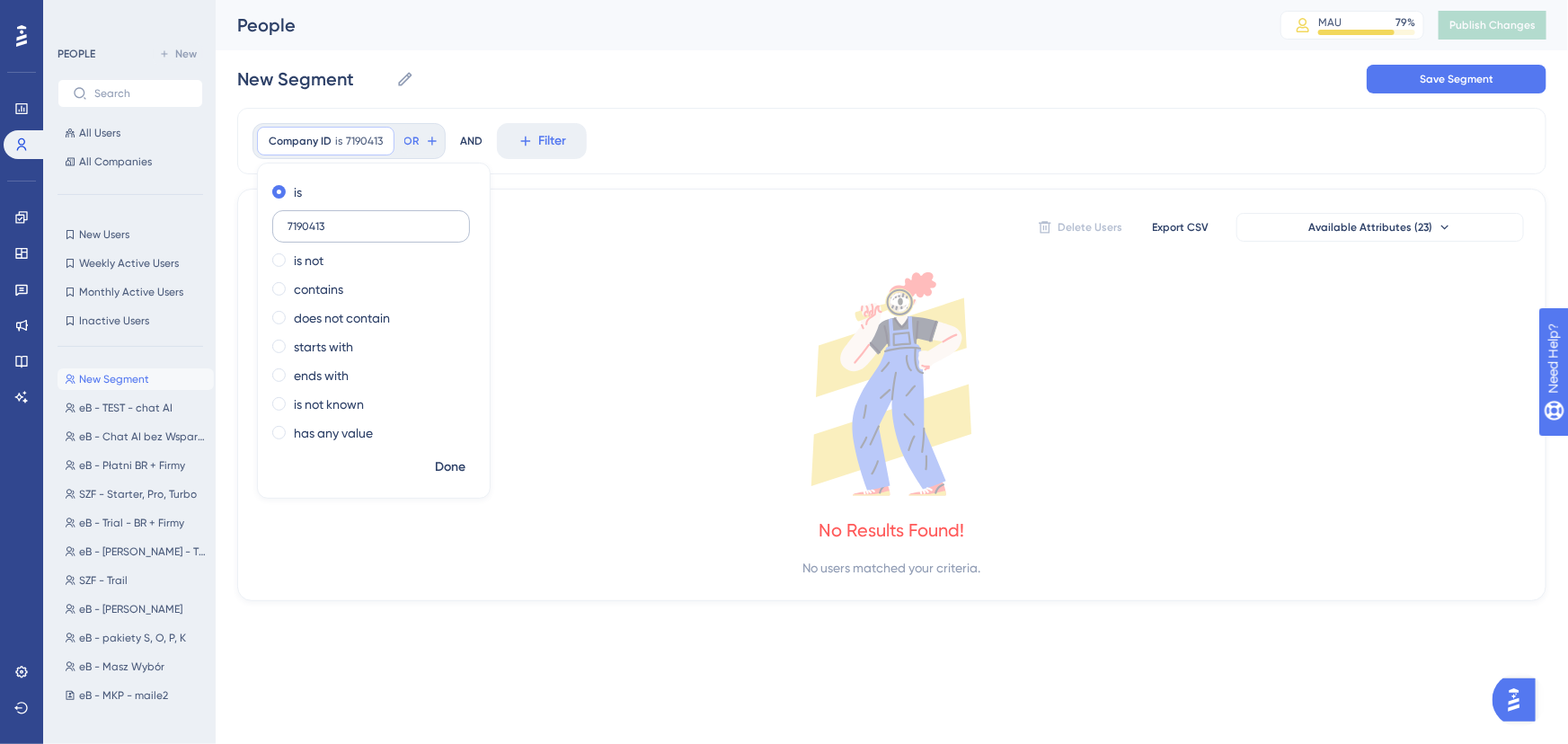
click at [329, 223] on input "7190413" at bounding box center [370, 226] width 168 height 13
click at [476, 178] on div "is is not contains does not contain starts with ends with is not known has any …" at bounding box center [373, 315] width 232 height 273
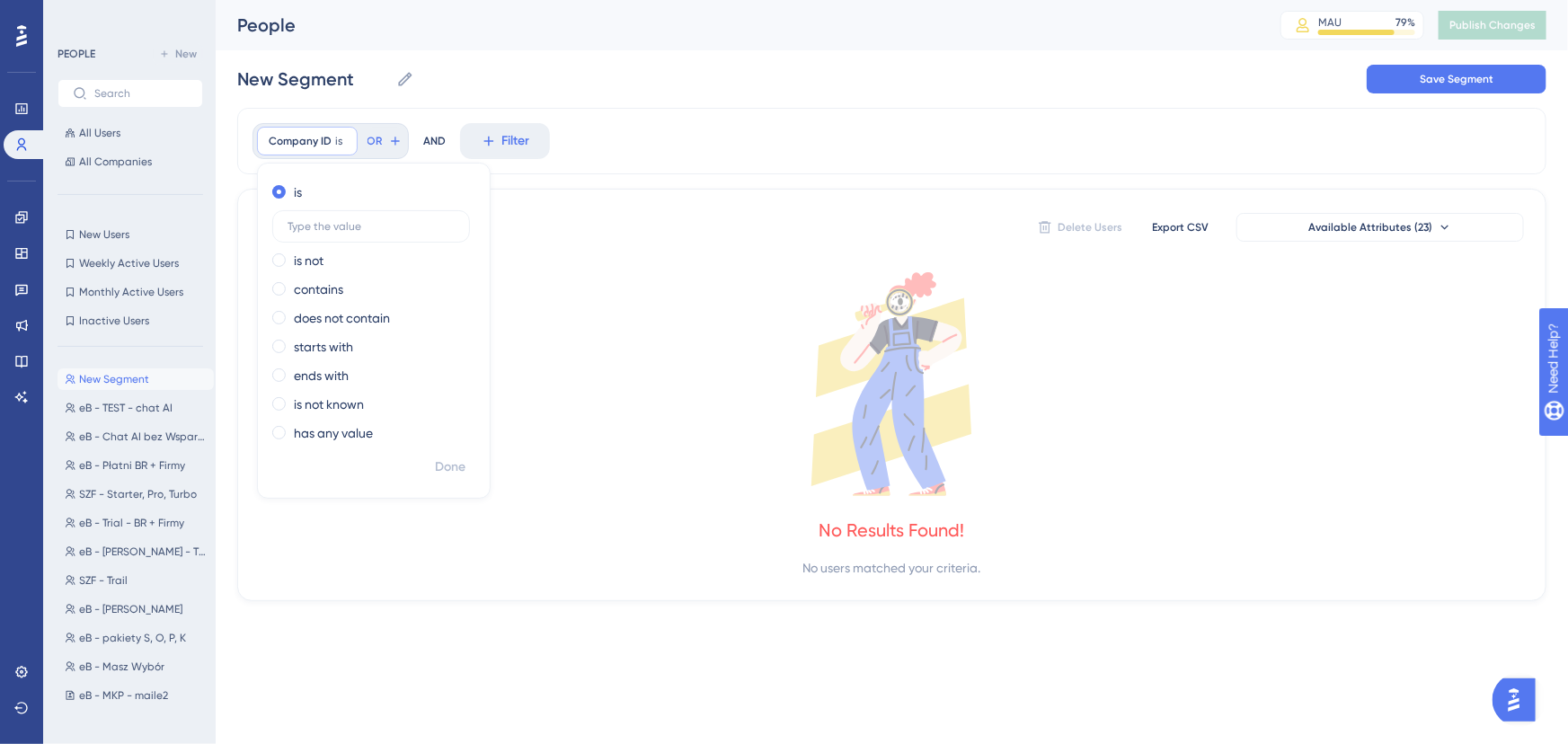
click at [545, 172] on div "Company ID is Remove is is not contains does not contain starts with ends with …" at bounding box center [892, 141] width 1309 height 67
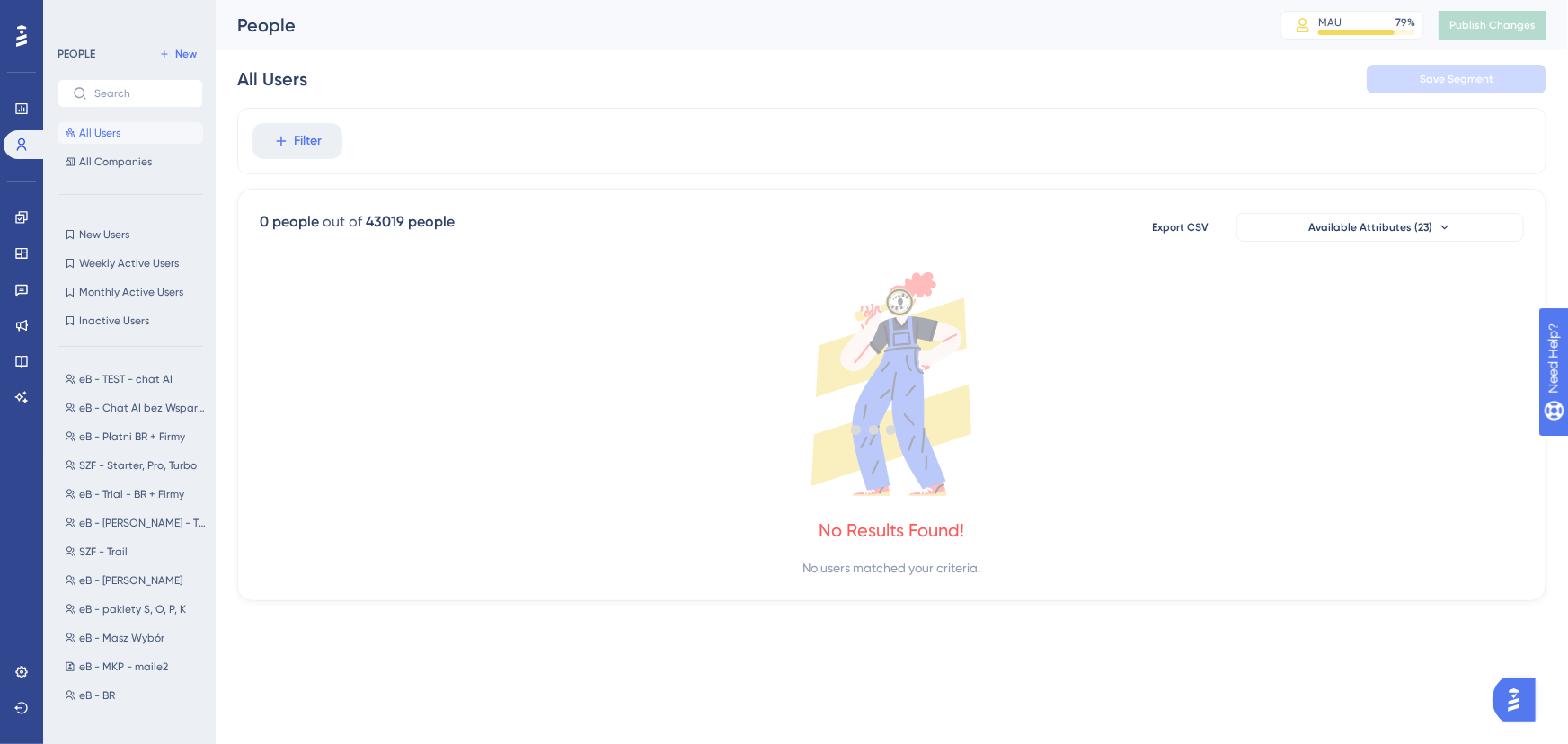
click at [314, 138] on div at bounding box center [873, 429] width 1388 height 615
click at [252, 131] on div at bounding box center [873, 429] width 1388 height 615
drag, startPoint x: 287, startPoint y: 136, endPoint x: 307, endPoint y: 141, distance: 20.6
click at [288, 136] on div at bounding box center [873, 429] width 1388 height 615
click at [307, 141] on div at bounding box center [873, 429] width 1388 height 615
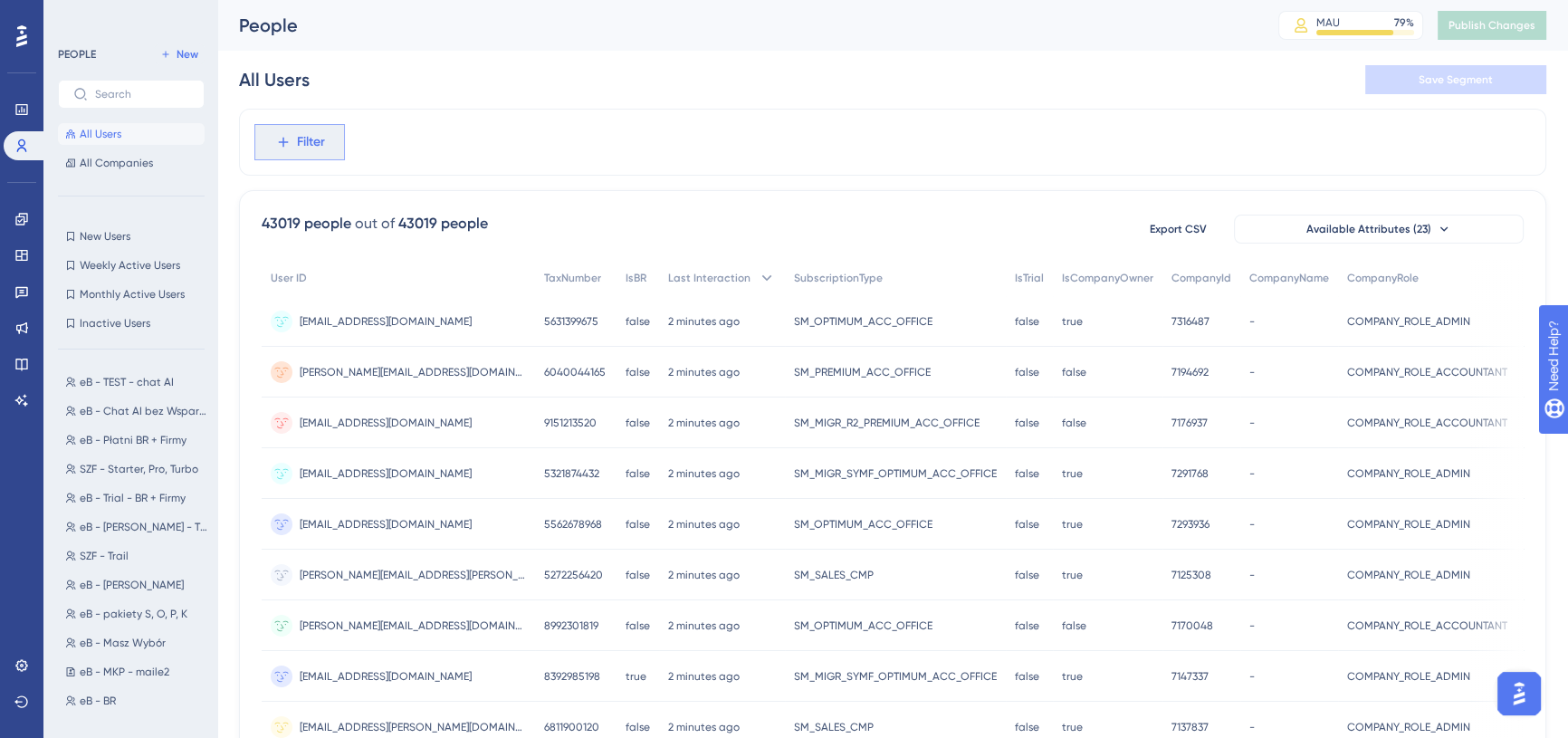
click at [317, 136] on span "Filter" at bounding box center [311, 142] width 28 height 22
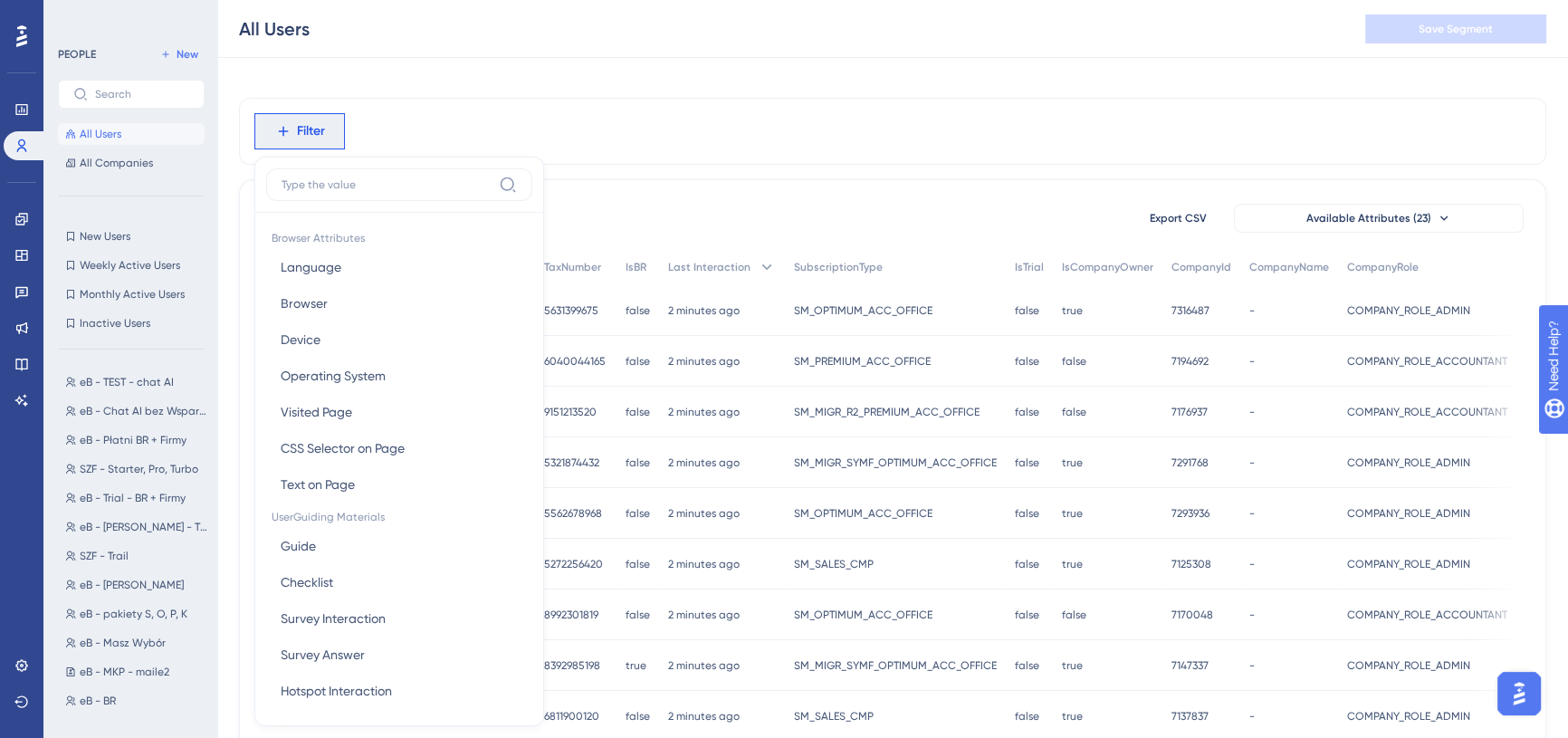
scroll to position [0, 12]
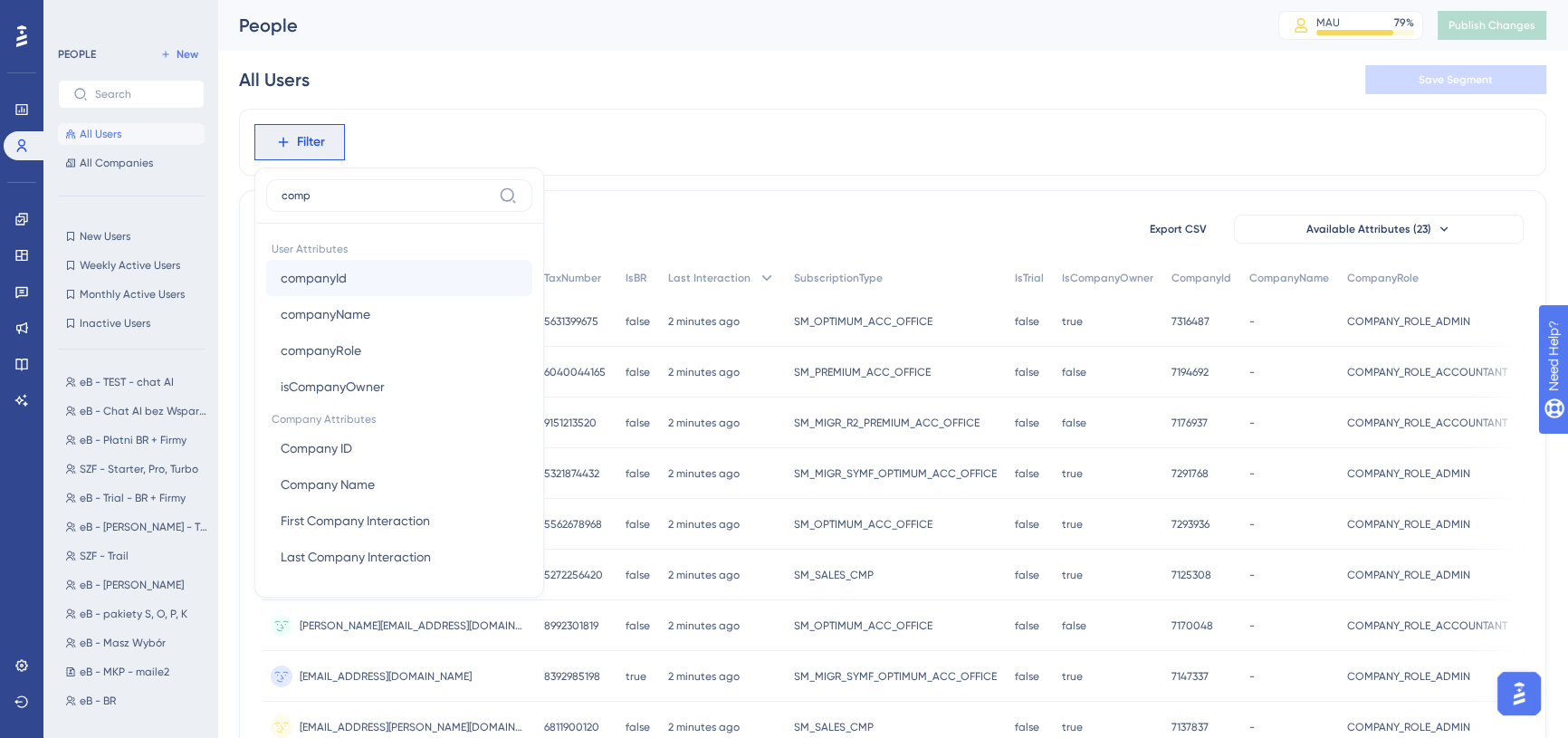
type input "comp"
click at [377, 274] on button "companyId companyId" at bounding box center [400, 278] width 267 height 37
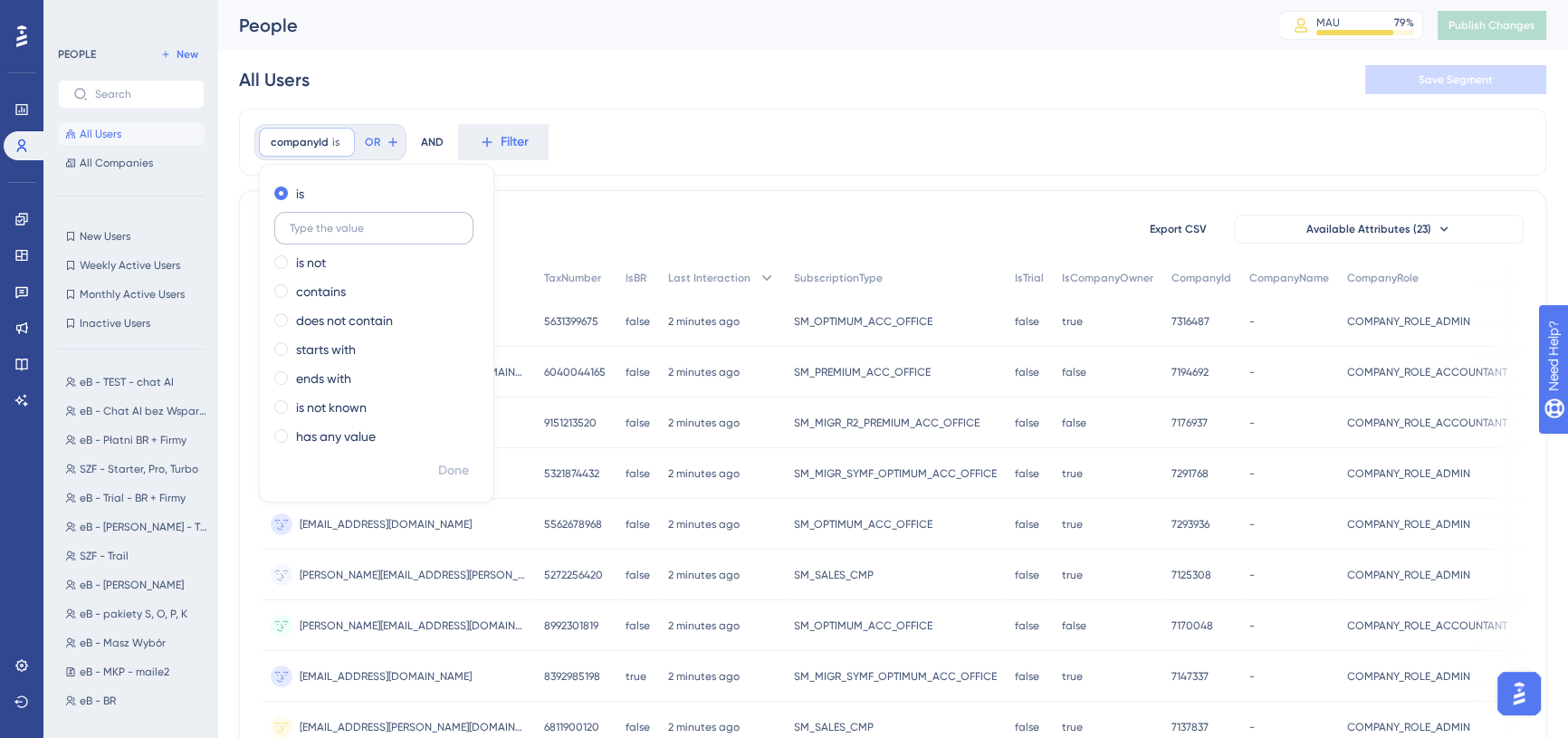
click at [371, 224] on input "text" at bounding box center [373, 228] width 169 height 13
type input "7190413"
click at [443, 470] on span "Done" at bounding box center [453, 471] width 31 height 22
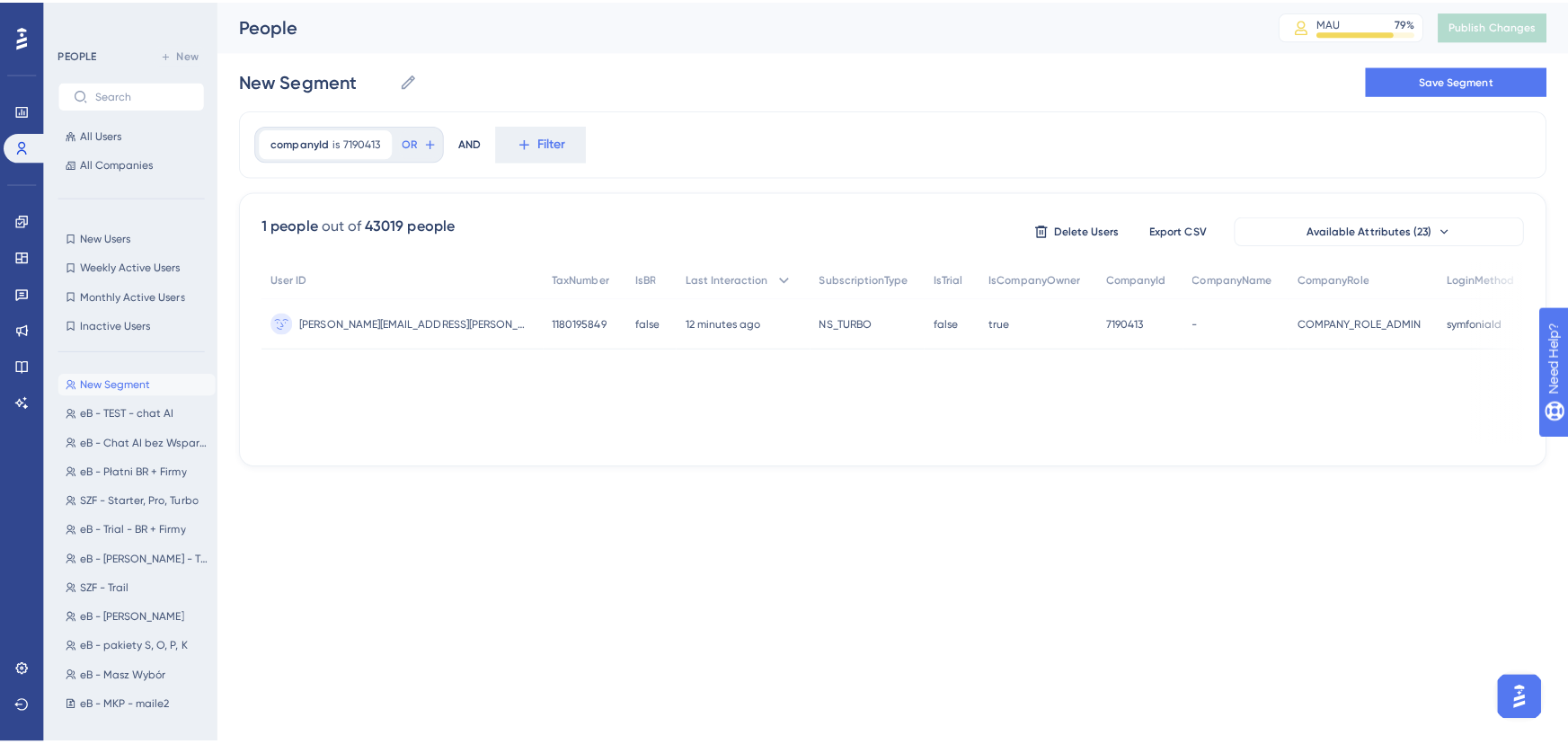
scroll to position [0, 0]
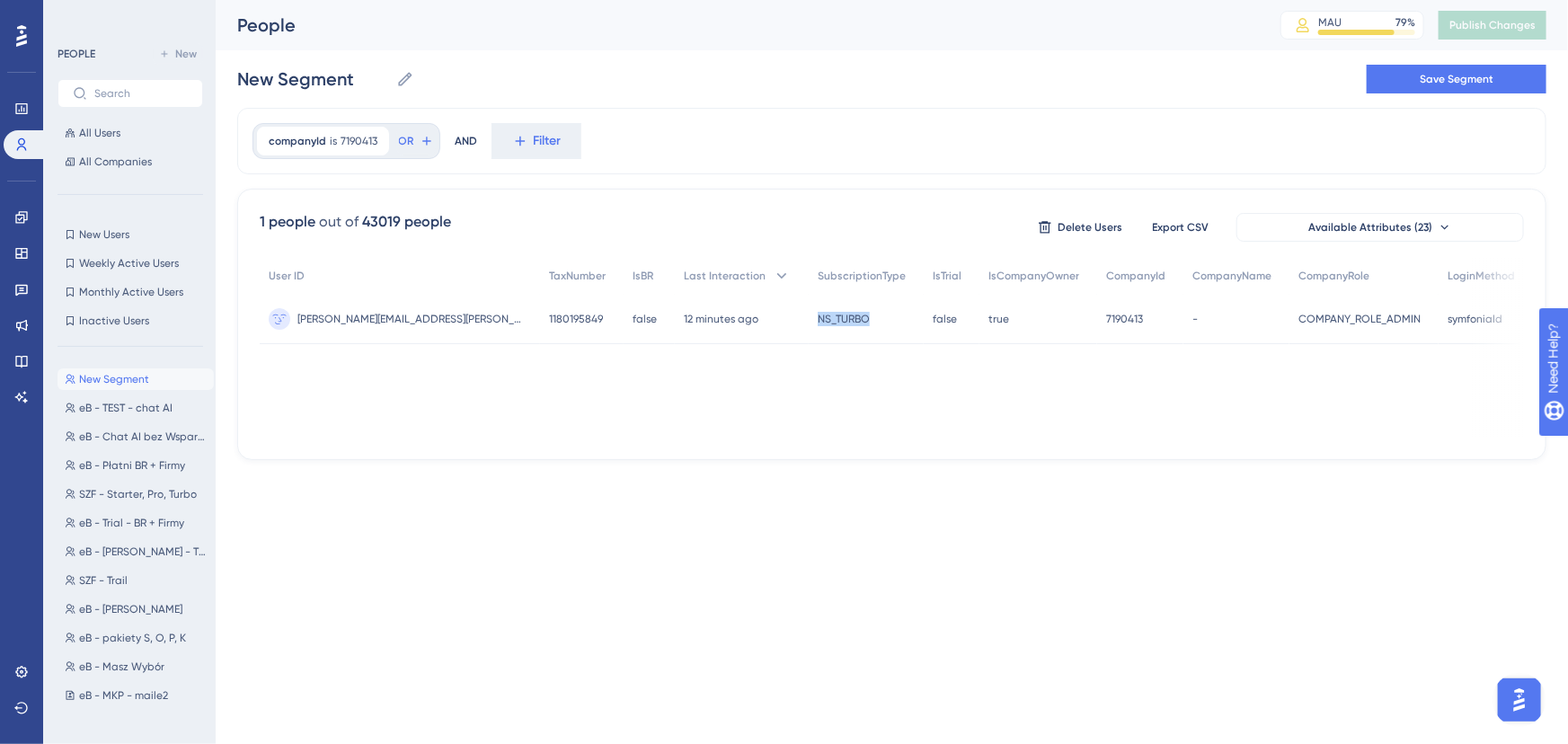
drag, startPoint x: 758, startPoint y: 320, endPoint x: 841, endPoint y: 323, distance: 83.1
click at [841, 323] on div "NS_TURBO NS_TURBO" at bounding box center [865, 319] width 115 height 50
click at [826, 360] on div "User ID TaxNumber IsBR Last Interaction SubscriptionType IsTrial IsCompanyOwner…" at bounding box center [892, 347] width 1264 height 179
click at [342, 312] on span "[PERSON_NAME][EMAIL_ADDRESS][PERSON_NAME][DOMAIN_NAME]" at bounding box center [409, 319] width 224 height 15
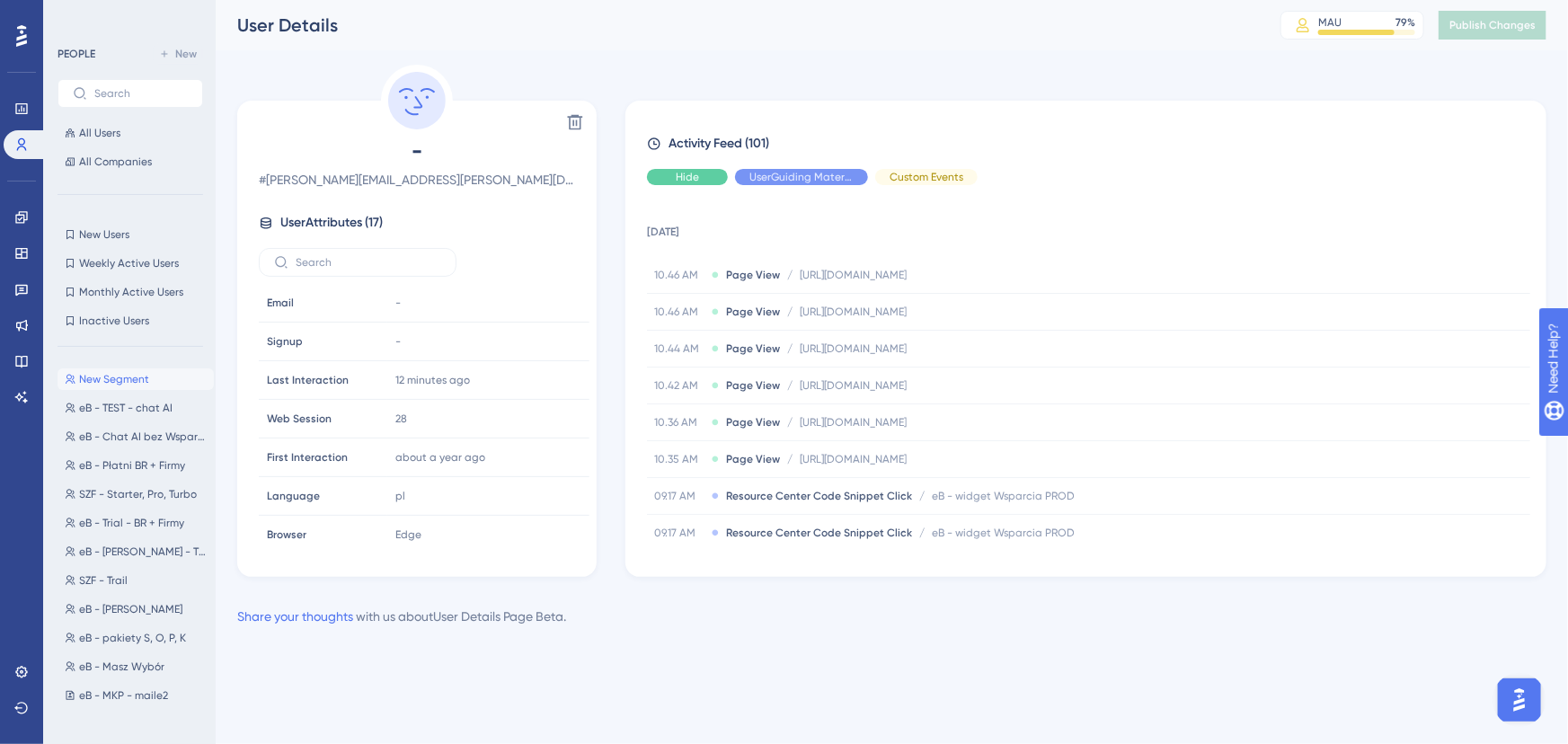
click at [681, 178] on span "Hide" at bounding box center [687, 176] width 24 height 15
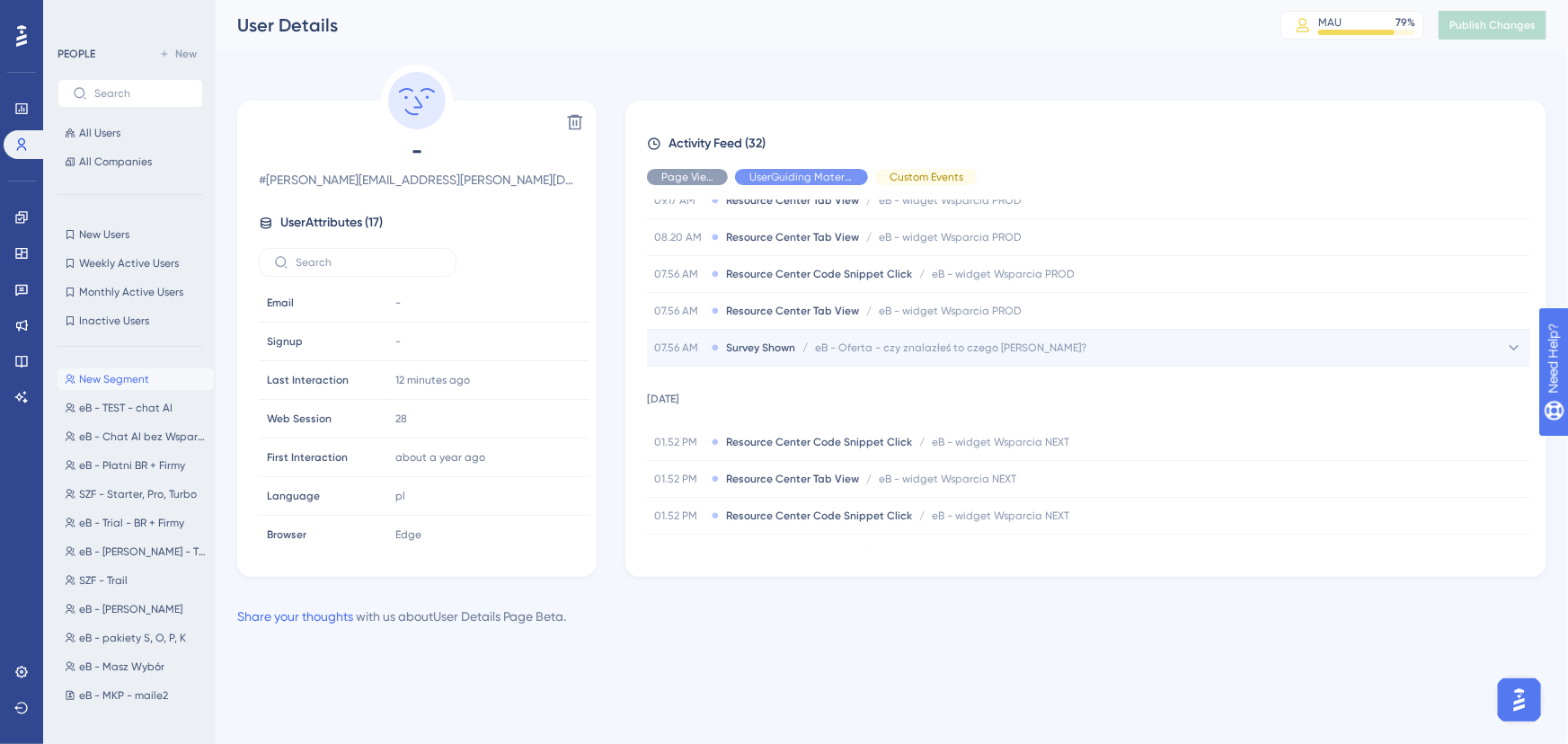
scroll to position [244, 0]
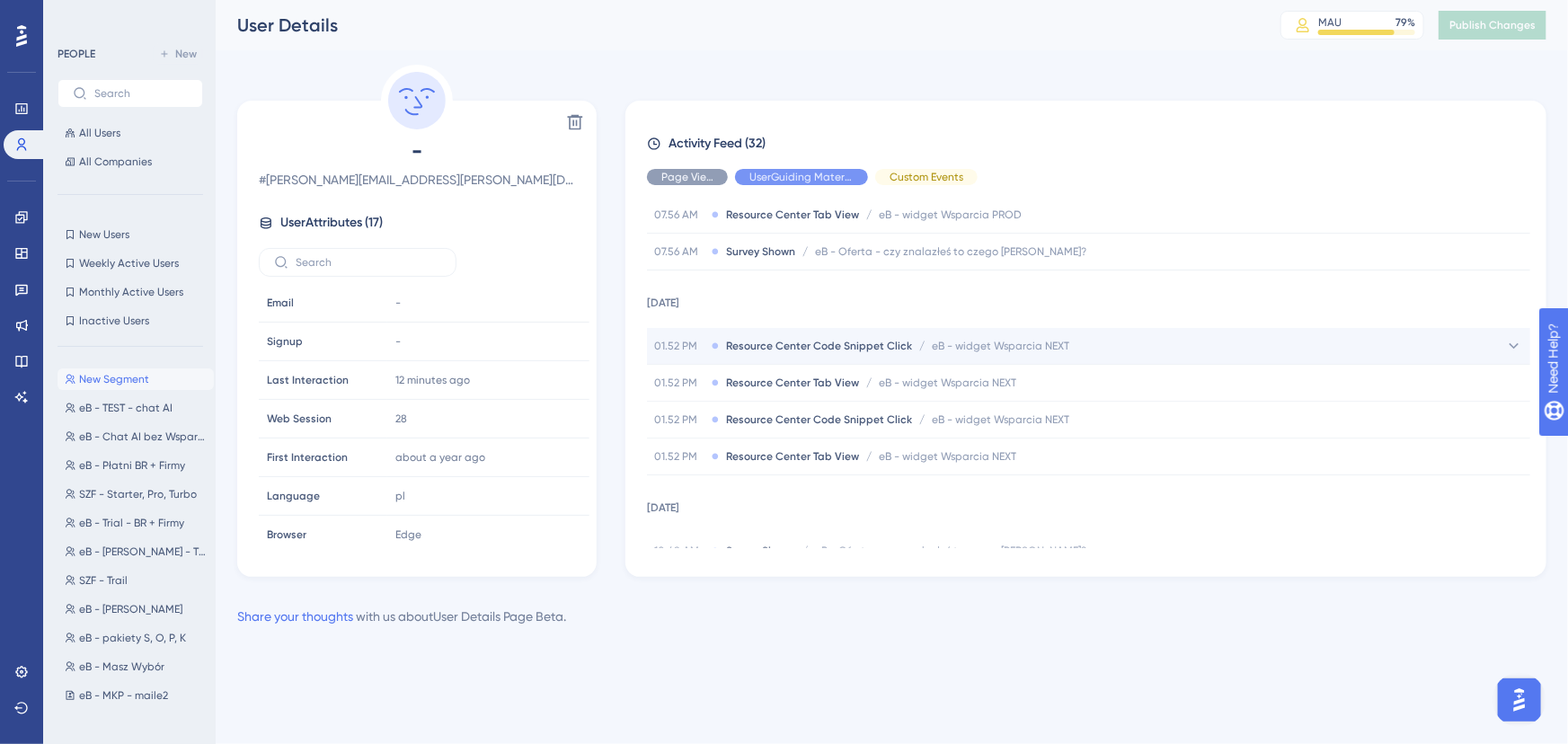
click at [868, 343] on span "Resource Center Code Snippet Click" at bounding box center [819, 346] width 186 height 15
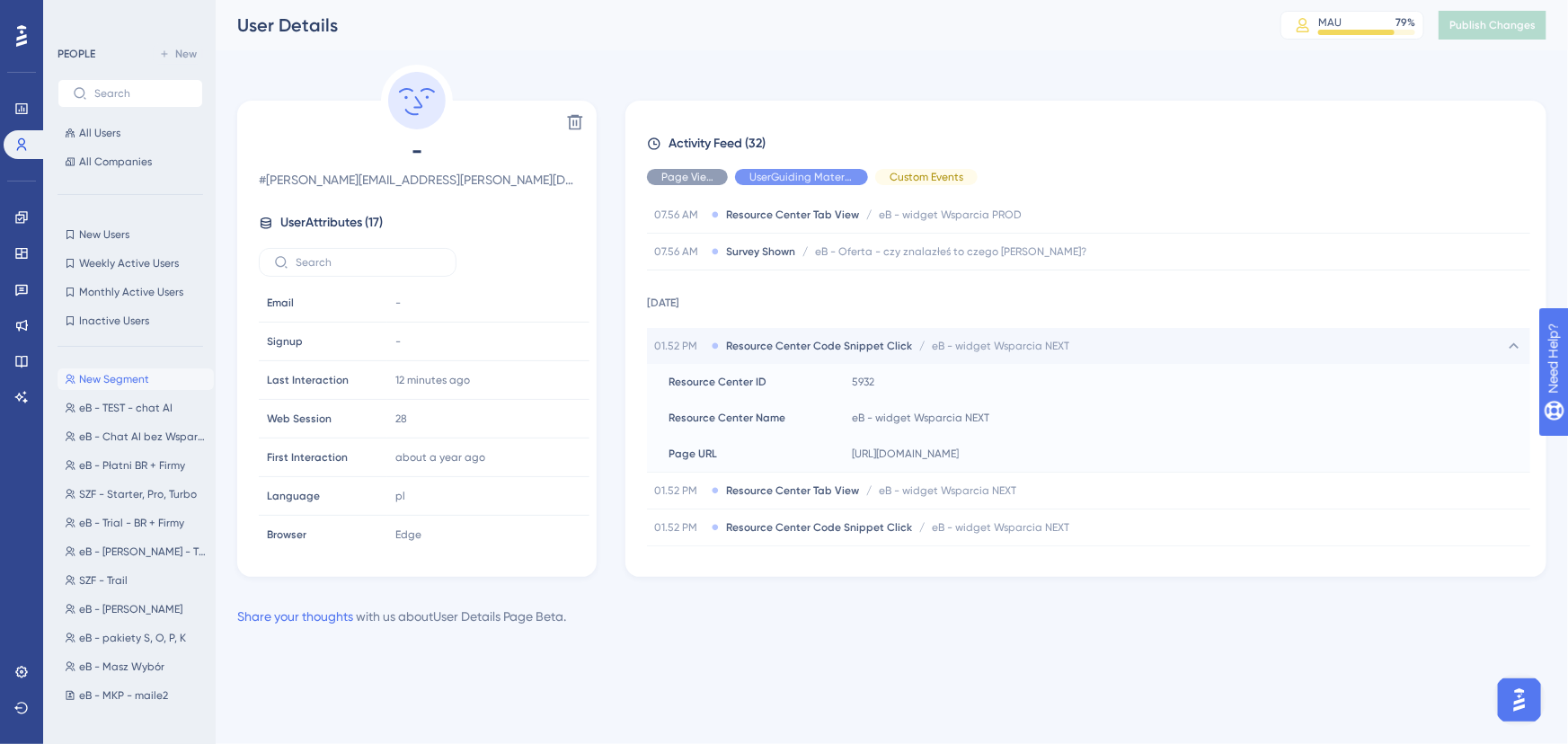
click at [868, 343] on span "Resource Center Code Snippet Click" at bounding box center [819, 346] width 186 height 15
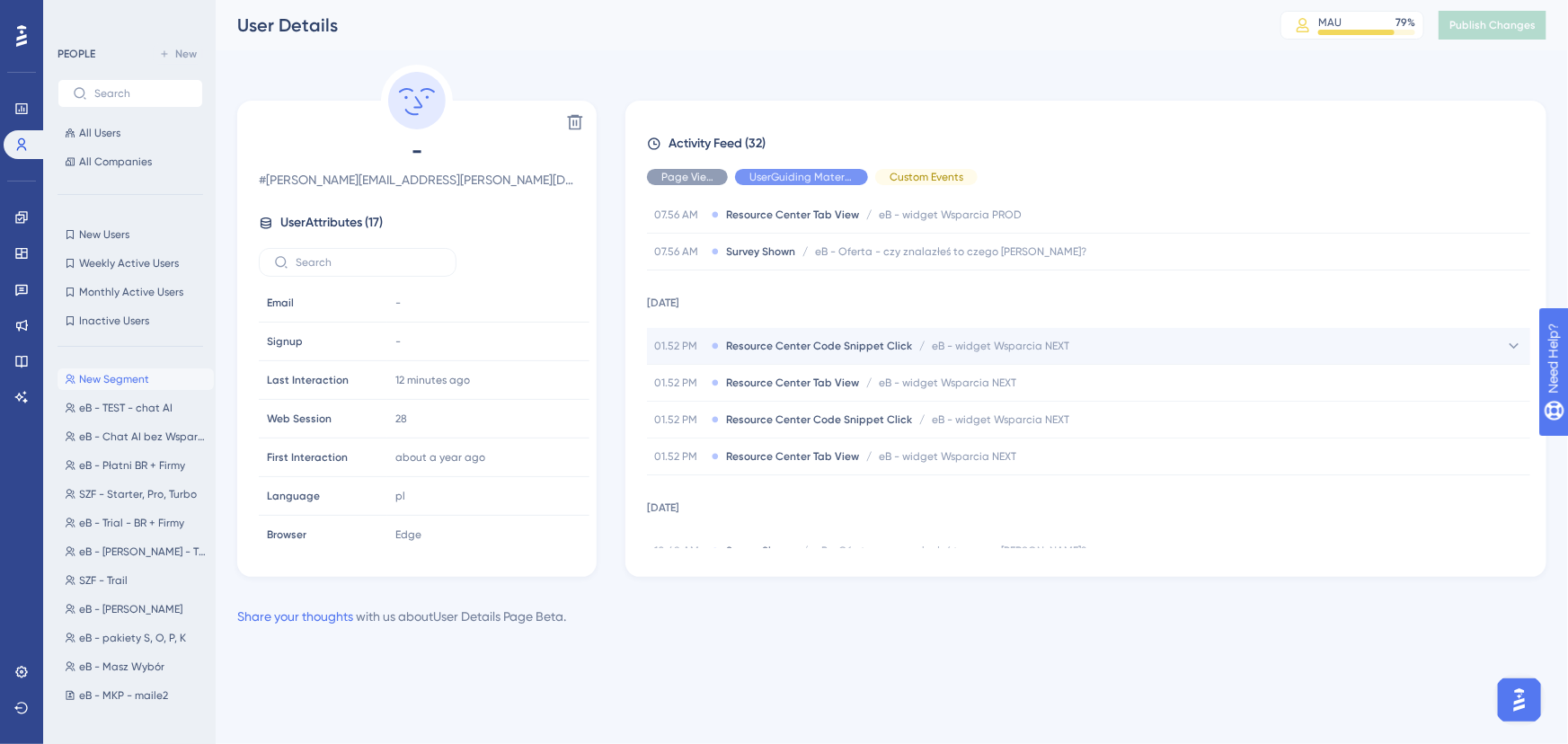
drag, startPoint x: 868, startPoint y: 343, endPoint x: 846, endPoint y: 345, distance: 22.1
click at [846, 345] on span "Resource Center Code Snippet Click" at bounding box center [819, 346] width 186 height 15
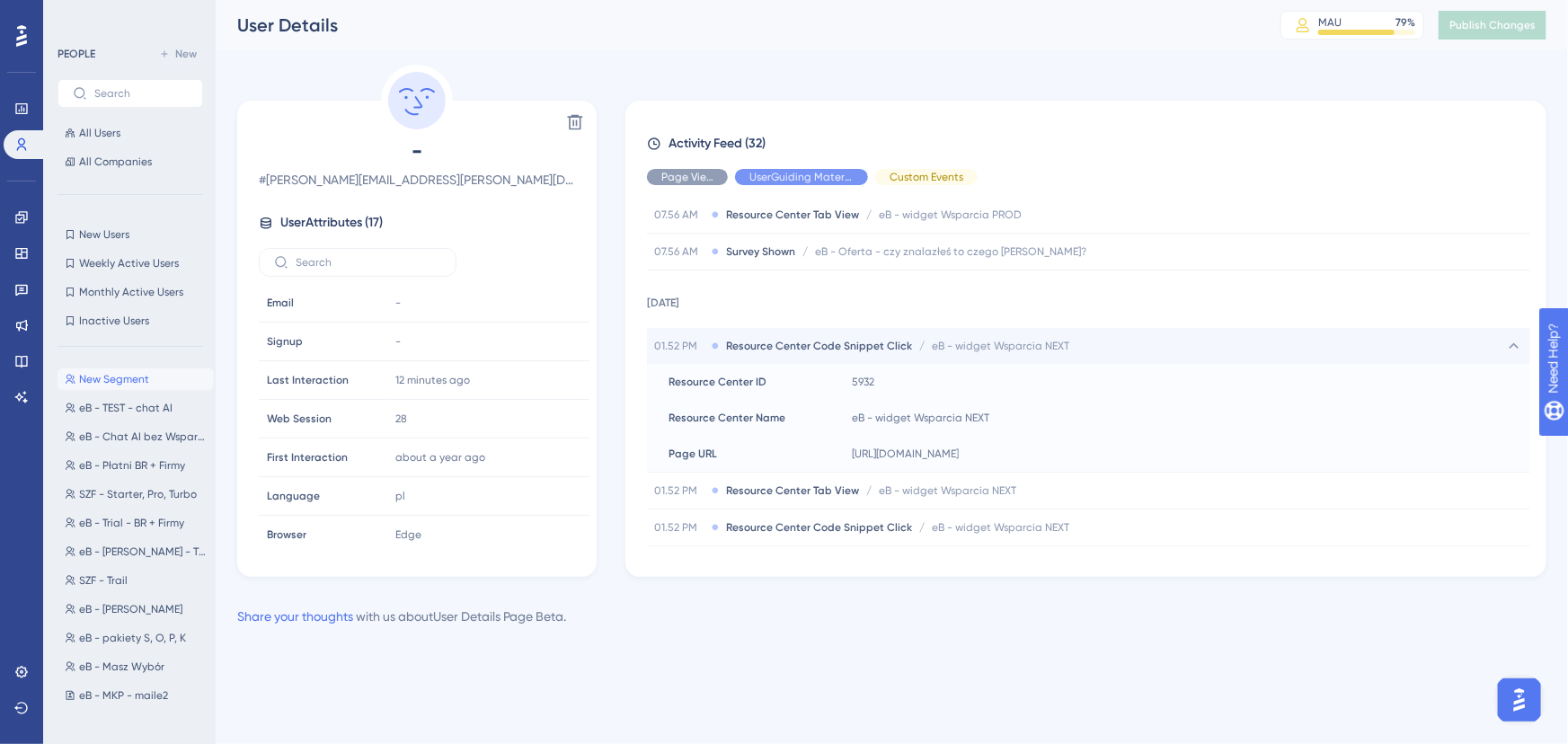
click at [1035, 351] on span "eB - widget Wsparcia NEXT" at bounding box center [1001, 346] width 137 height 15
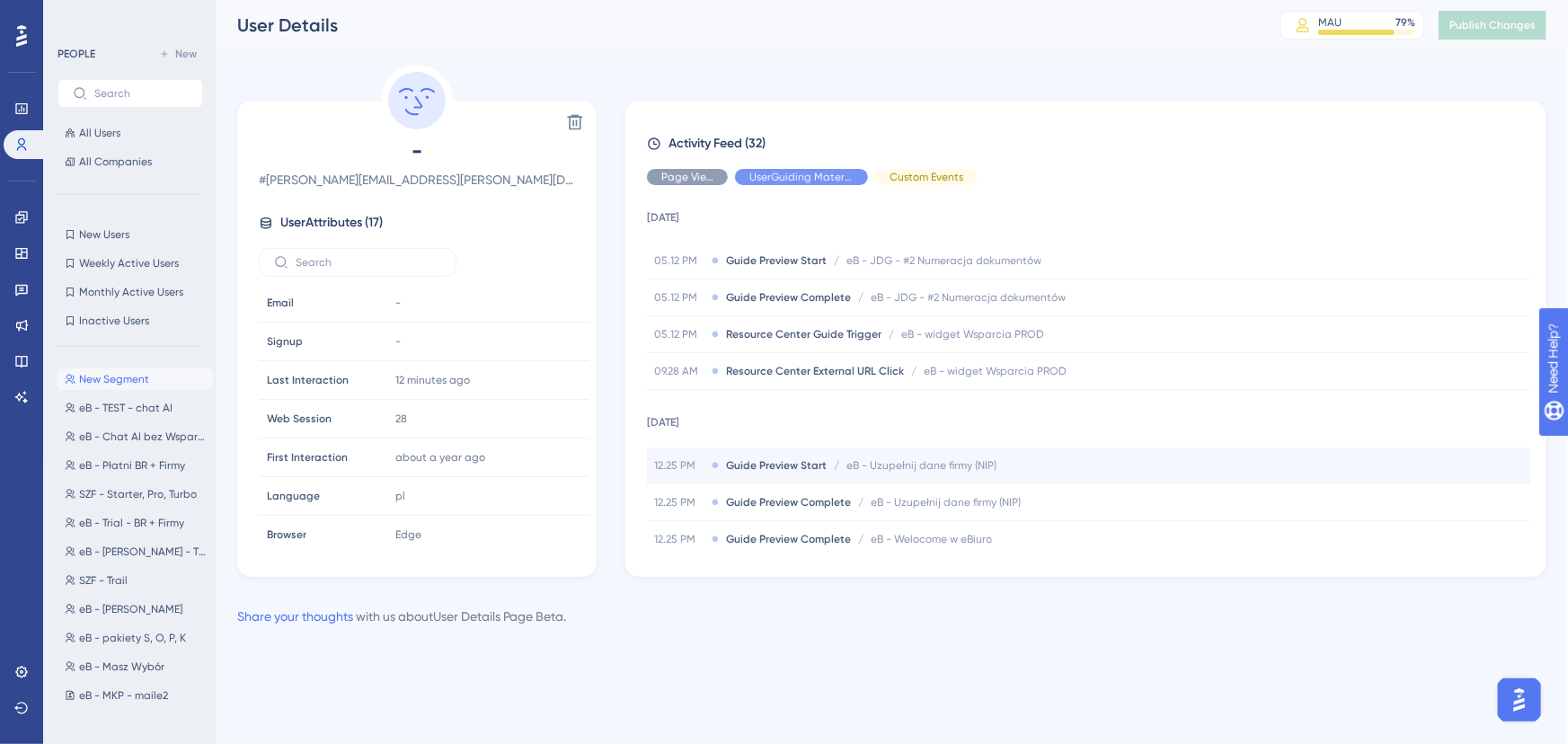
scroll to position [1561, 0]
